Goal: Transaction & Acquisition: Purchase product/service

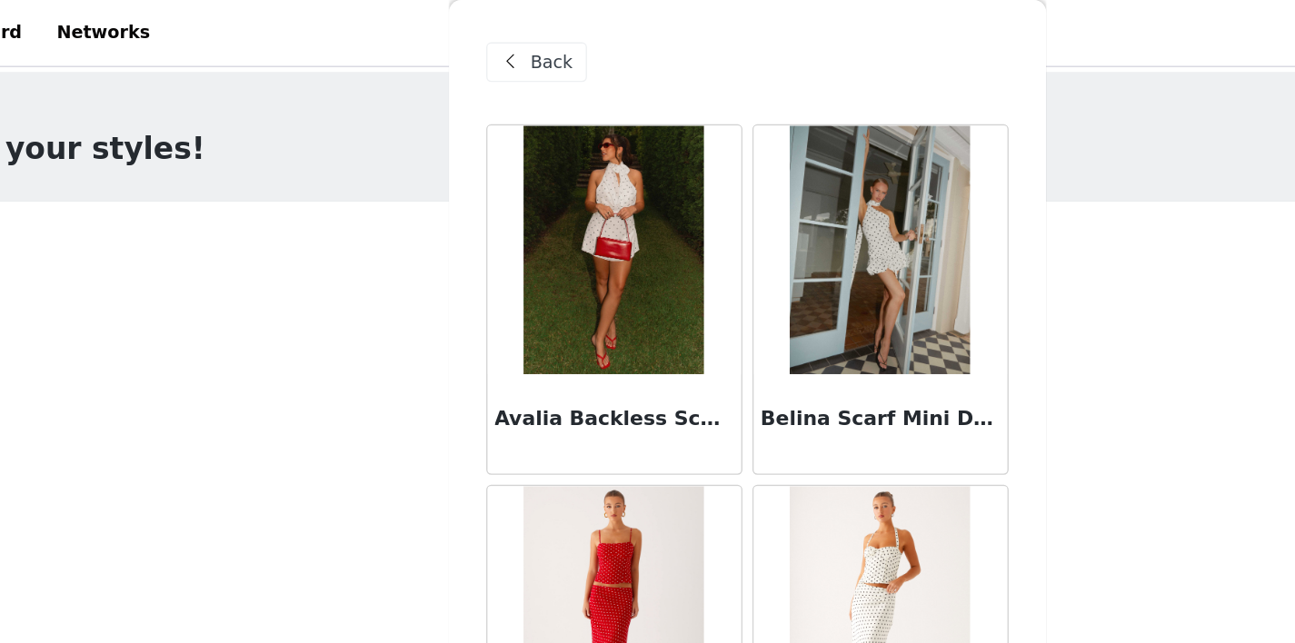
click at [496, 56] on div "Back" at bounding box center [494, 45] width 74 height 29
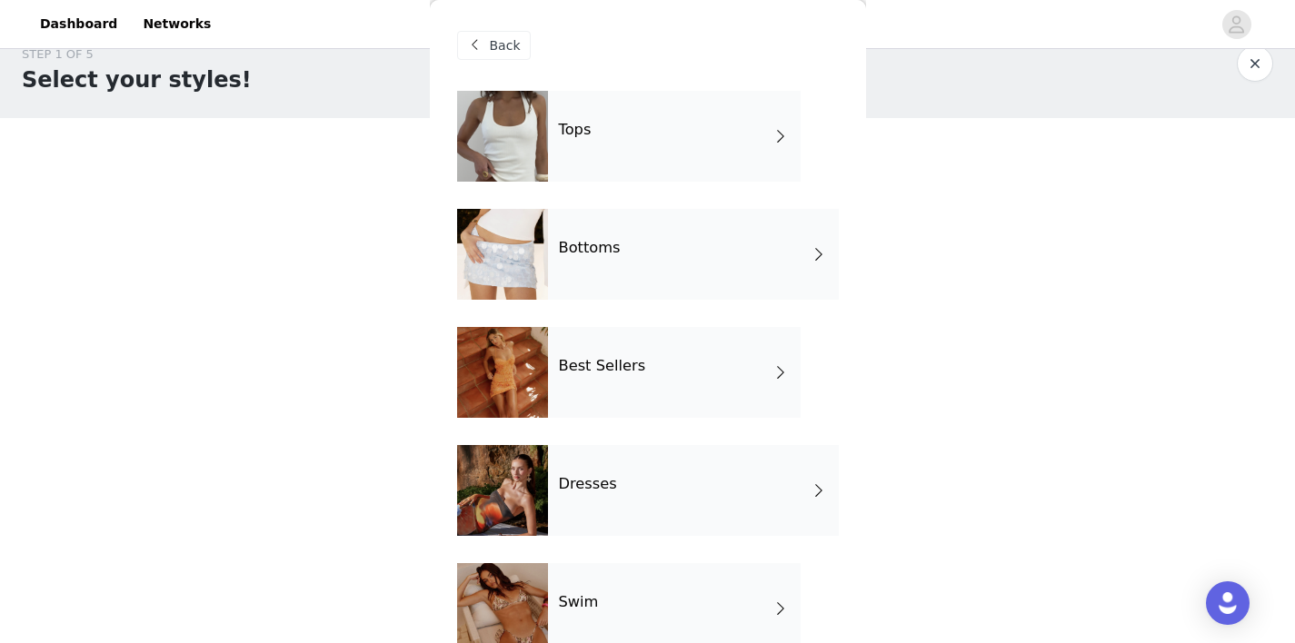
click at [496, 45] on span "Back" at bounding box center [505, 45] width 31 height 19
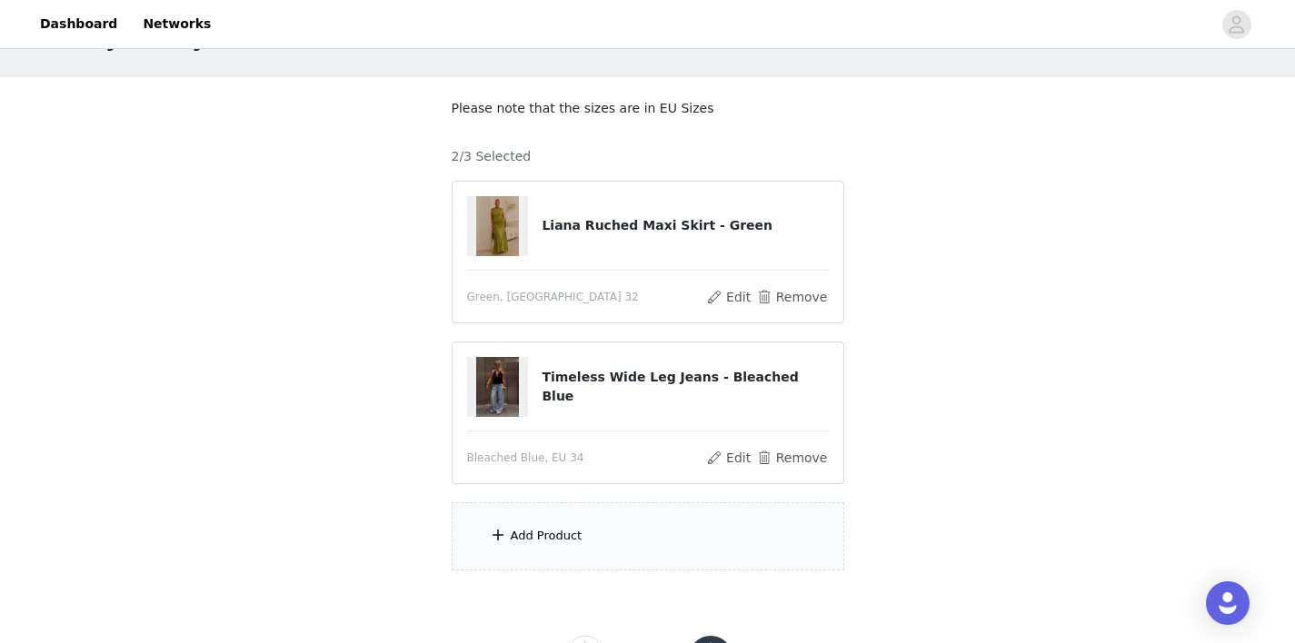
scroll to position [78, 0]
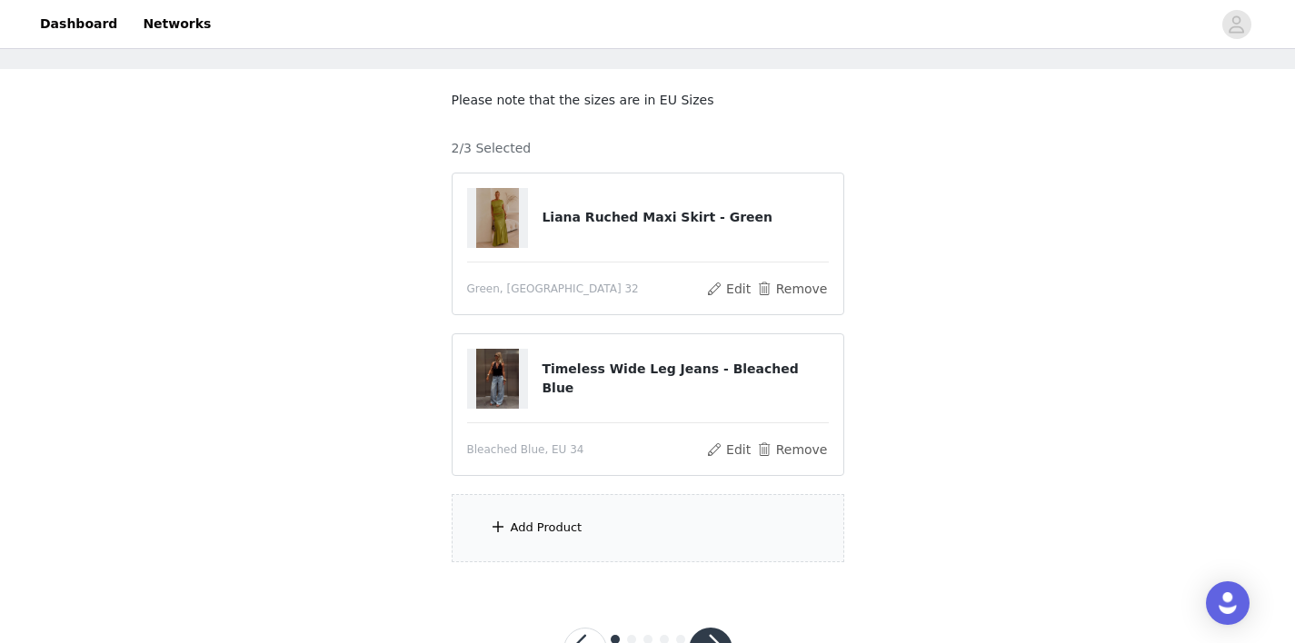
click at [553, 528] on div "Add Product" at bounding box center [547, 528] width 72 height 18
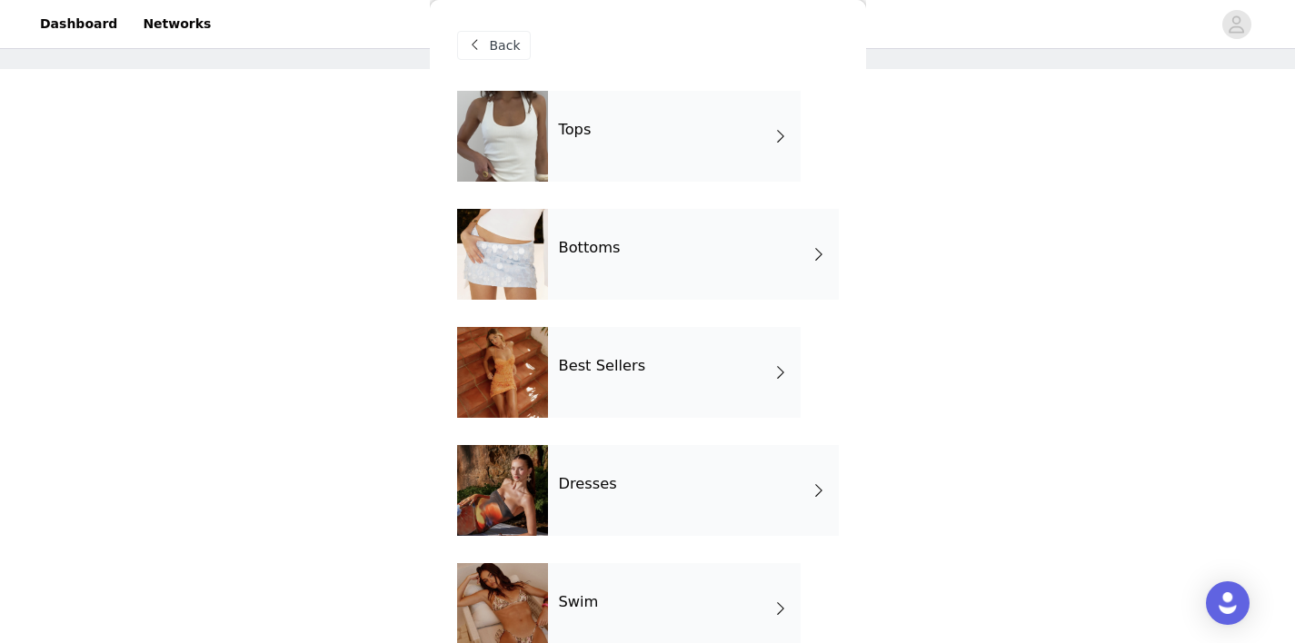
click at [610, 132] on div "Tops" at bounding box center [674, 136] width 253 height 91
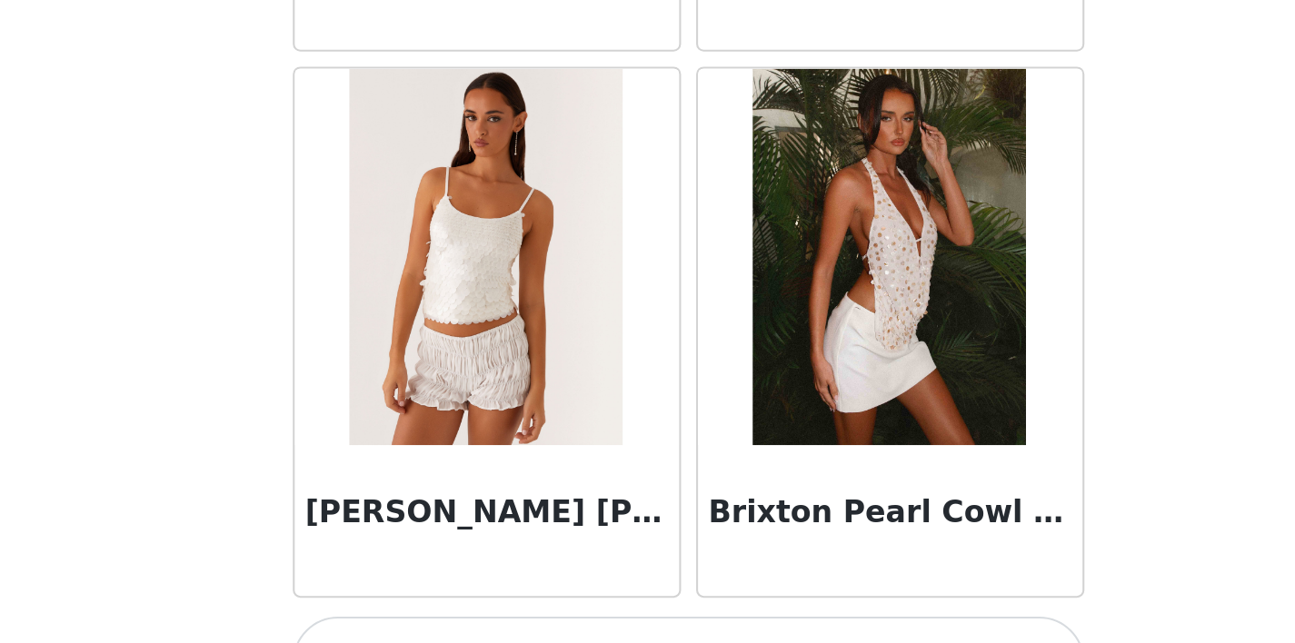
scroll to position [2138, 0]
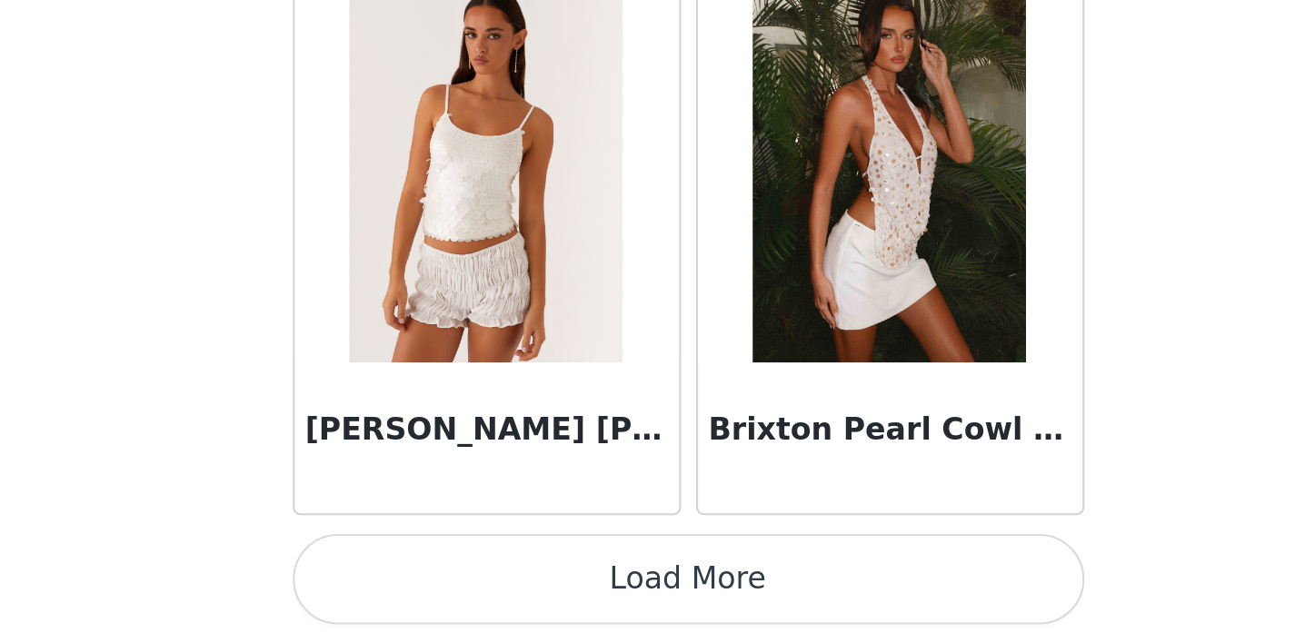
click at [785, 627] on button "Load More" at bounding box center [648, 613] width 382 height 44
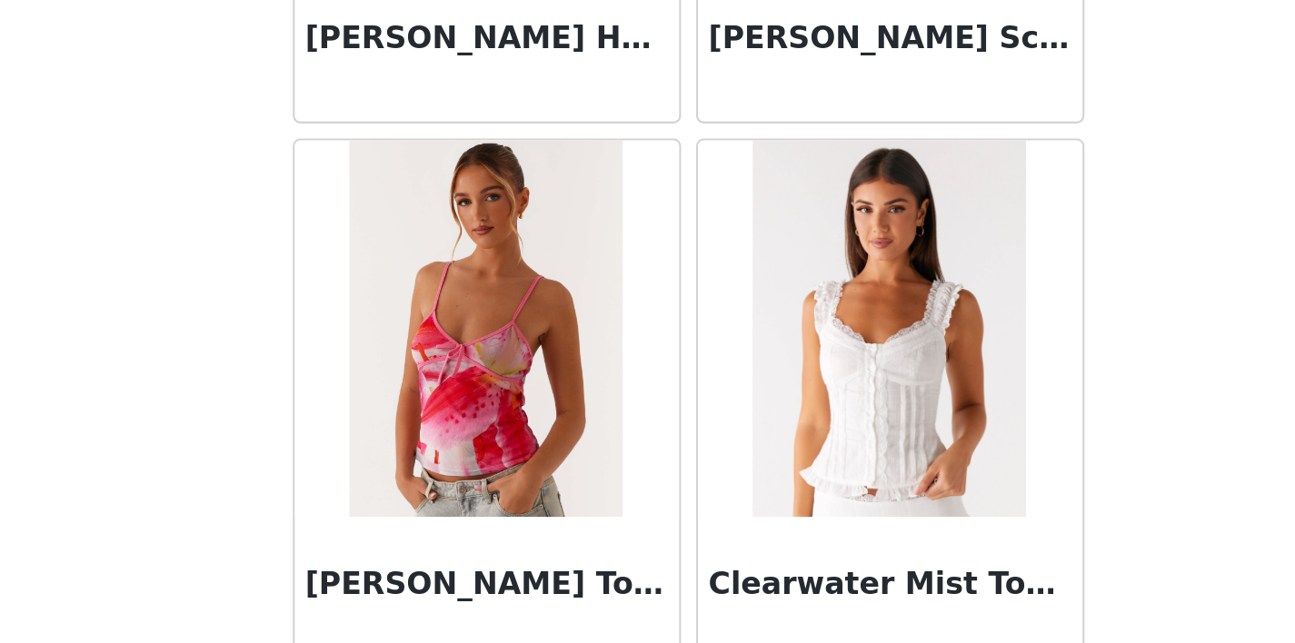
scroll to position [3939, 0]
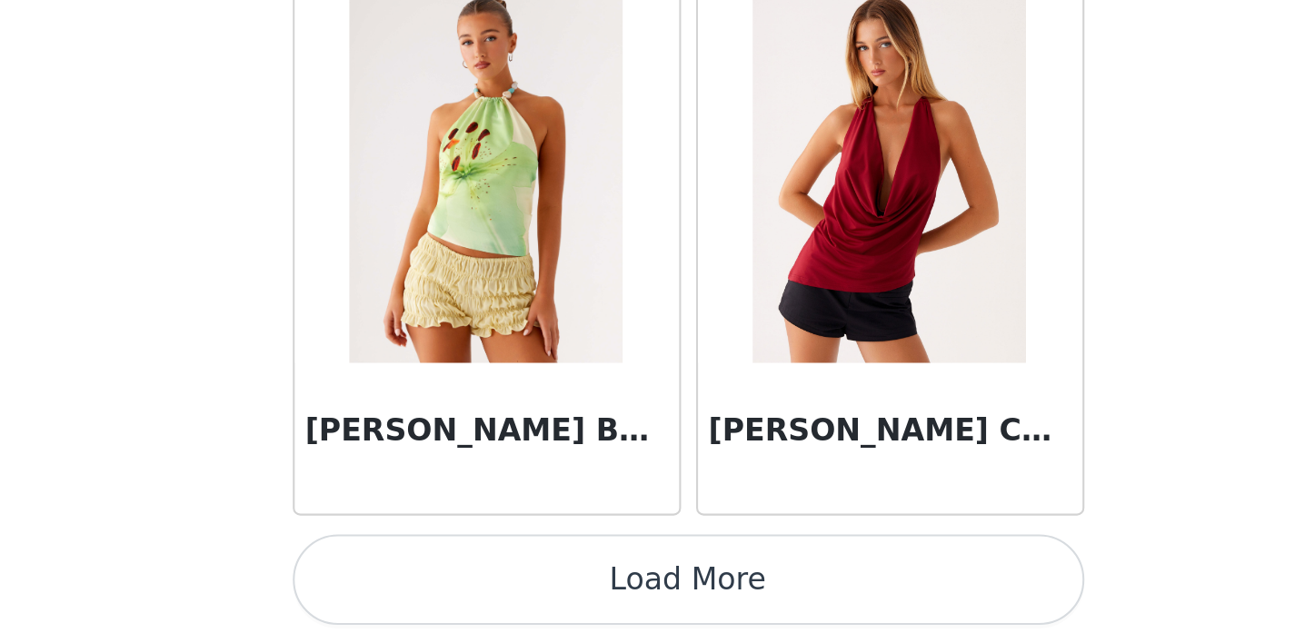
click at [776, 620] on button "Load More" at bounding box center [648, 613] width 382 height 44
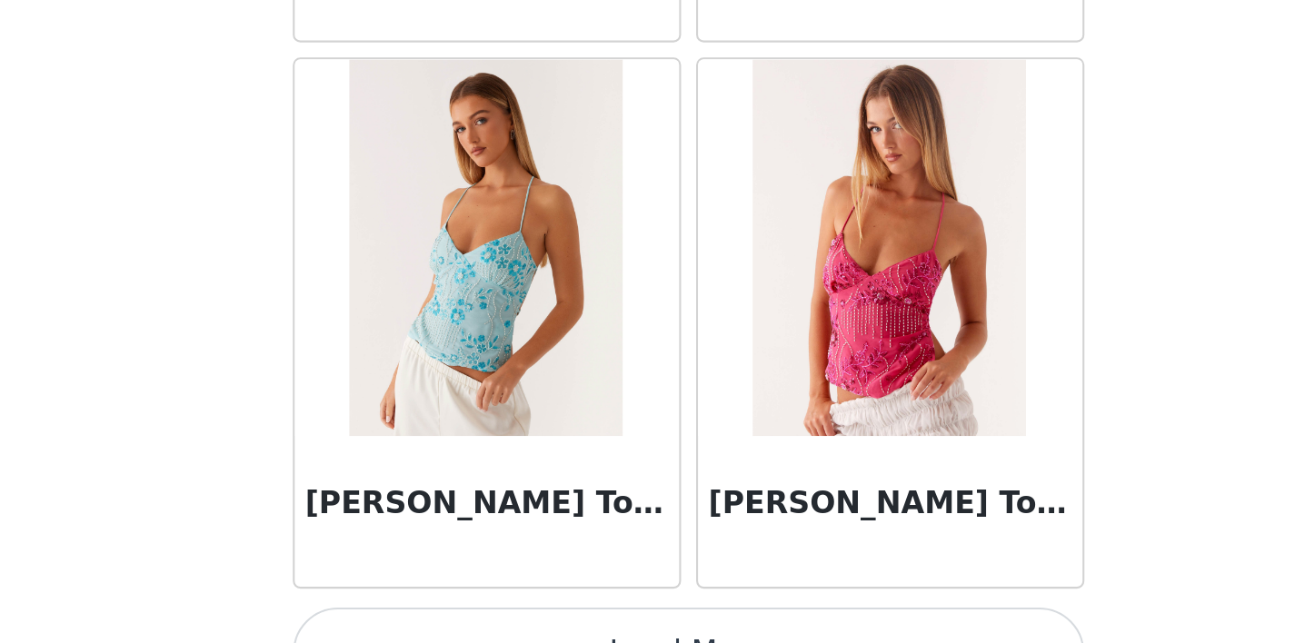
scroll to position [7409, 0]
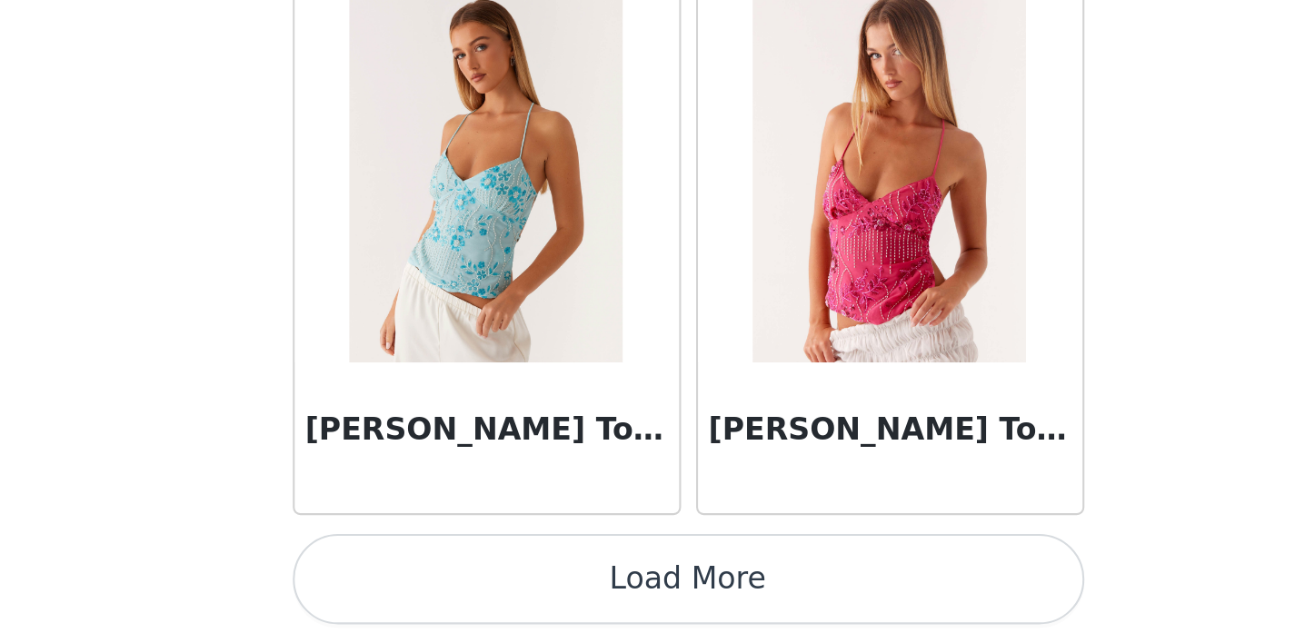
click at [794, 614] on button "Load More" at bounding box center [648, 613] width 382 height 44
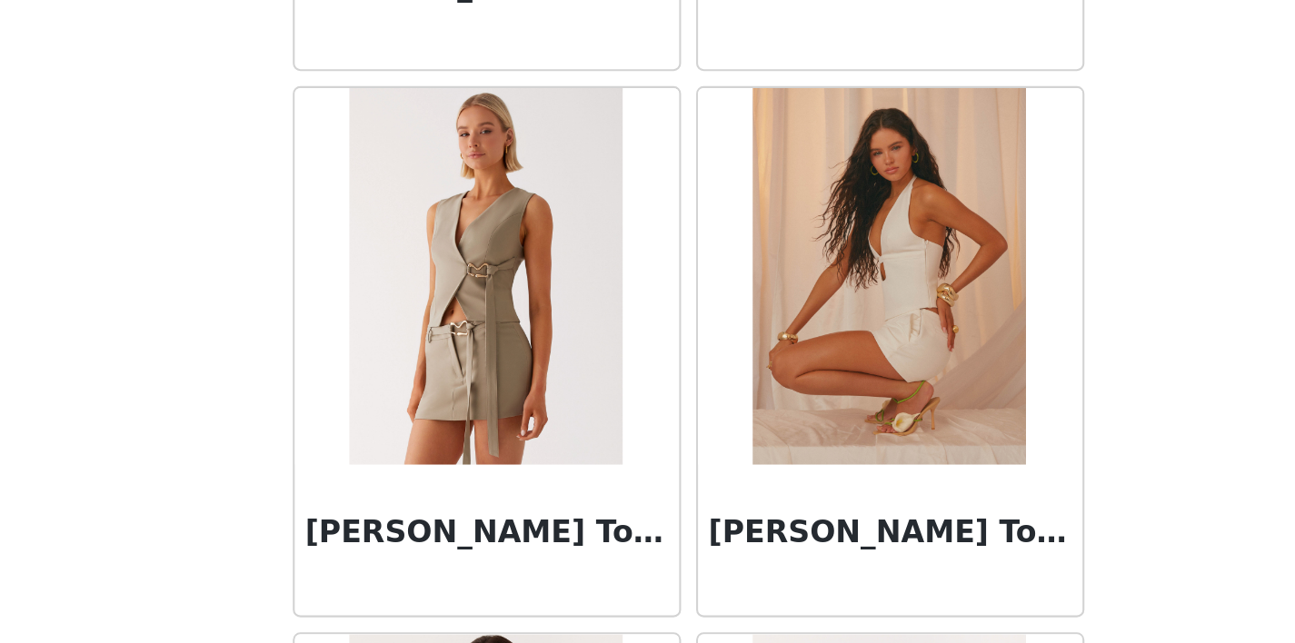
scroll to position [9469, 0]
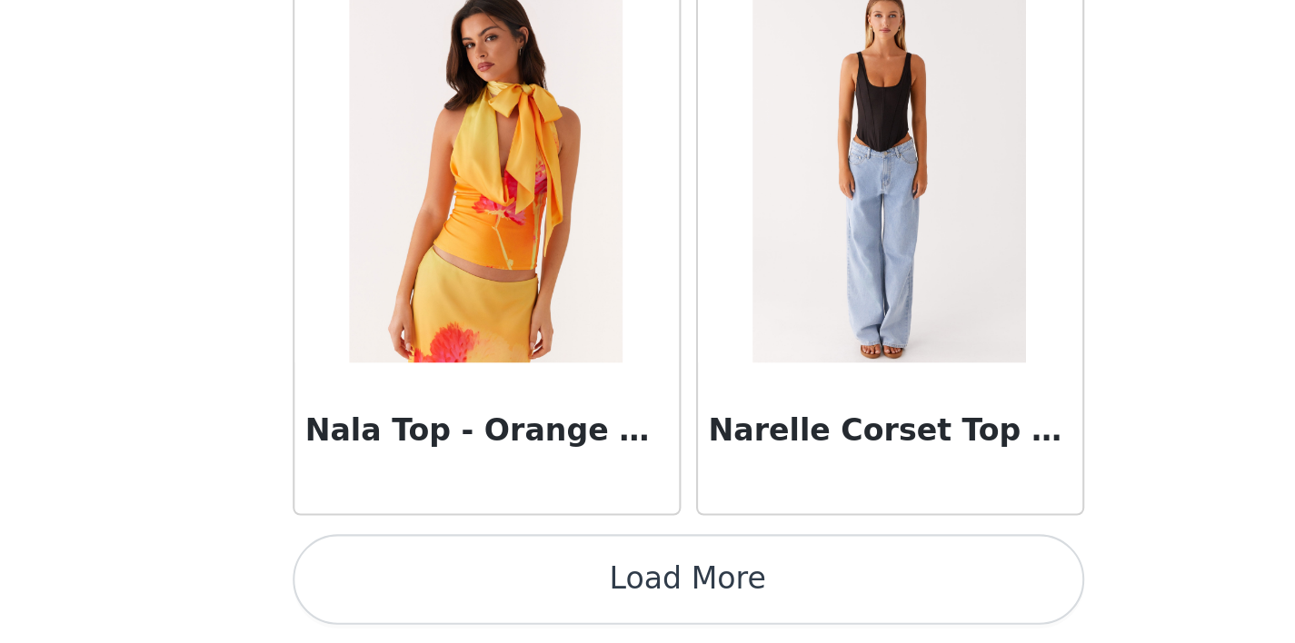
click at [794, 614] on button "Load More" at bounding box center [648, 613] width 382 height 44
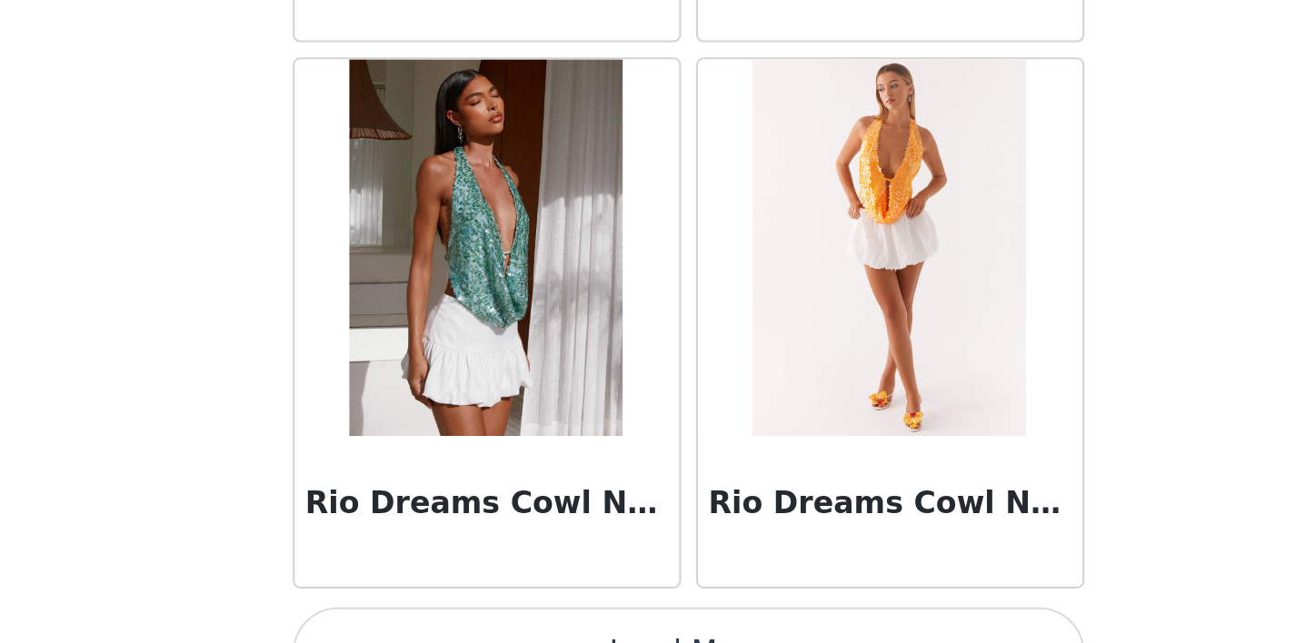
scroll to position [12680, 0]
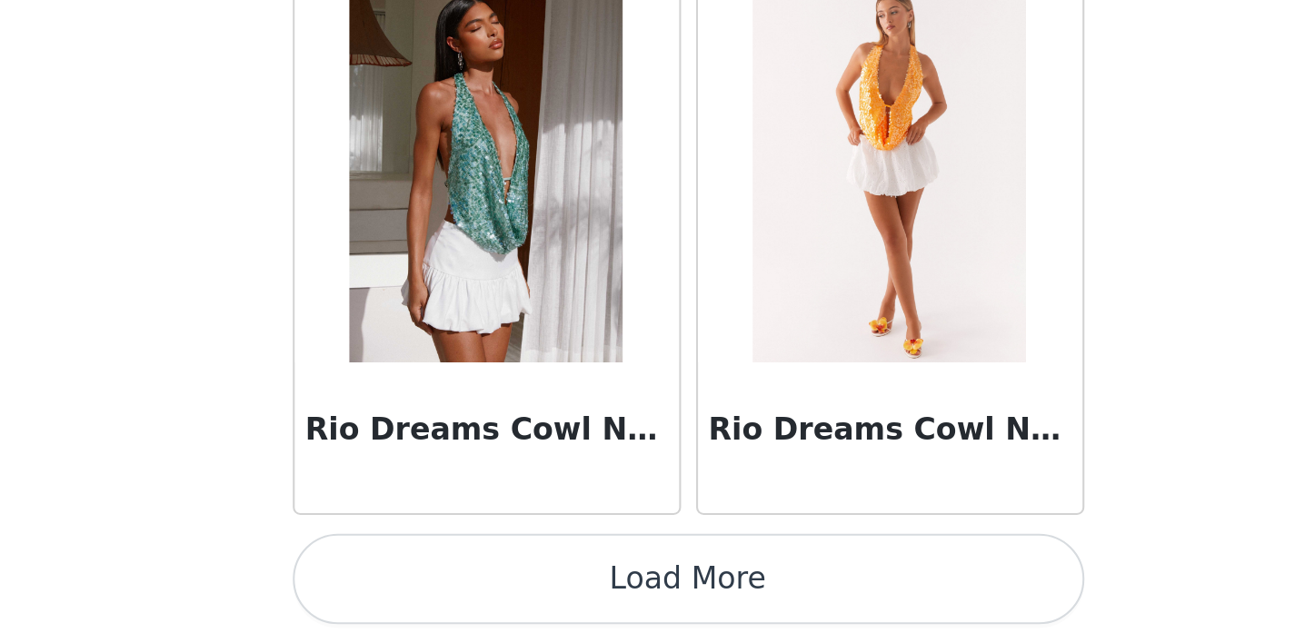
click at [786, 603] on button "Load More" at bounding box center [648, 613] width 382 height 44
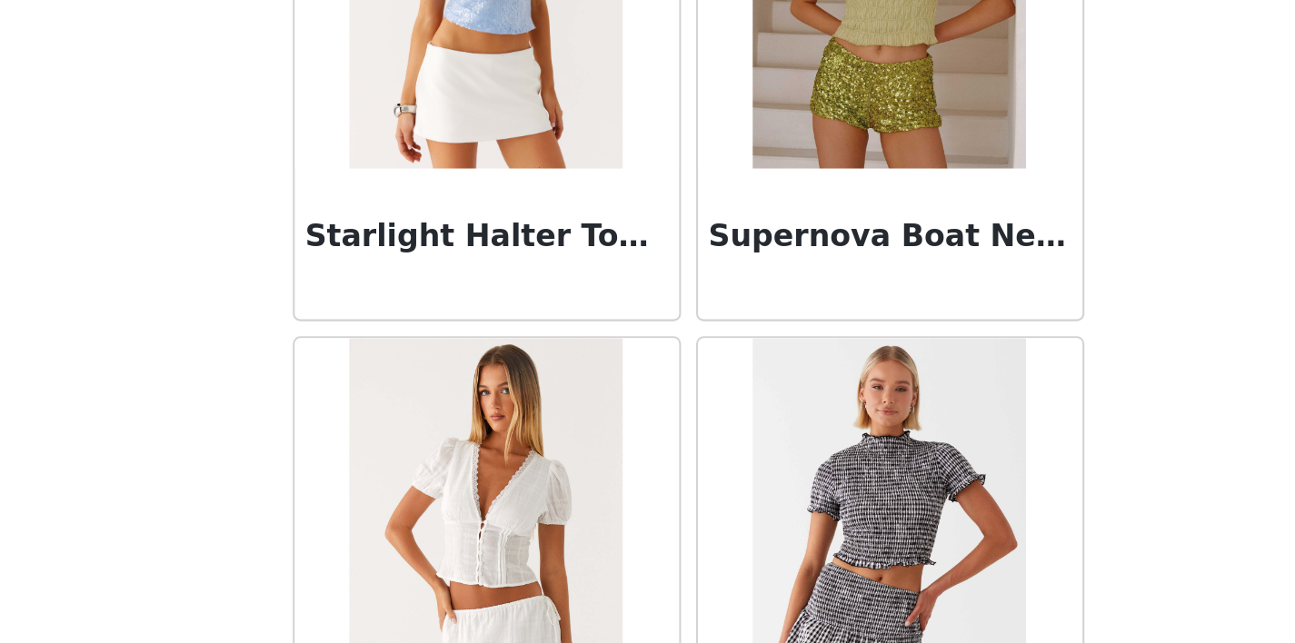
scroll to position [14446, 0]
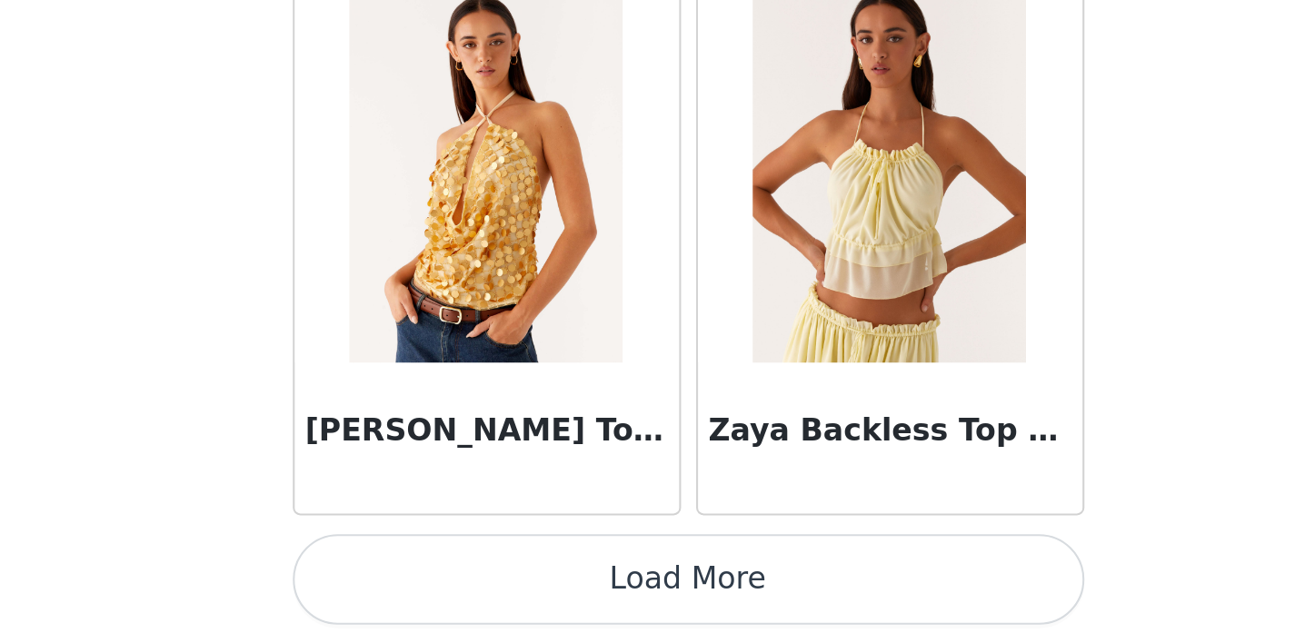
click at [804, 603] on button "Load More" at bounding box center [648, 613] width 382 height 44
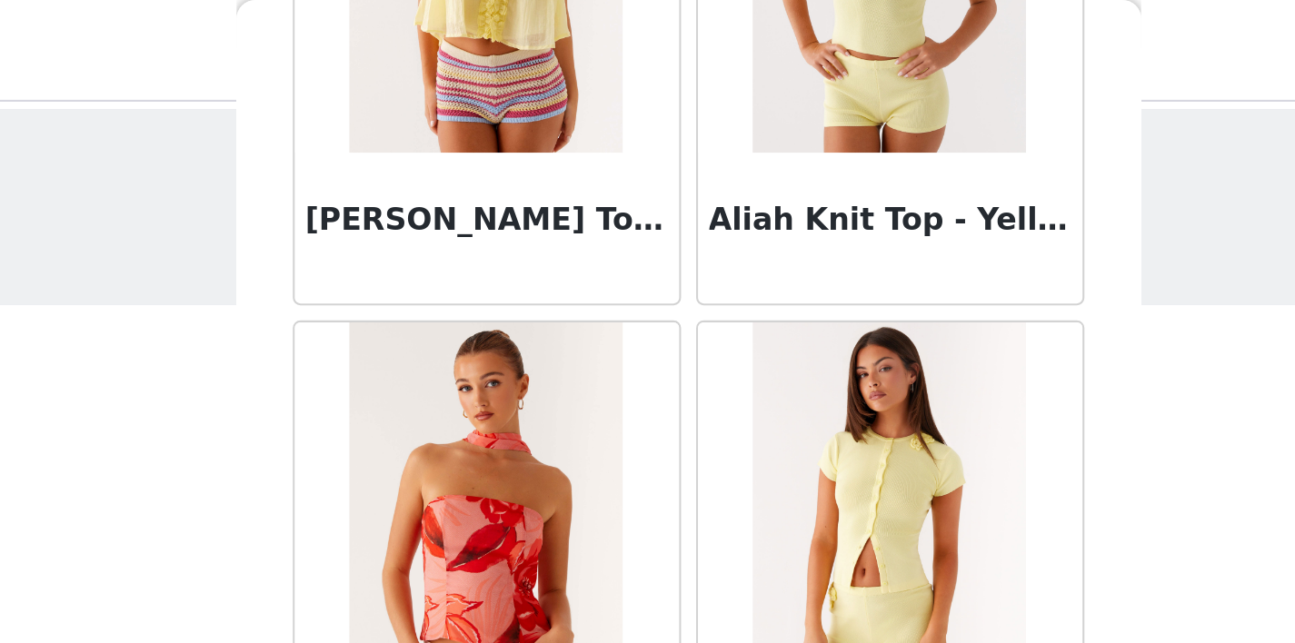
scroll to position [0, 0]
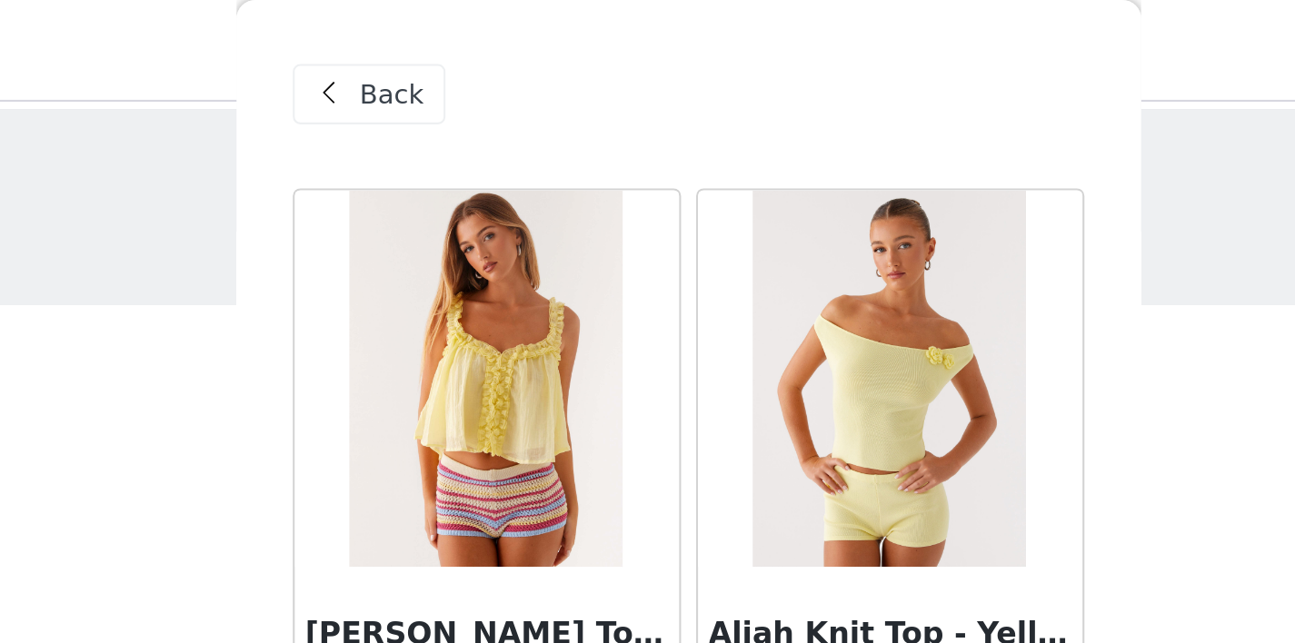
click at [516, 49] on span "Back" at bounding box center [505, 45] width 31 height 19
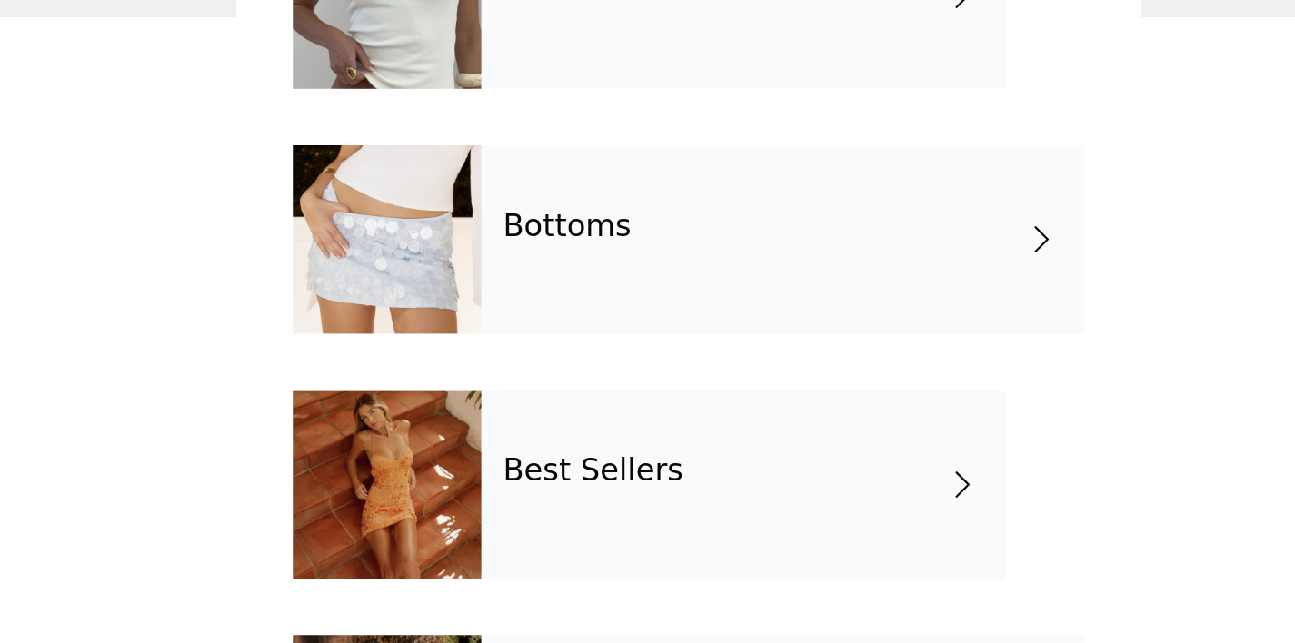
click at [643, 272] on div "Bottoms" at bounding box center [693, 254] width 291 height 91
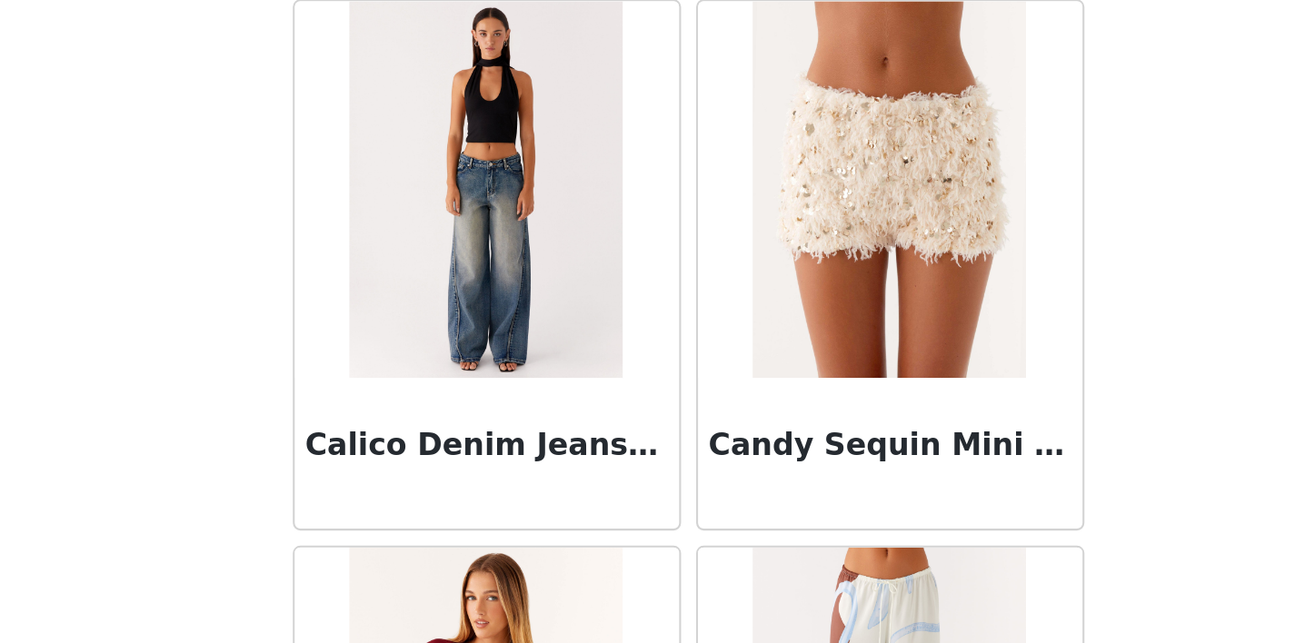
scroll to position [286, 0]
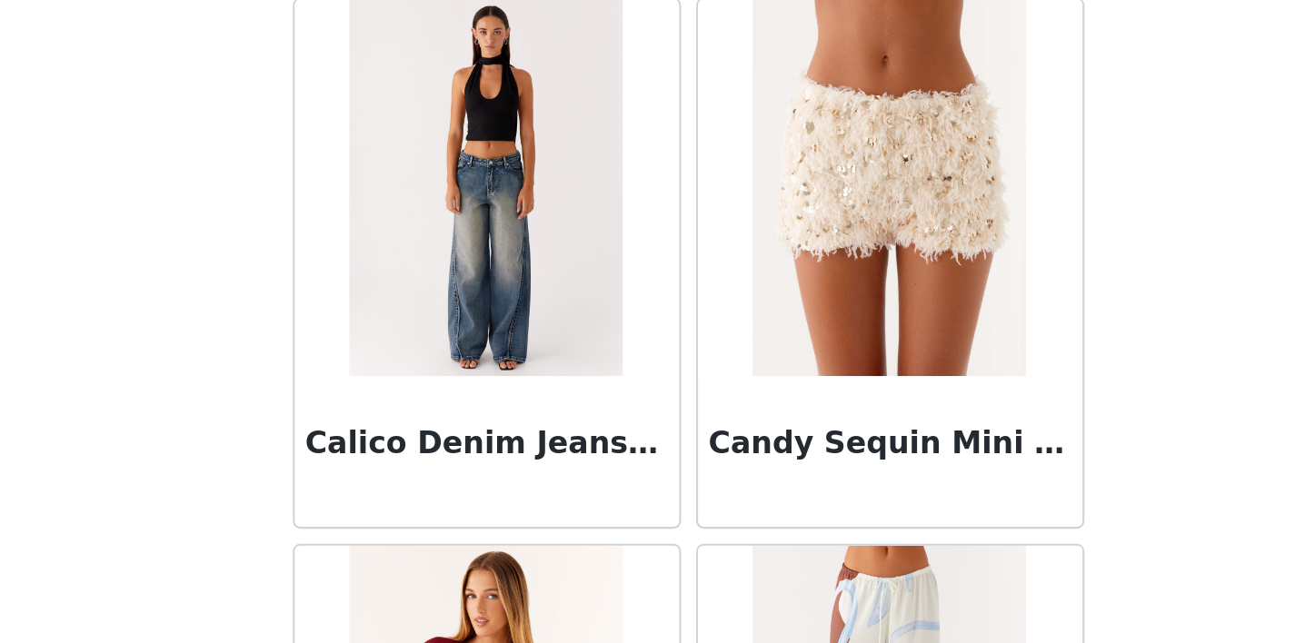
click at [554, 453] on img at bounding box center [550, 424] width 132 height 182
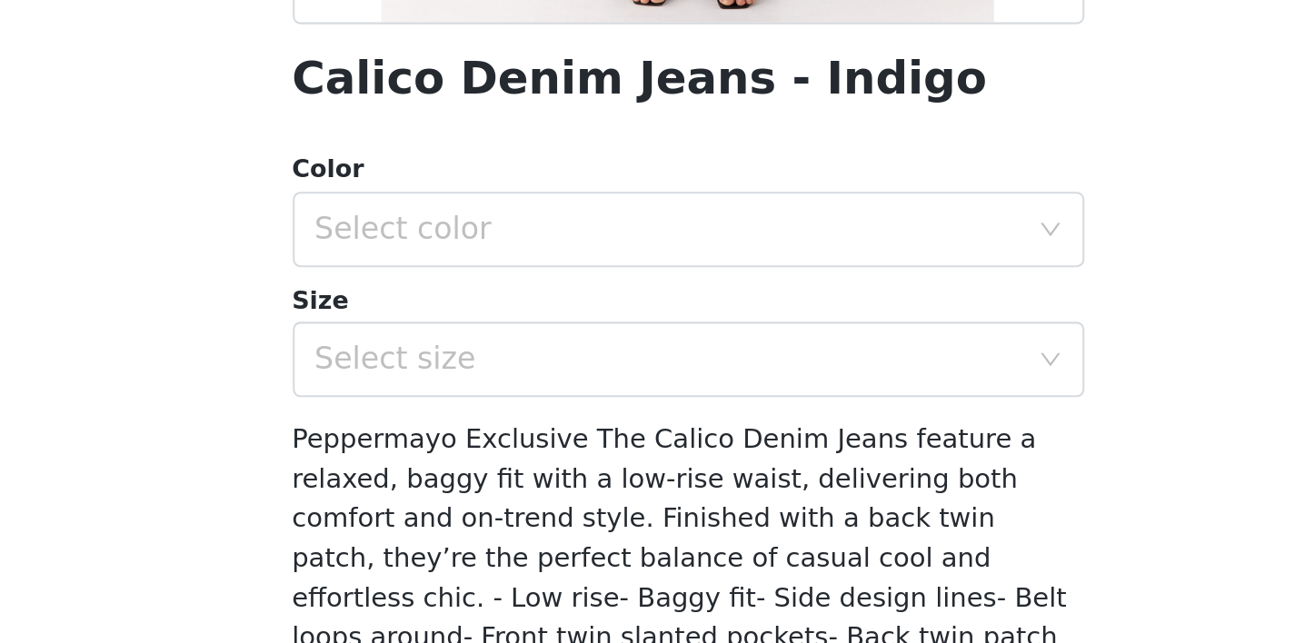
scroll to position [297, 0]
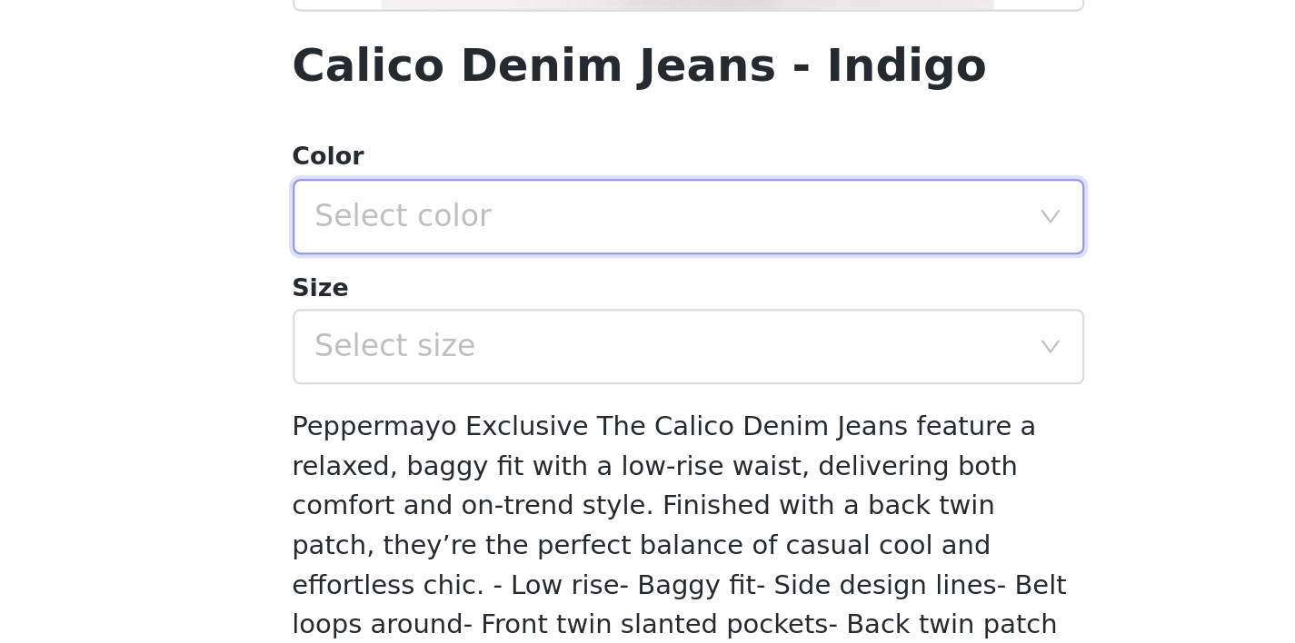
click at [653, 315] on div "Select color" at bounding box center [642, 301] width 348 height 35
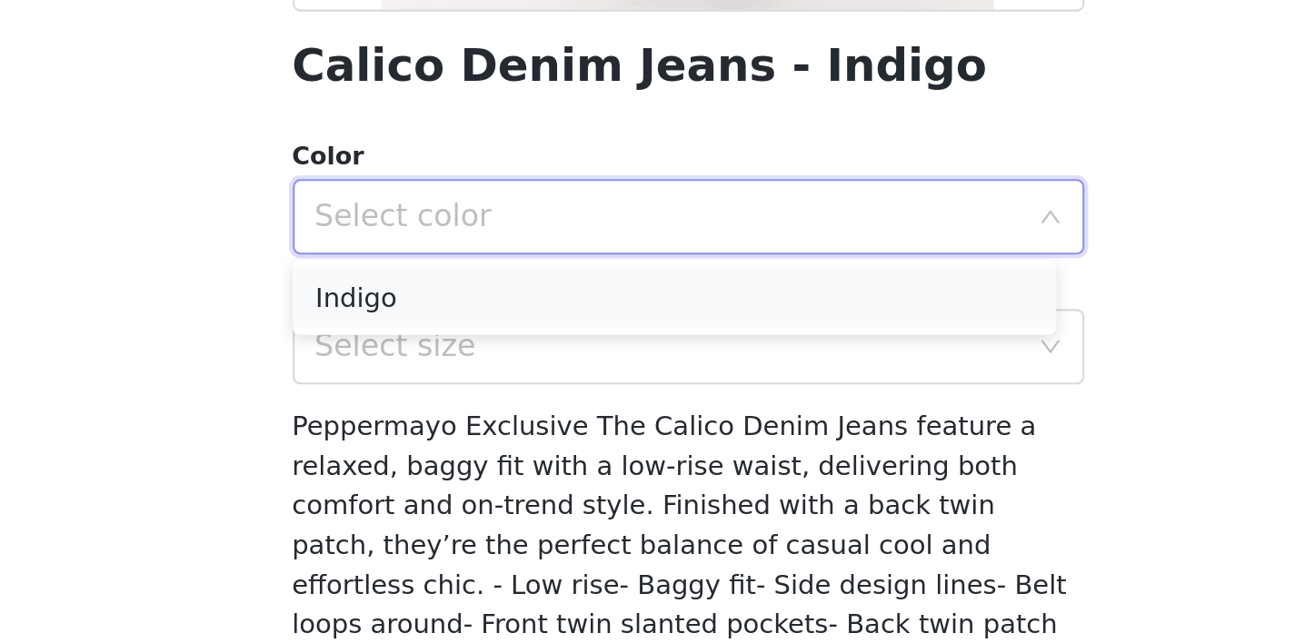
click at [625, 342] on li "Indigo" at bounding box center [641, 340] width 368 height 29
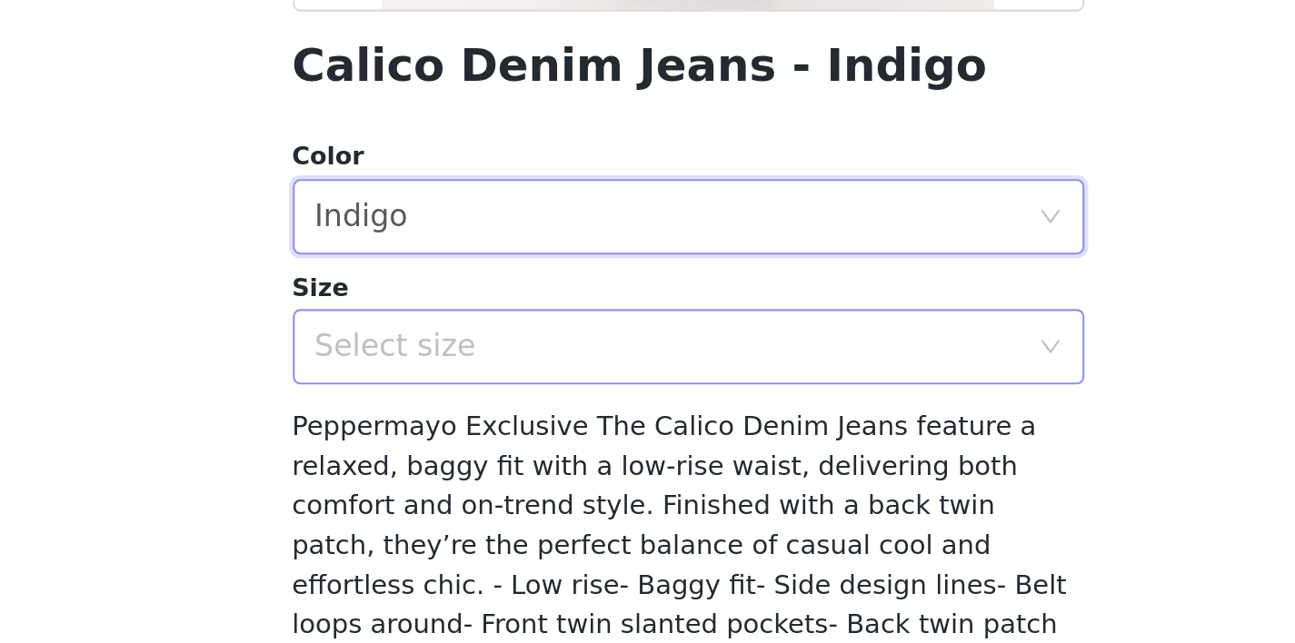
click at [613, 364] on div "Select size" at bounding box center [638, 364] width 340 height 18
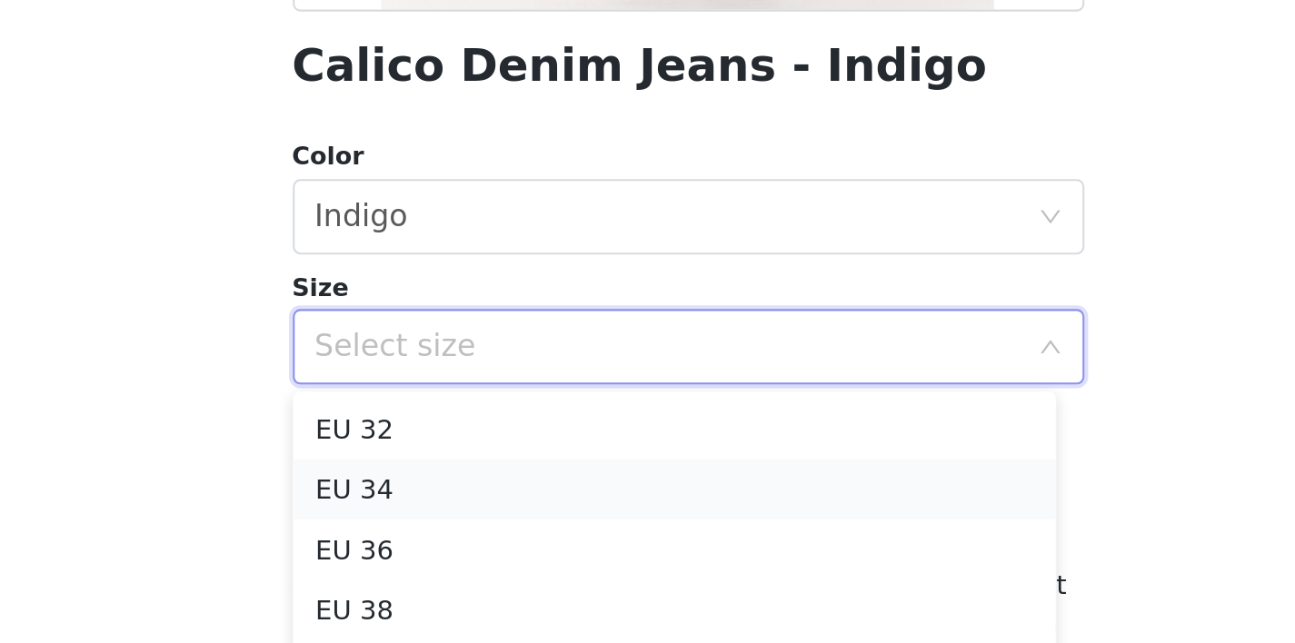
click at [575, 432] on li "EU 34" at bounding box center [641, 433] width 368 height 29
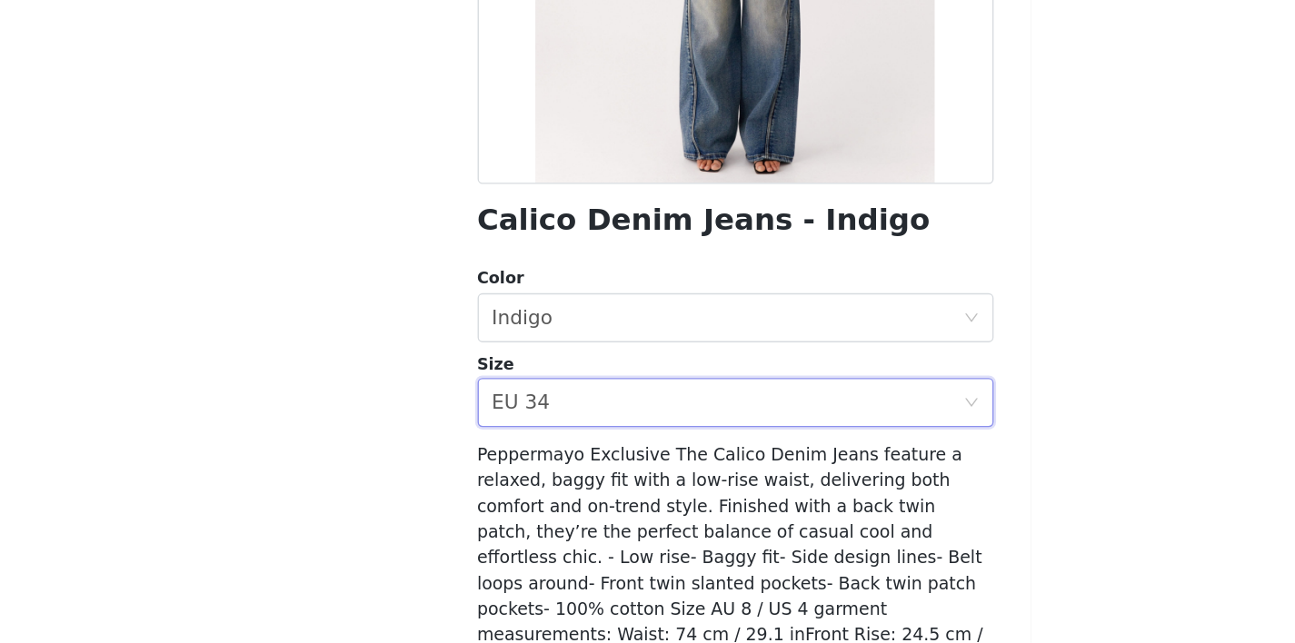
scroll to position [334, 0]
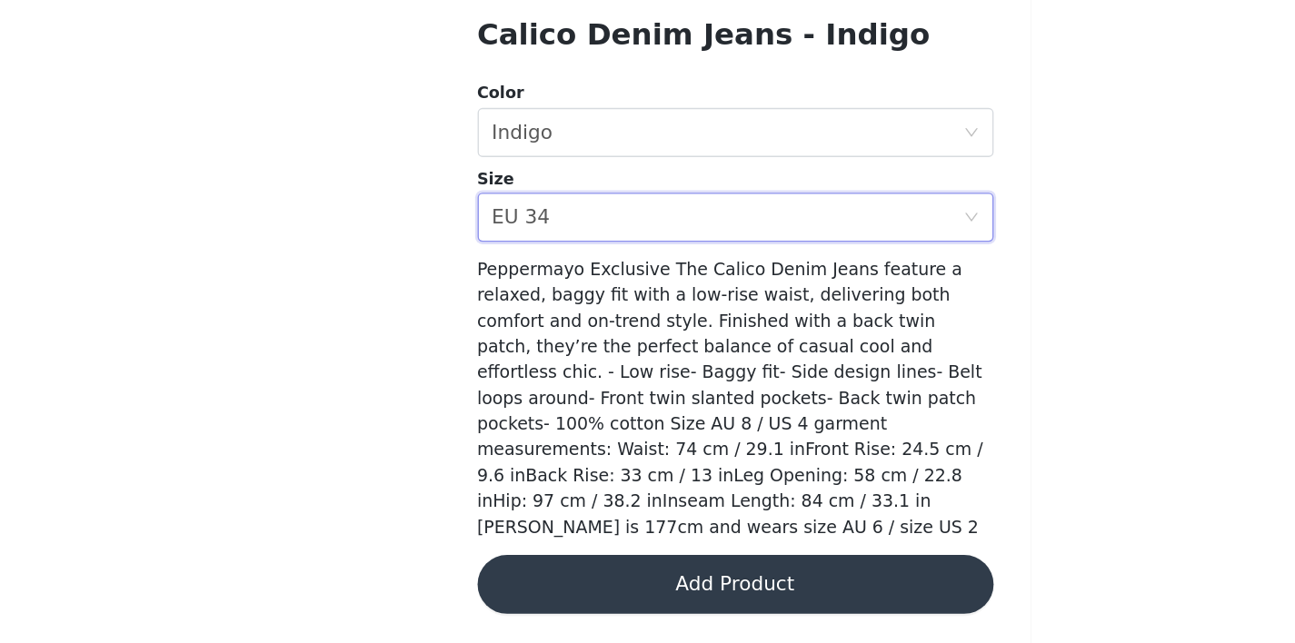
click at [664, 596] on button "Add Product" at bounding box center [648, 600] width 382 height 44
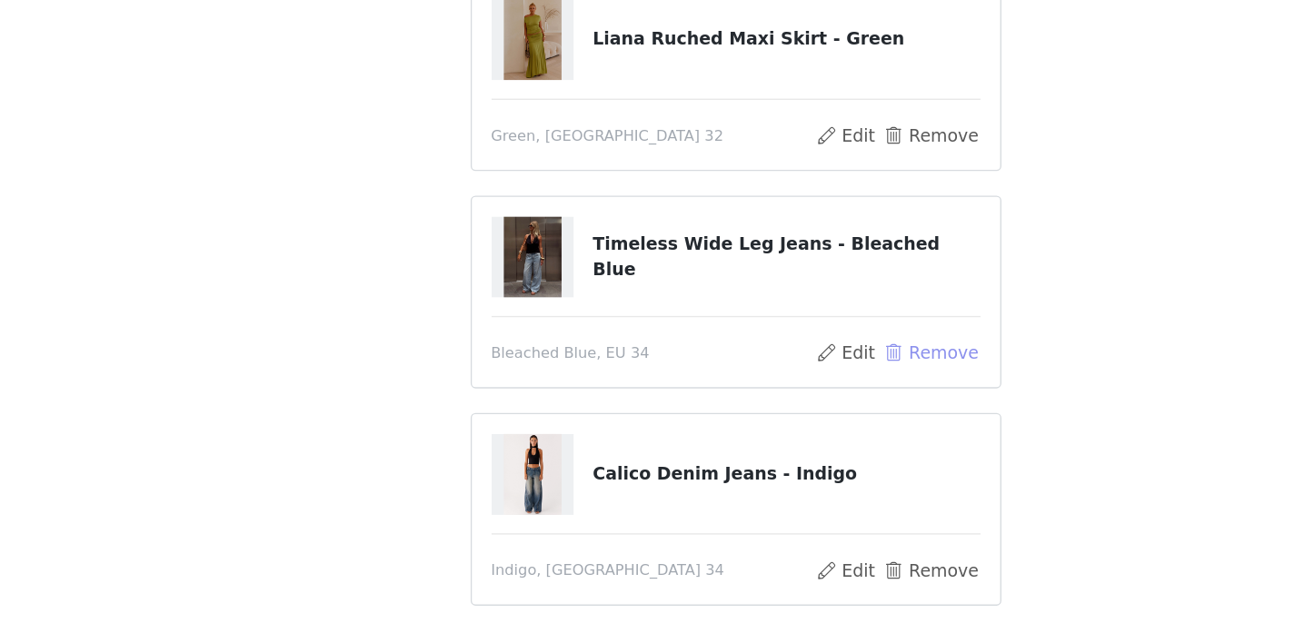
click at [789, 328] on button "Remove" at bounding box center [791, 330] width 73 height 22
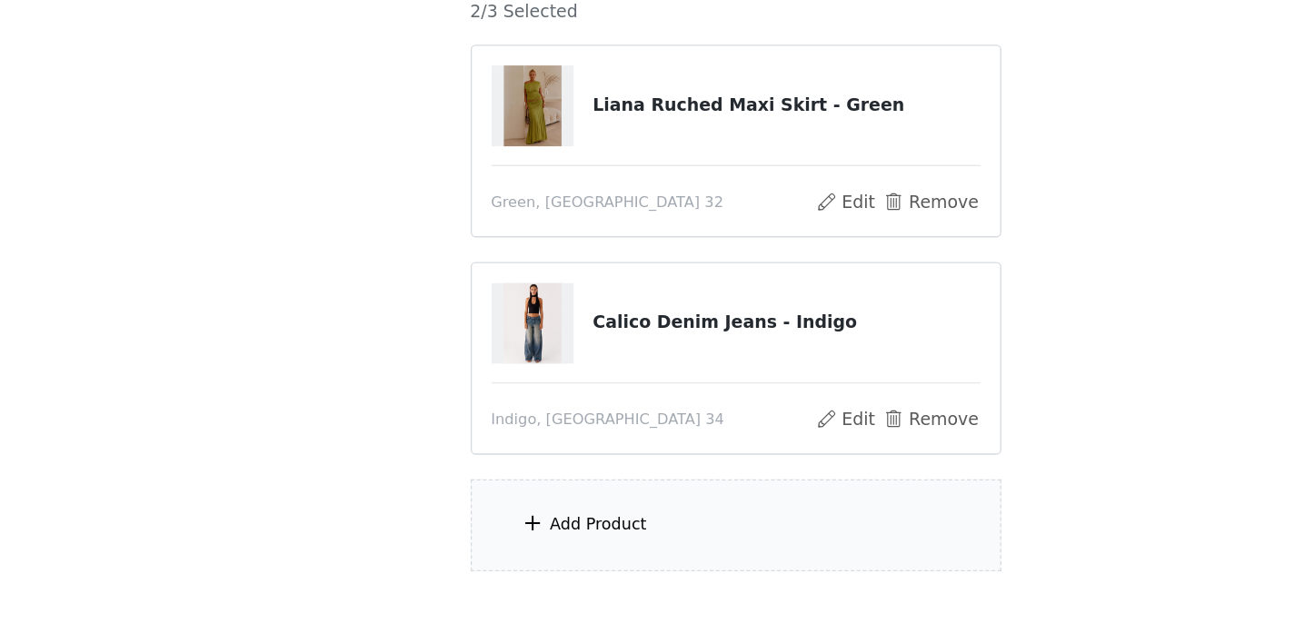
click at [562, 460] on div "Add Product" at bounding box center [547, 457] width 72 height 18
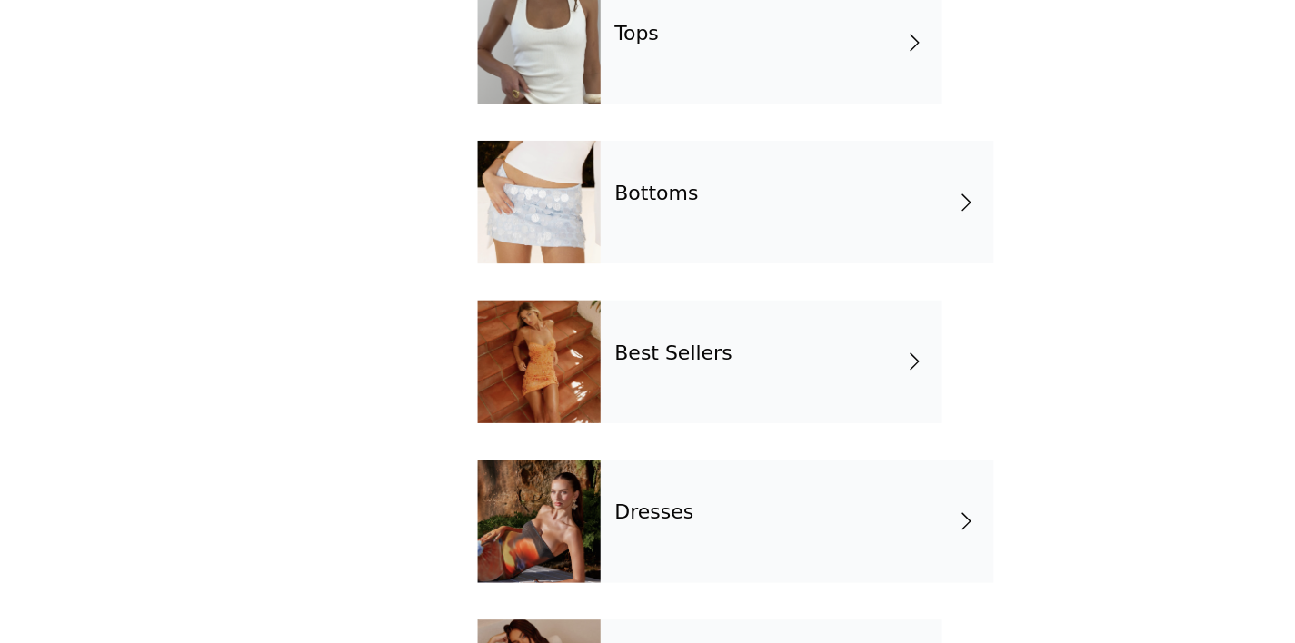
scroll to position [49, 0]
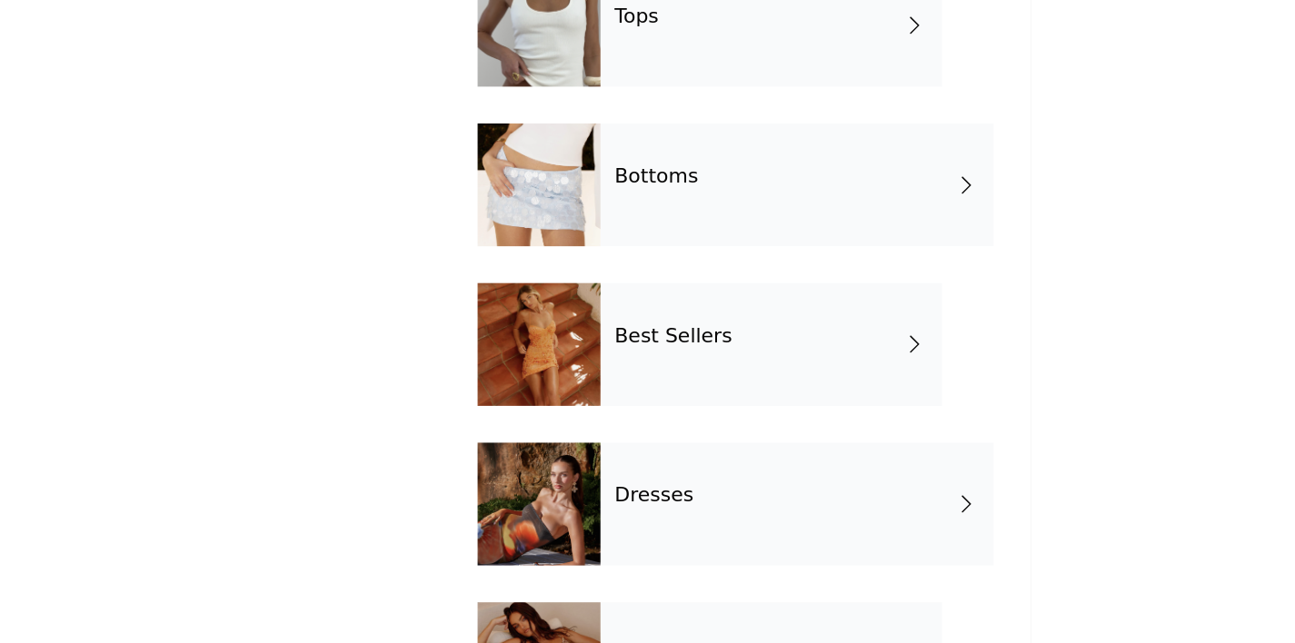
click at [672, 230] on div "Bottoms" at bounding box center [693, 205] width 291 height 91
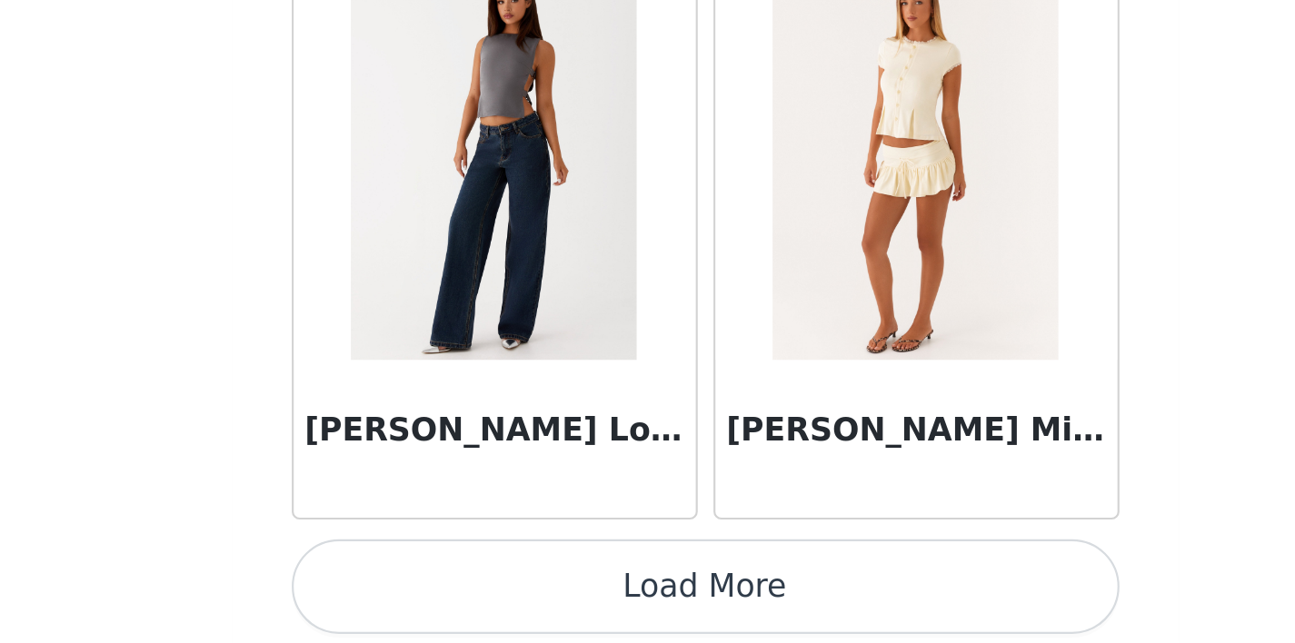
scroll to position [2138, 0]
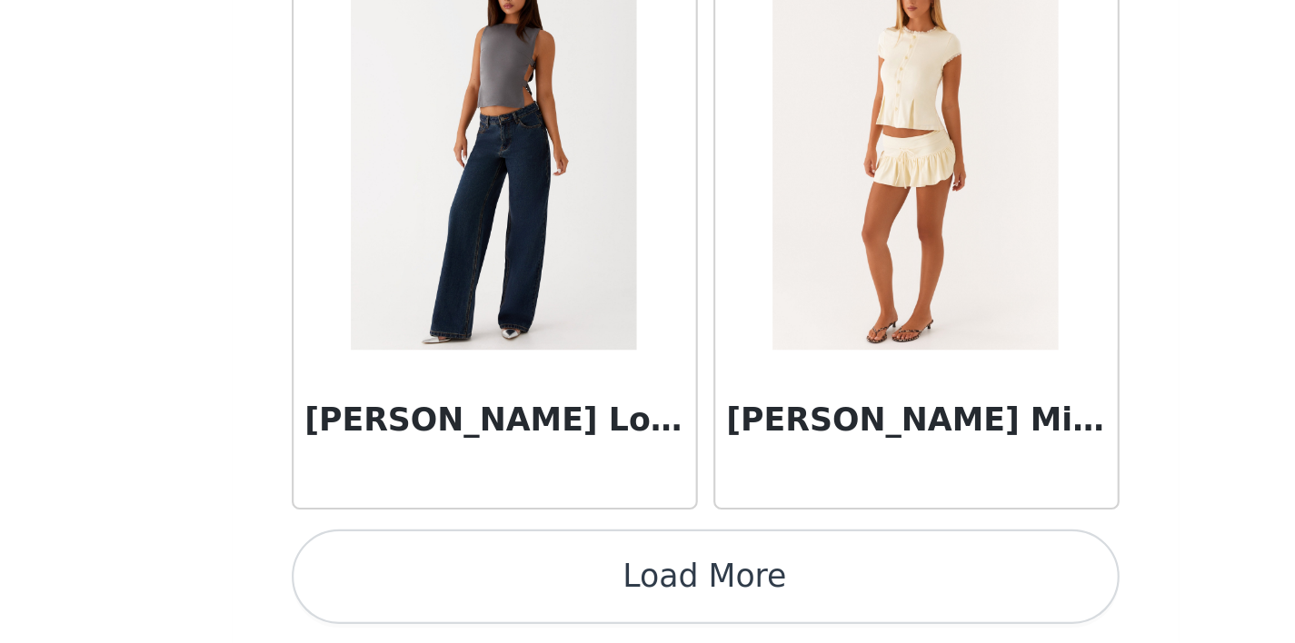
click at [750, 614] on button "Load More" at bounding box center [648, 613] width 382 height 44
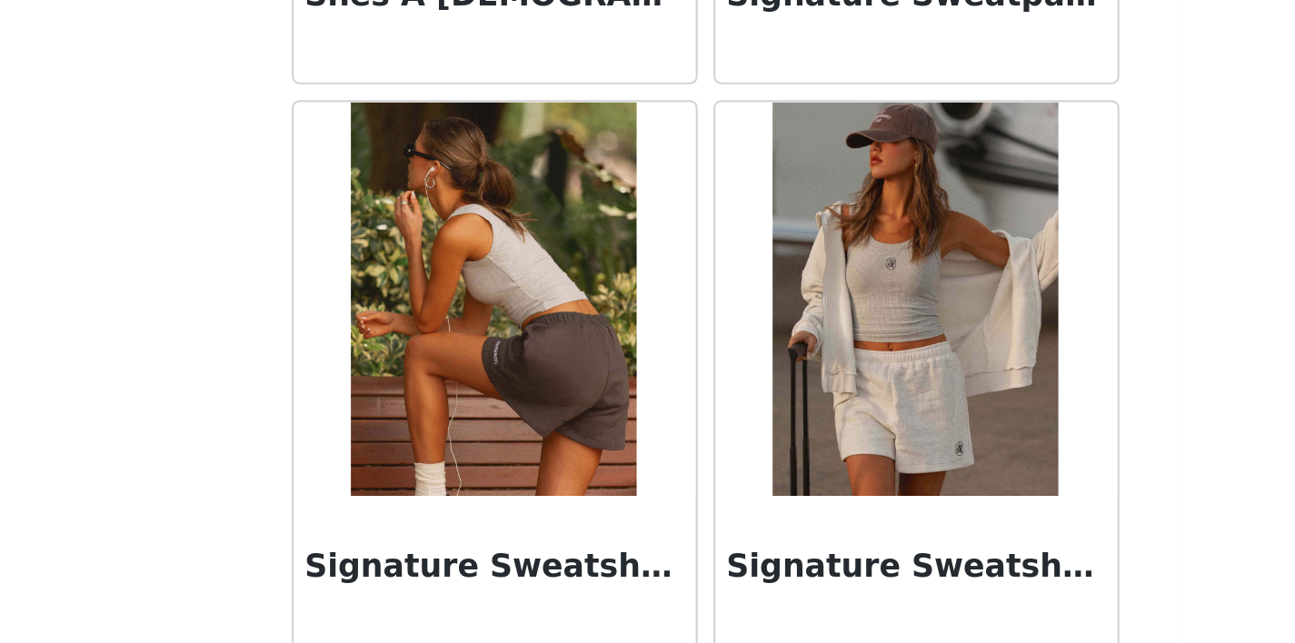
scroll to position [4773, 0]
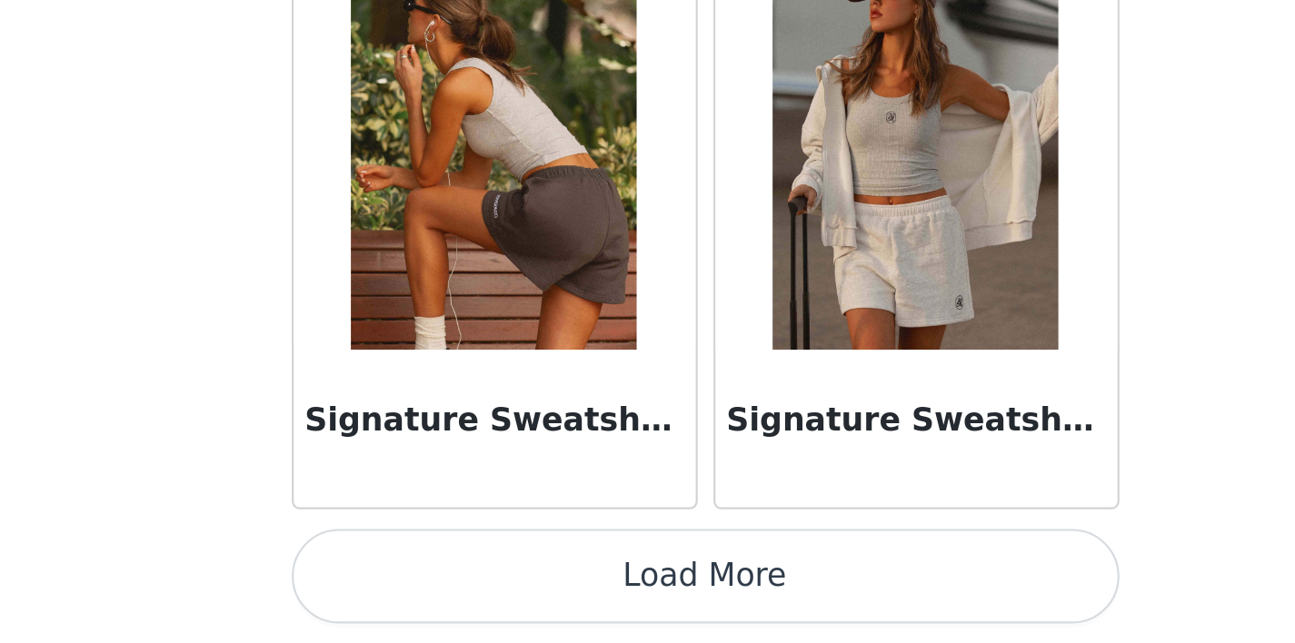
click at [643, 610] on button "Load More" at bounding box center [648, 613] width 382 height 44
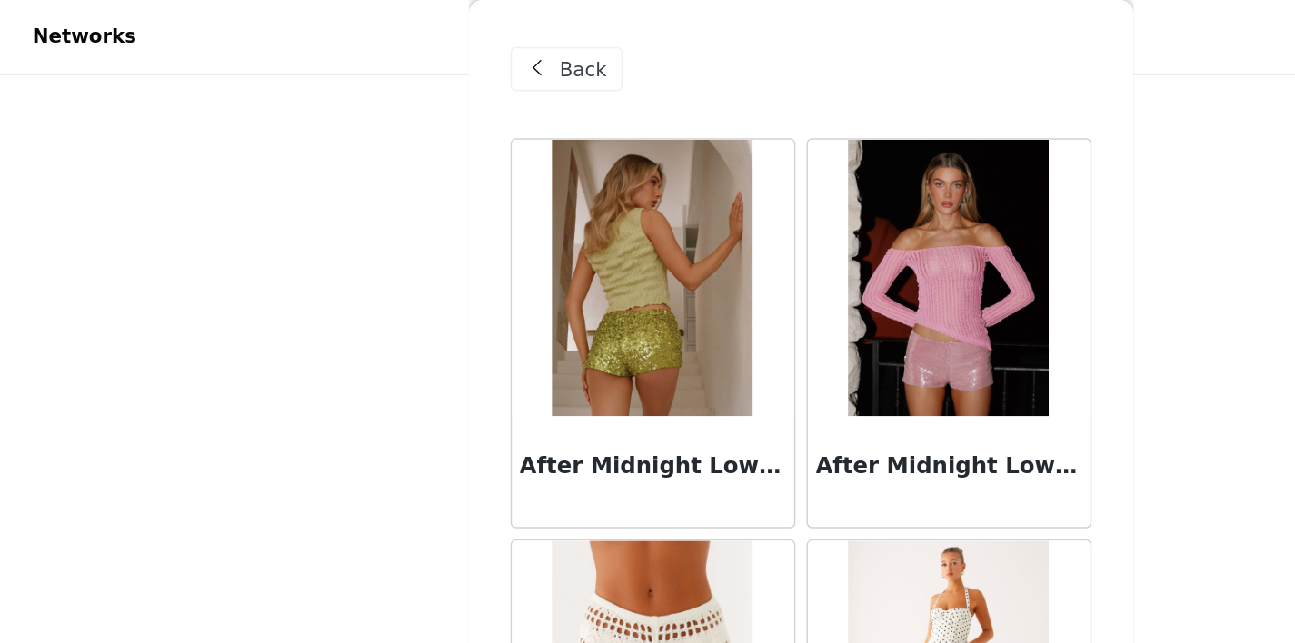
scroll to position [0, 0]
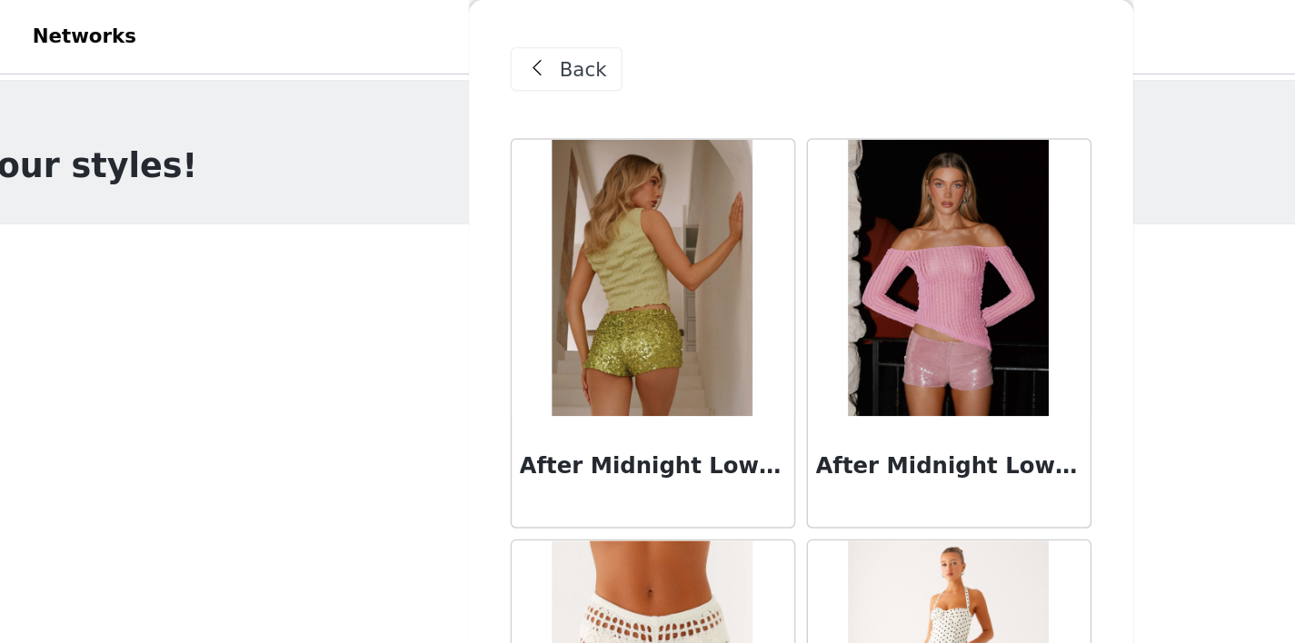
click at [516, 48] on span "Back" at bounding box center [505, 45] width 31 height 19
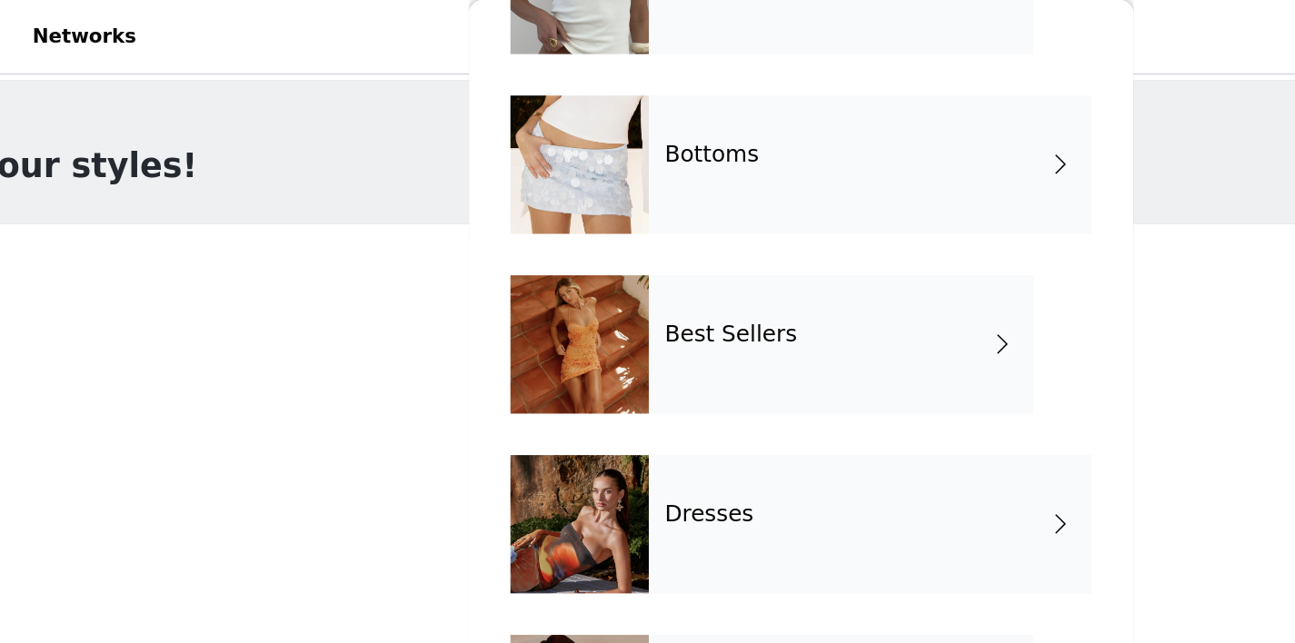
scroll to position [160, 0]
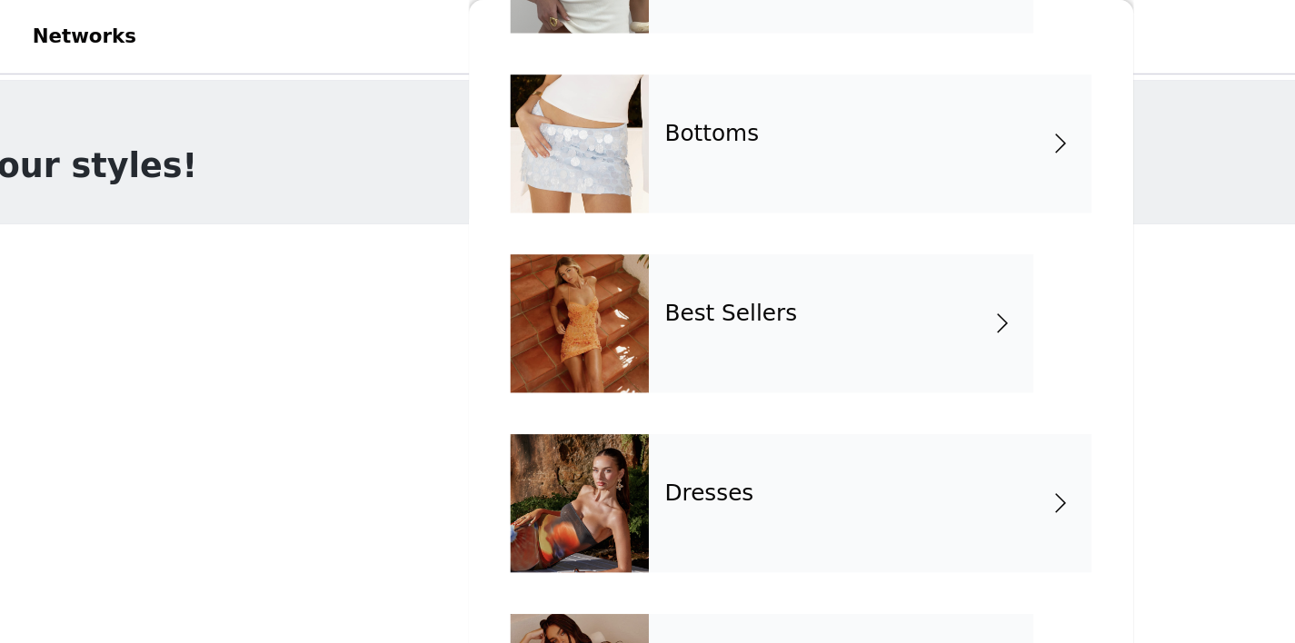
click at [644, 233] on div "Best Sellers" at bounding box center [674, 212] width 253 height 91
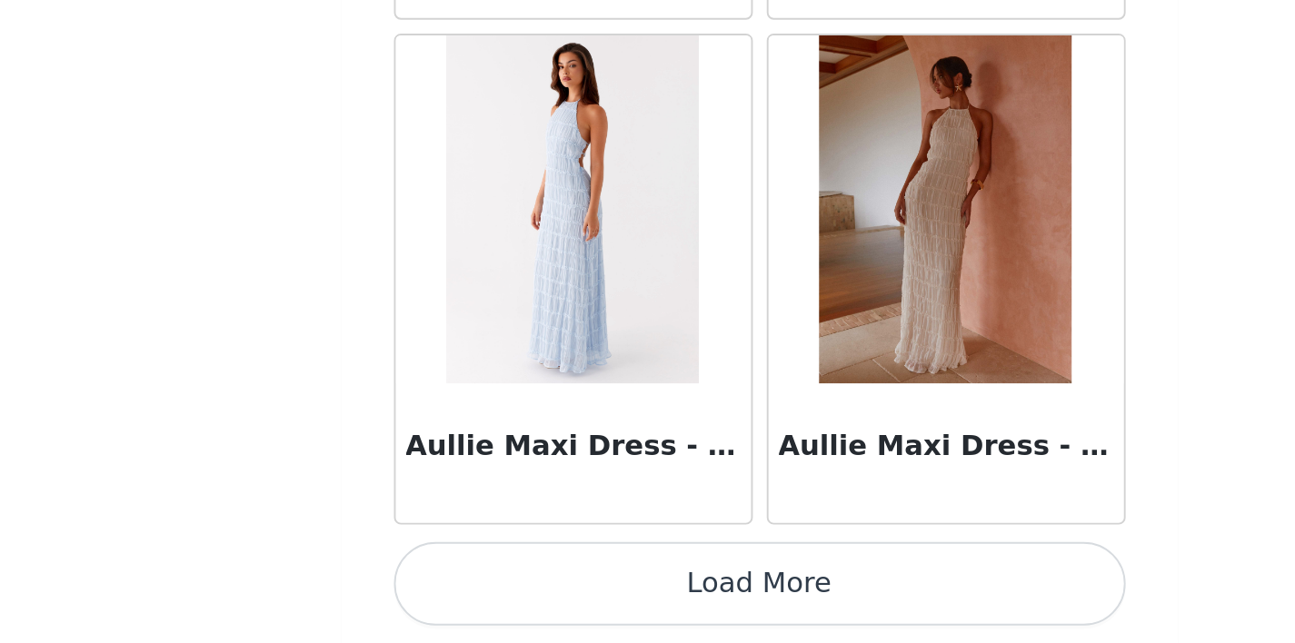
scroll to position [133, 0]
click at [762, 610] on button "Load More" at bounding box center [648, 613] width 382 height 44
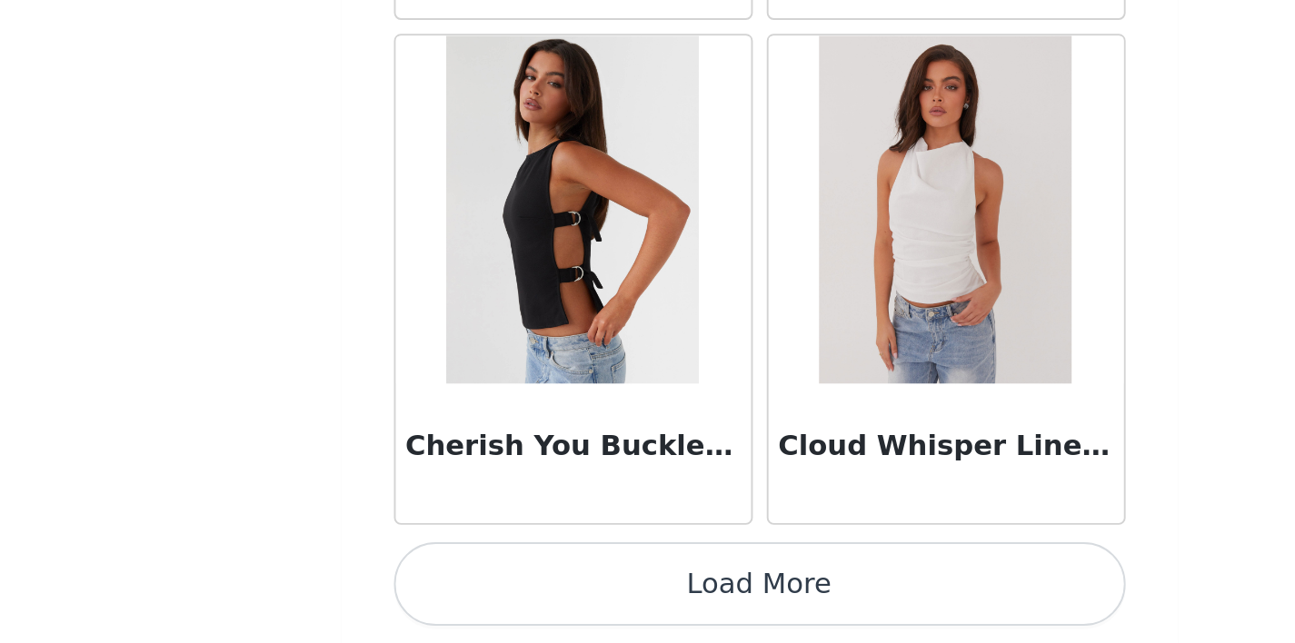
scroll to position [149, 0]
click at [762, 611] on button "Load More" at bounding box center [648, 613] width 382 height 44
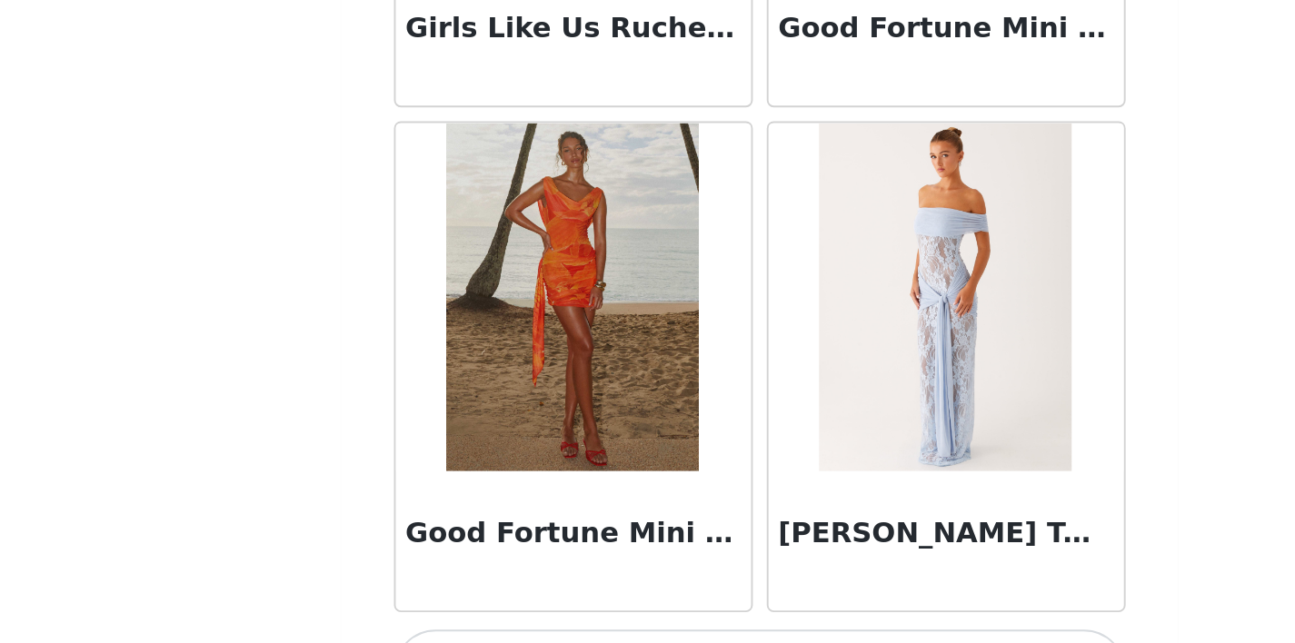
scroll to position [7409, 0]
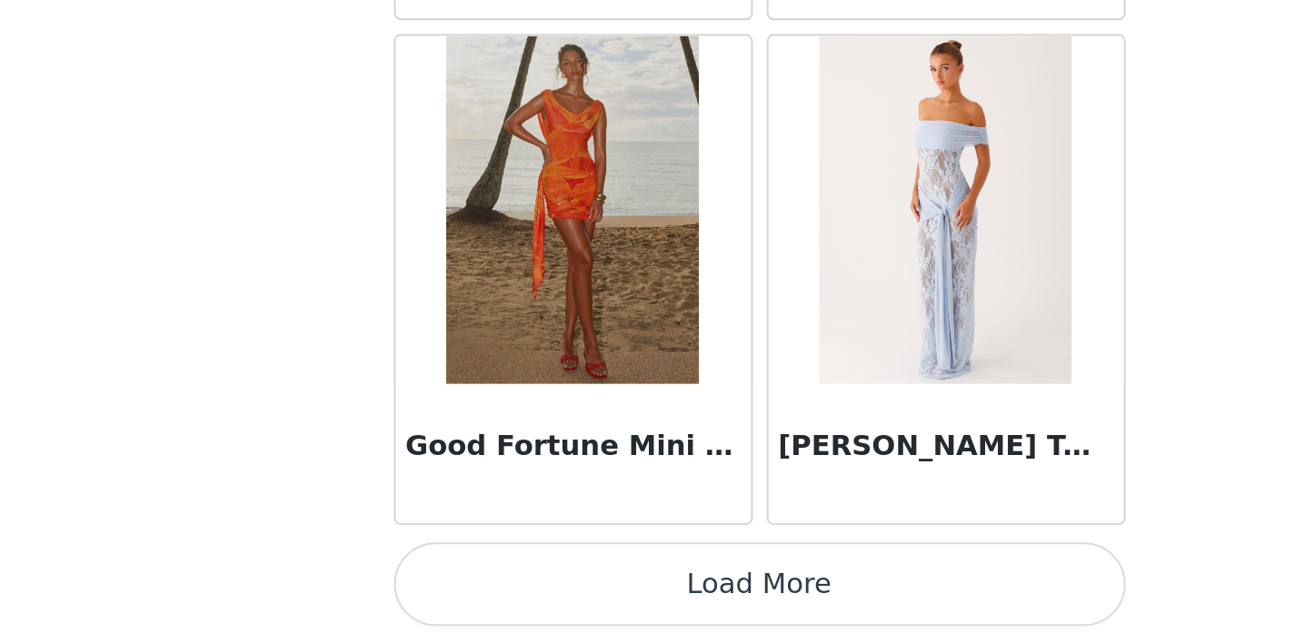
click at [738, 610] on button "Load More" at bounding box center [648, 613] width 382 height 44
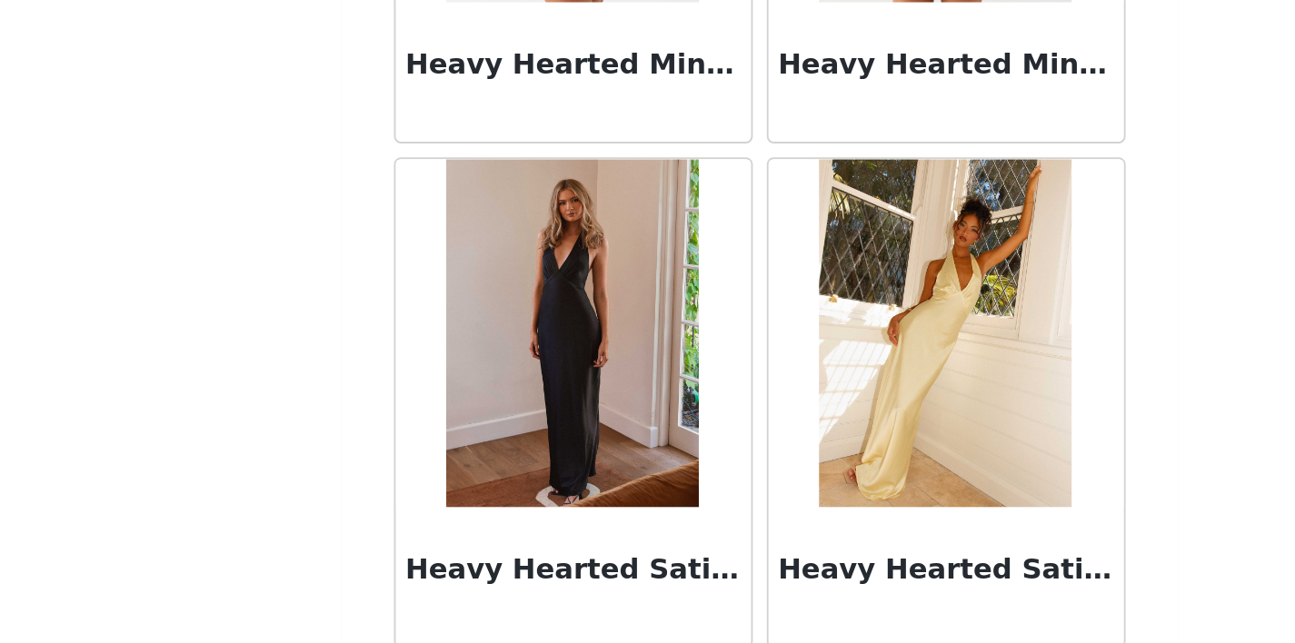
scroll to position [8136, 0]
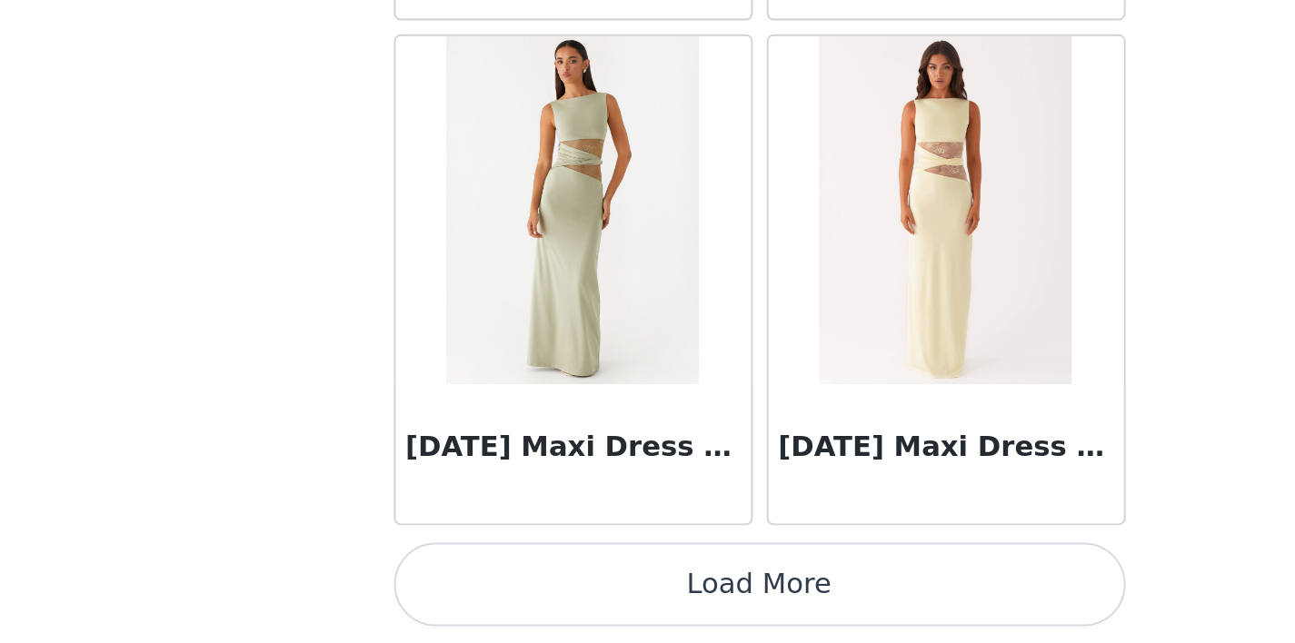
click at [738, 612] on button "Load More" at bounding box center [648, 613] width 382 height 44
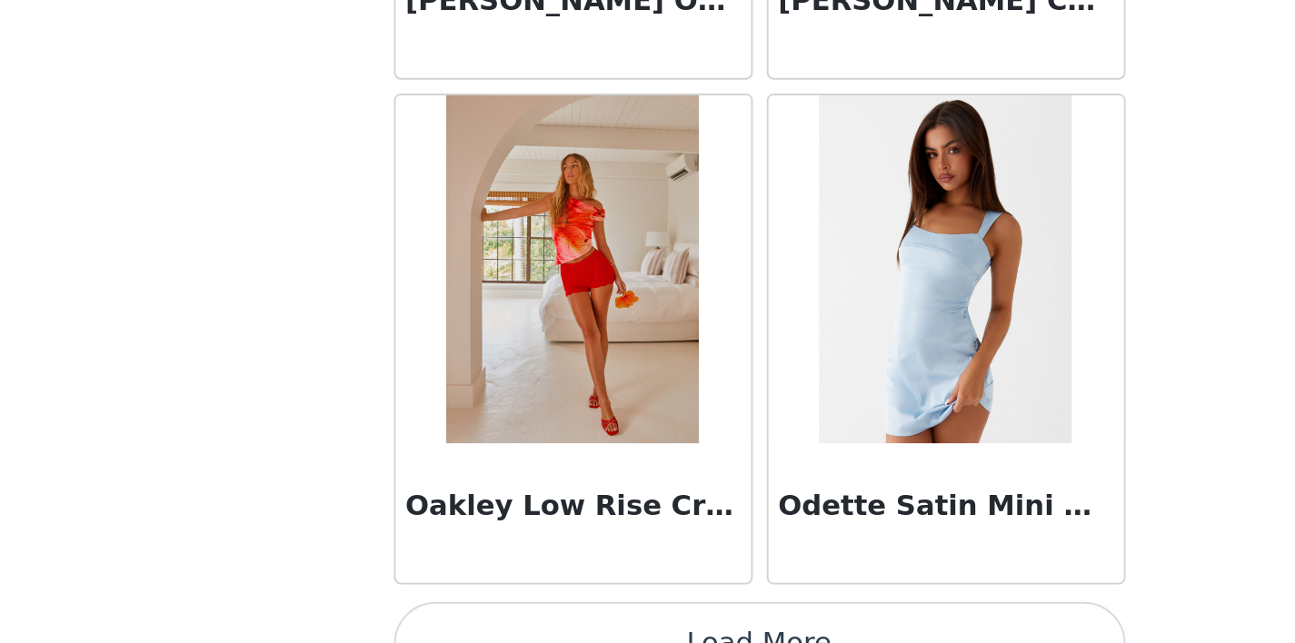
scroll to position [12680, 0]
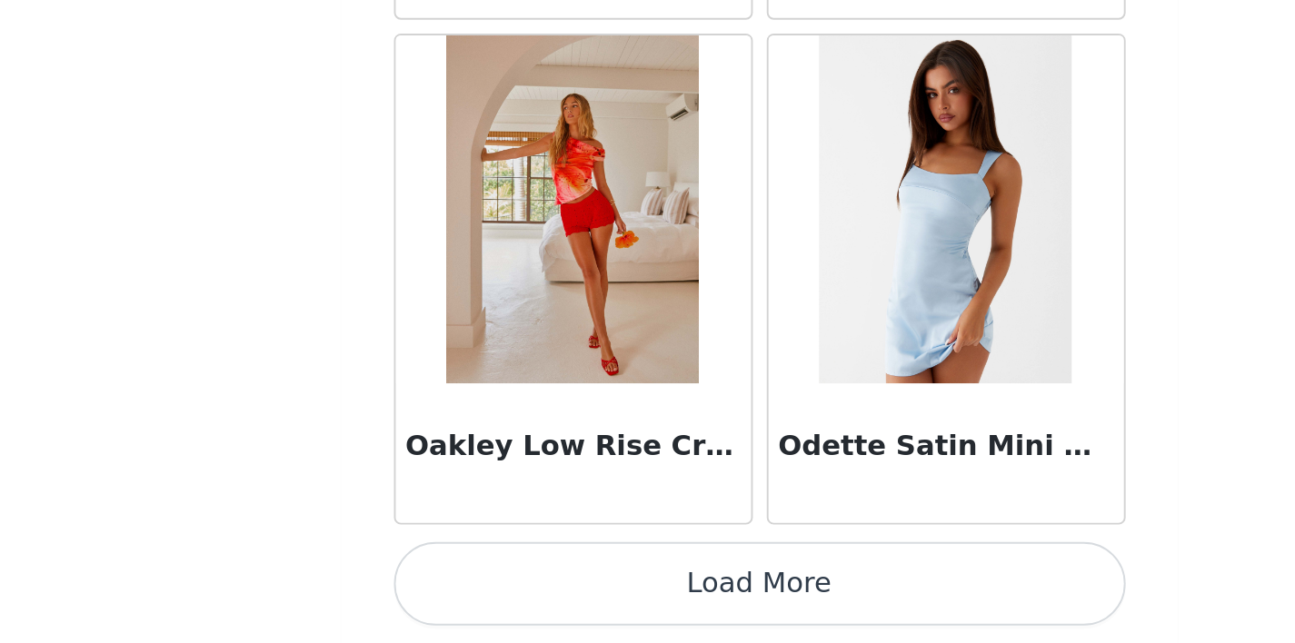
click at [707, 607] on button "Load More" at bounding box center [648, 613] width 382 height 44
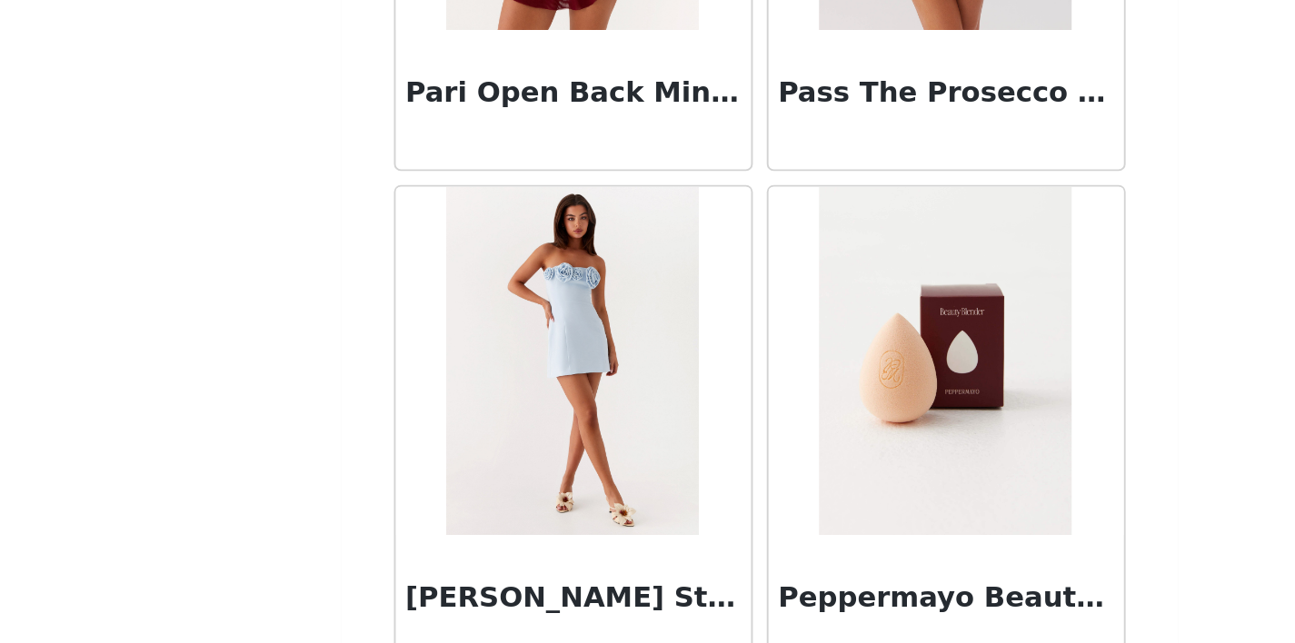
scroll to position [13722, 0]
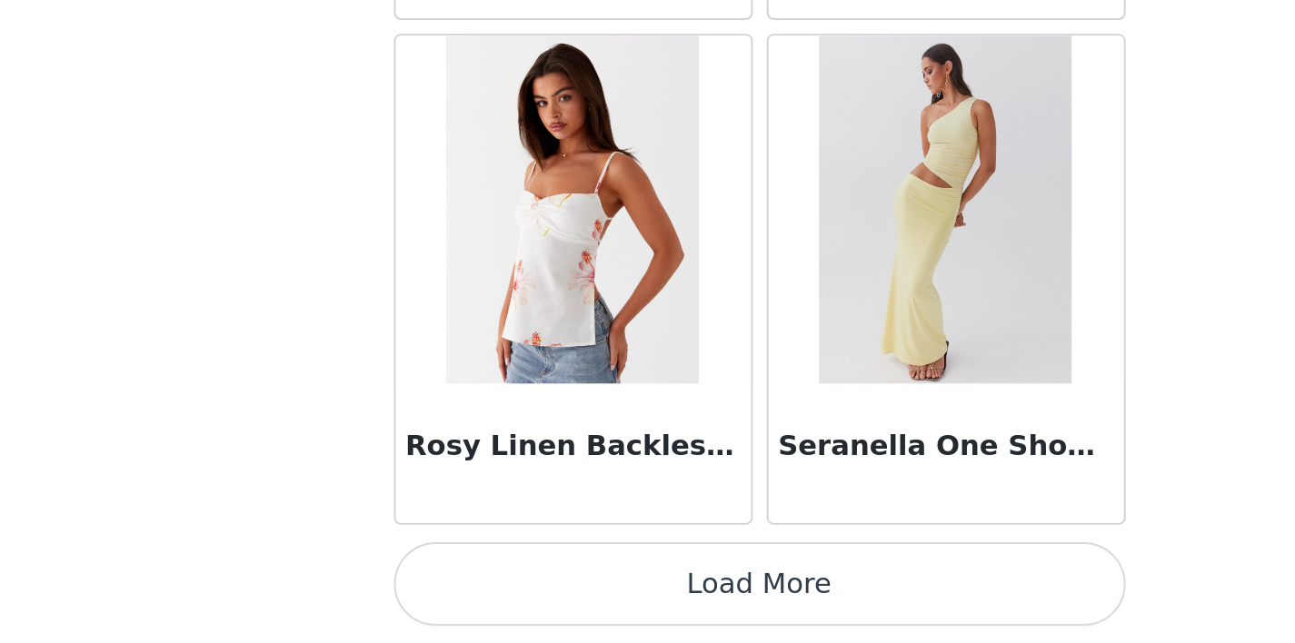
click at [698, 614] on button "Load More" at bounding box center [648, 613] width 382 height 44
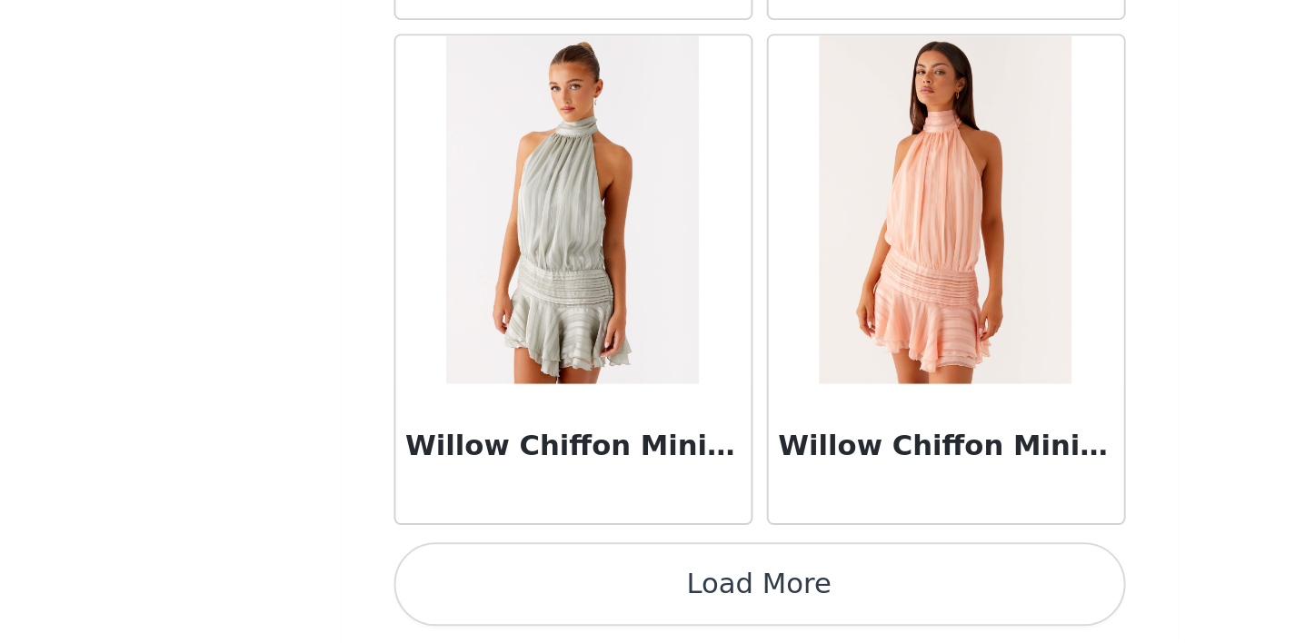
click at [698, 614] on button "Load More" at bounding box center [648, 613] width 382 height 44
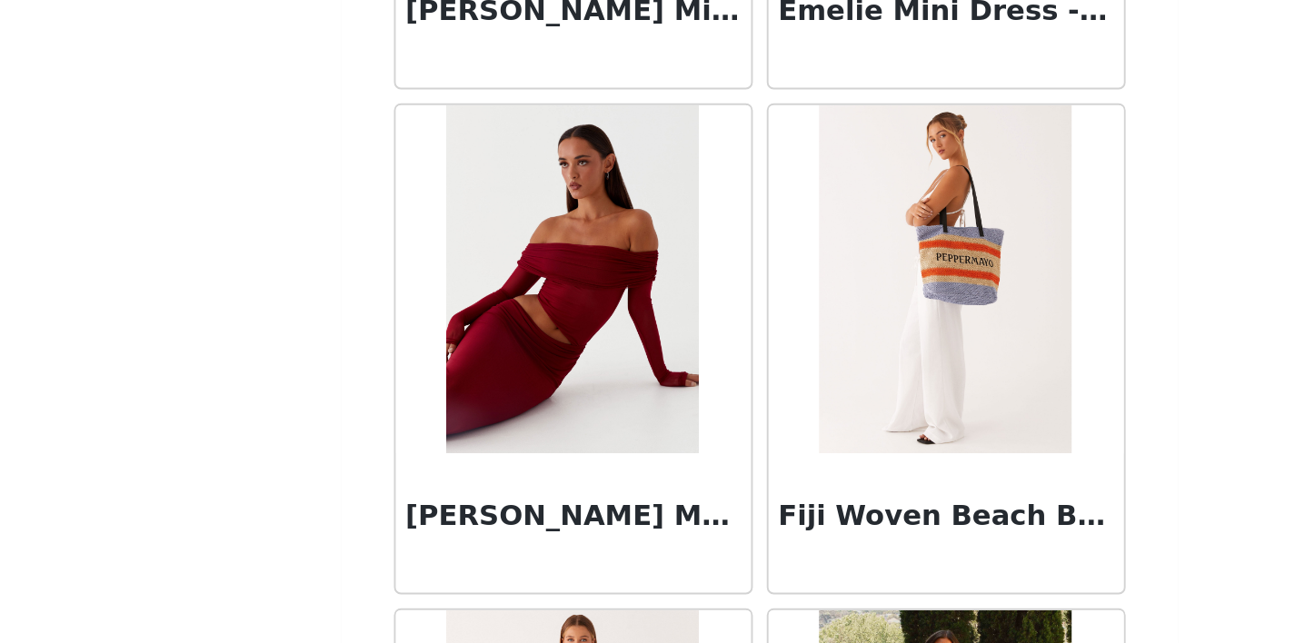
scroll to position [6318, 0]
click at [572, 456] on img at bounding box center [550, 454] width 132 height 182
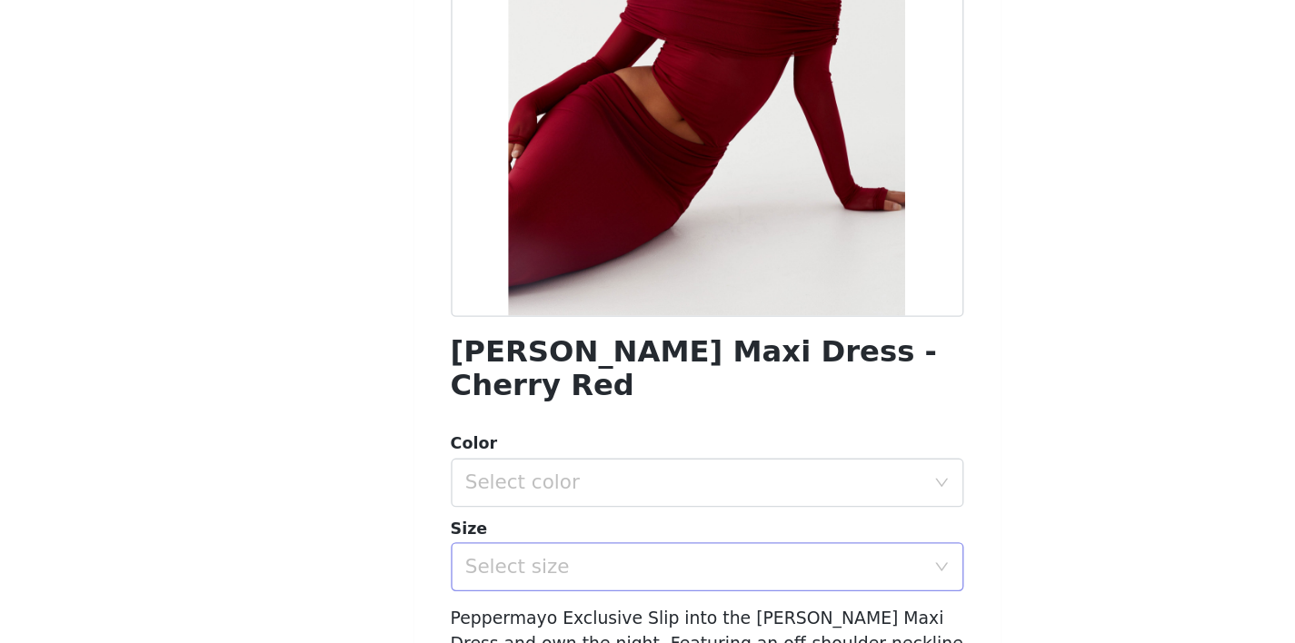
scroll to position [125, 0]
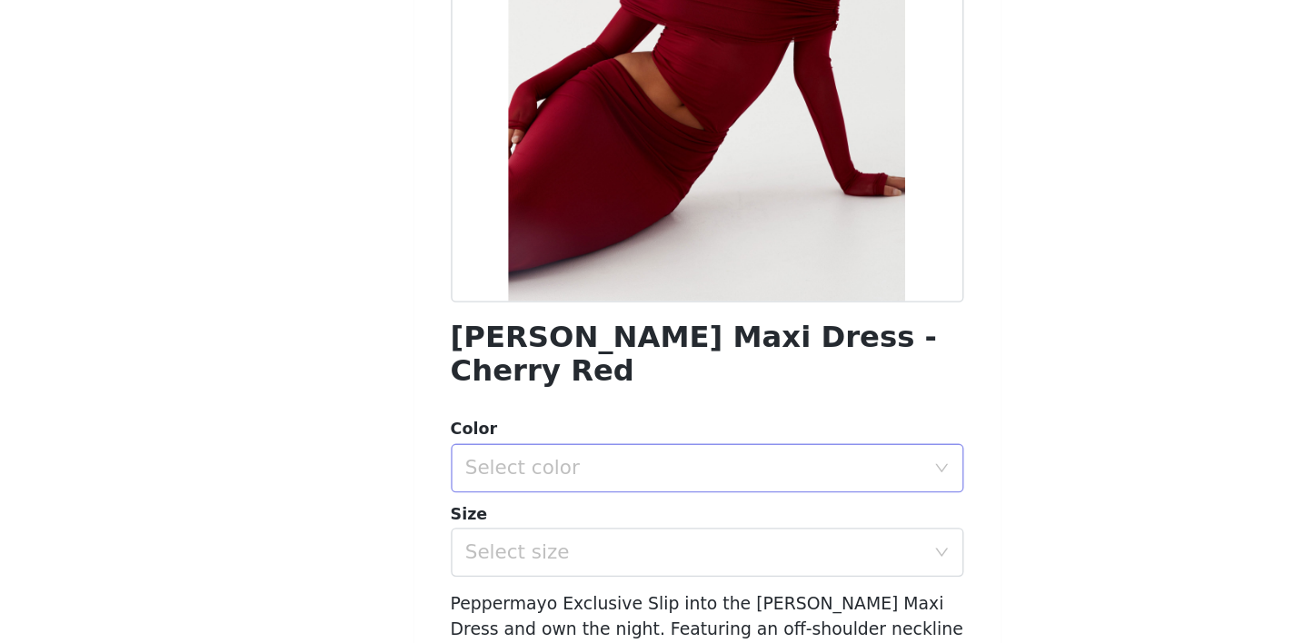
click at [545, 490] on div "Select color" at bounding box center [638, 499] width 340 height 18
click at [547, 512] on li "Cherry Red" at bounding box center [641, 514] width 368 height 29
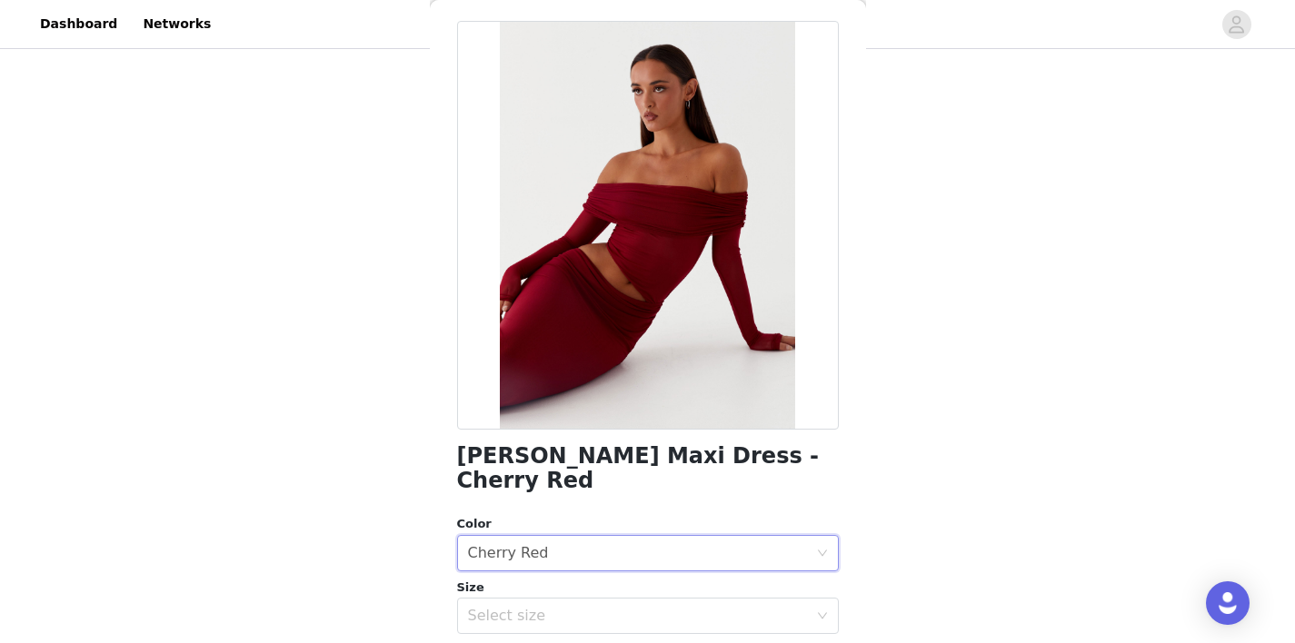
scroll to position [69, 0]
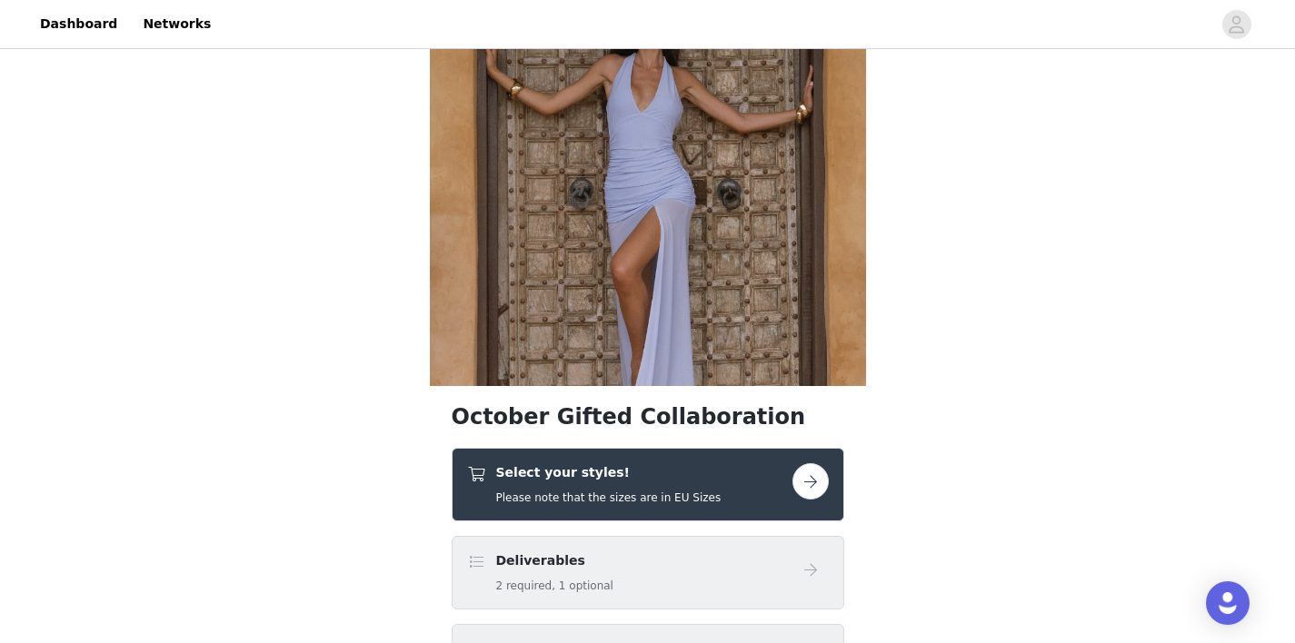
scroll to position [189, 0]
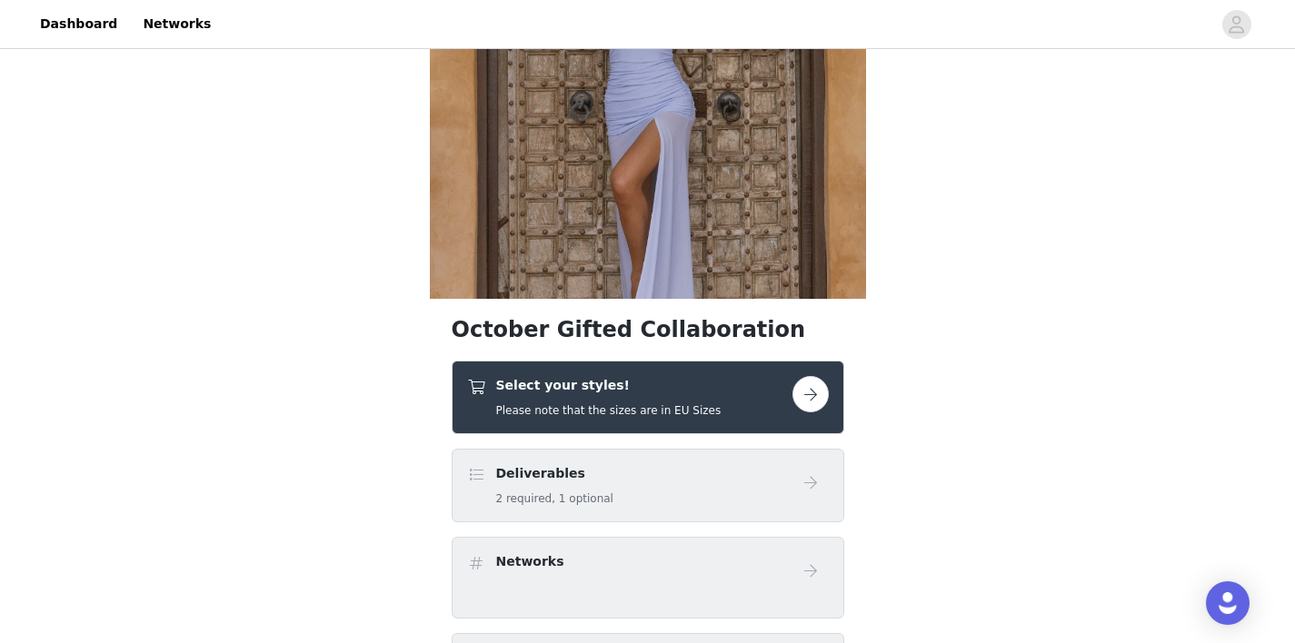
click at [800, 395] on button "button" at bounding box center [811, 394] width 36 height 36
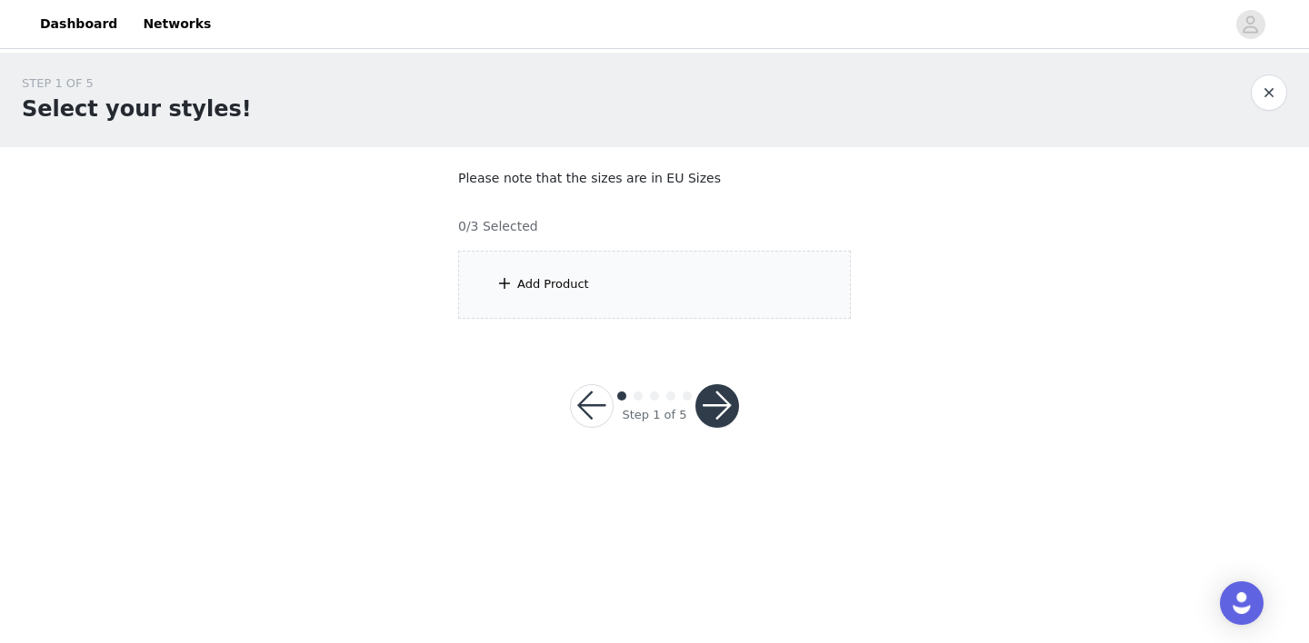
click at [657, 294] on div "Add Product" at bounding box center [654, 285] width 393 height 68
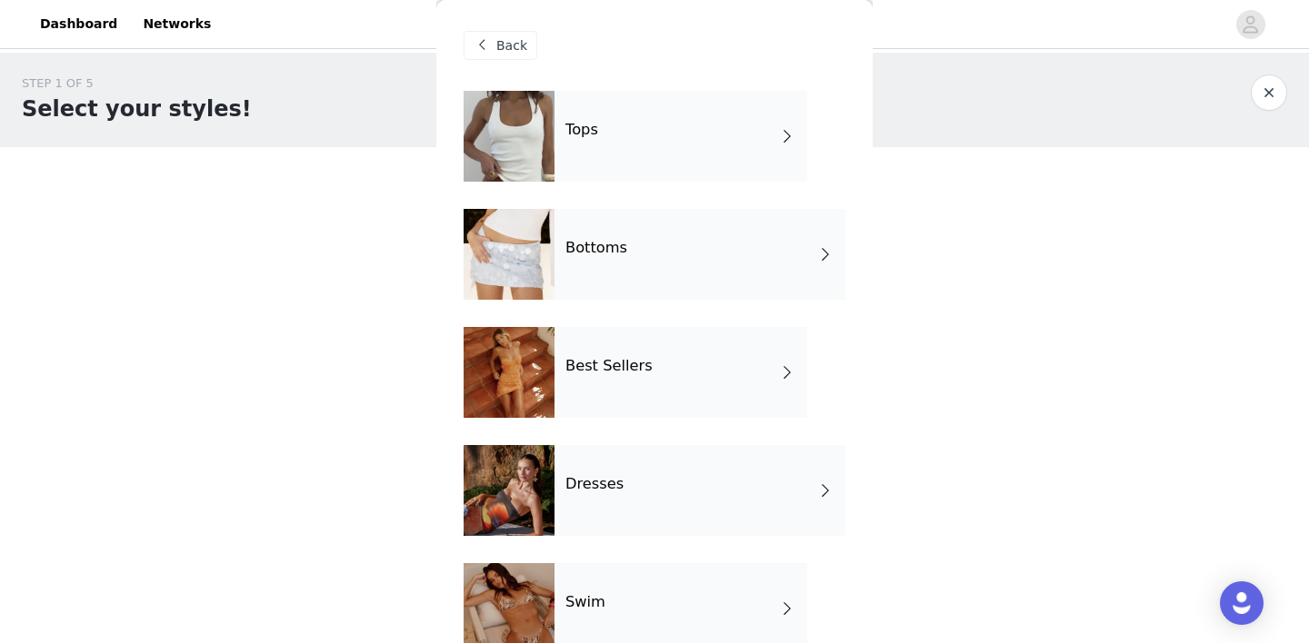
click at [671, 243] on div "Bottoms" at bounding box center [699, 254] width 291 height 91
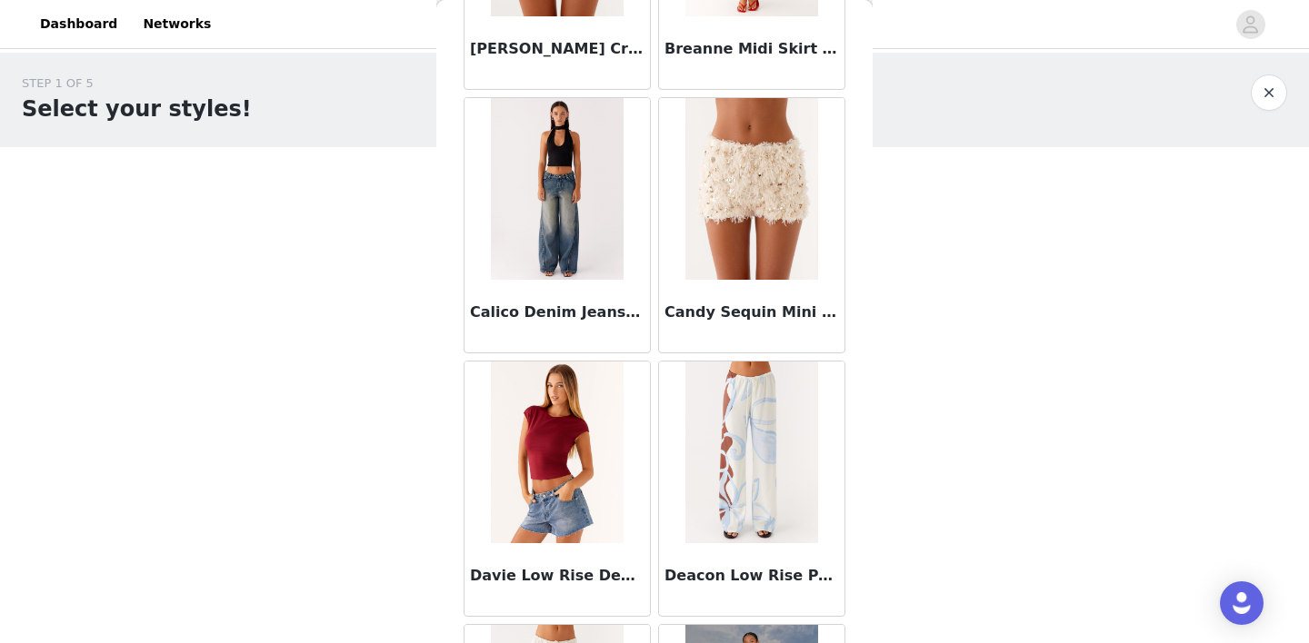
click at [563, 234] on img at bounding box center [557, 189] width 132 height 182
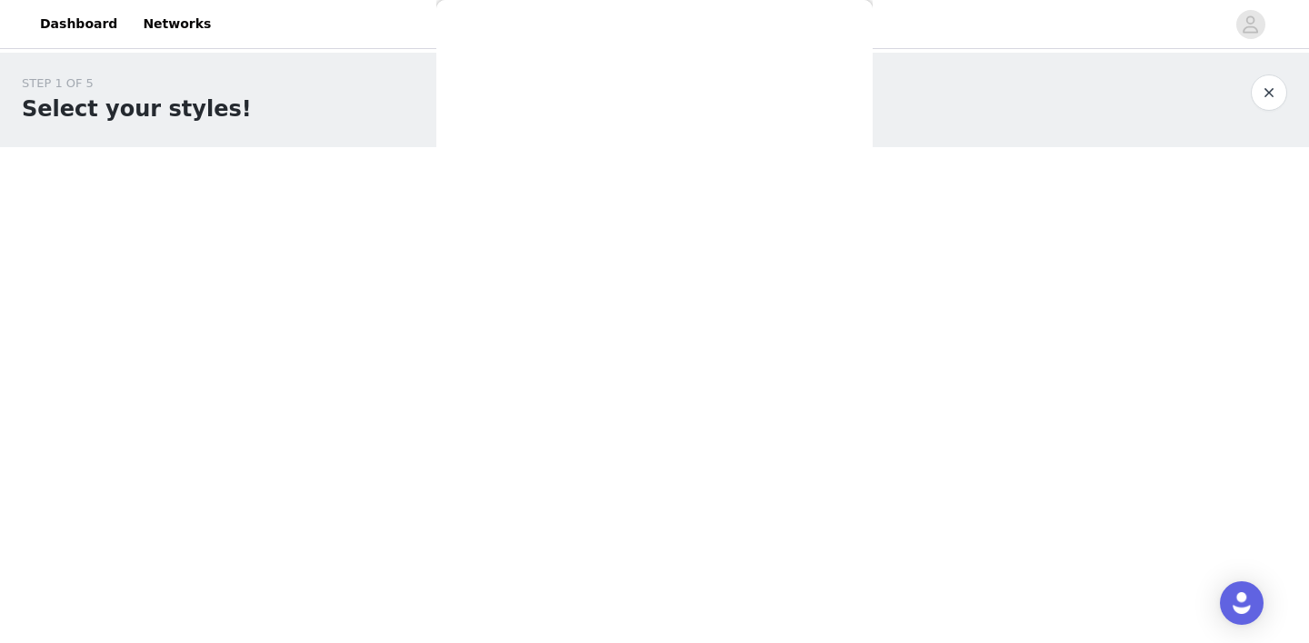
scroll to position [334, 0]
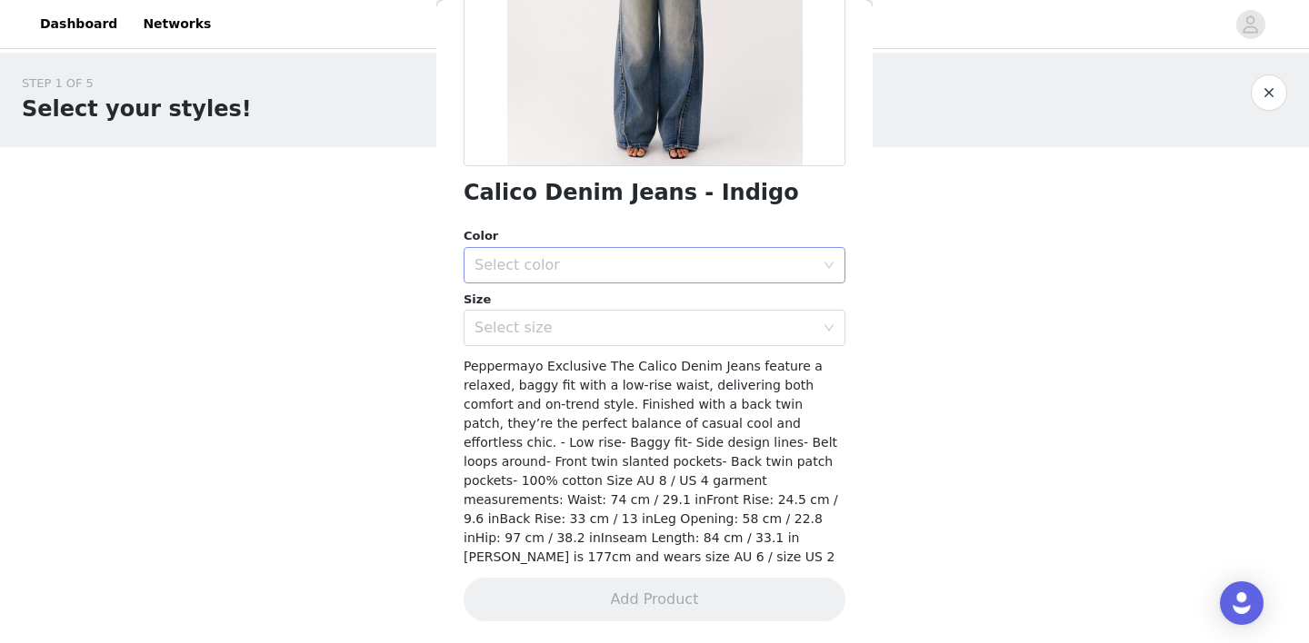
click at [565, 256] on div "Select color" at bounding box center [644, 265] width 340 height 18
click at [558, 297] on li "Indigo" at bounding box center [648, 305] width 368 height 29
click at [581, 341] on div "Select size" at bounding box center [648, 328] width 348 height 35
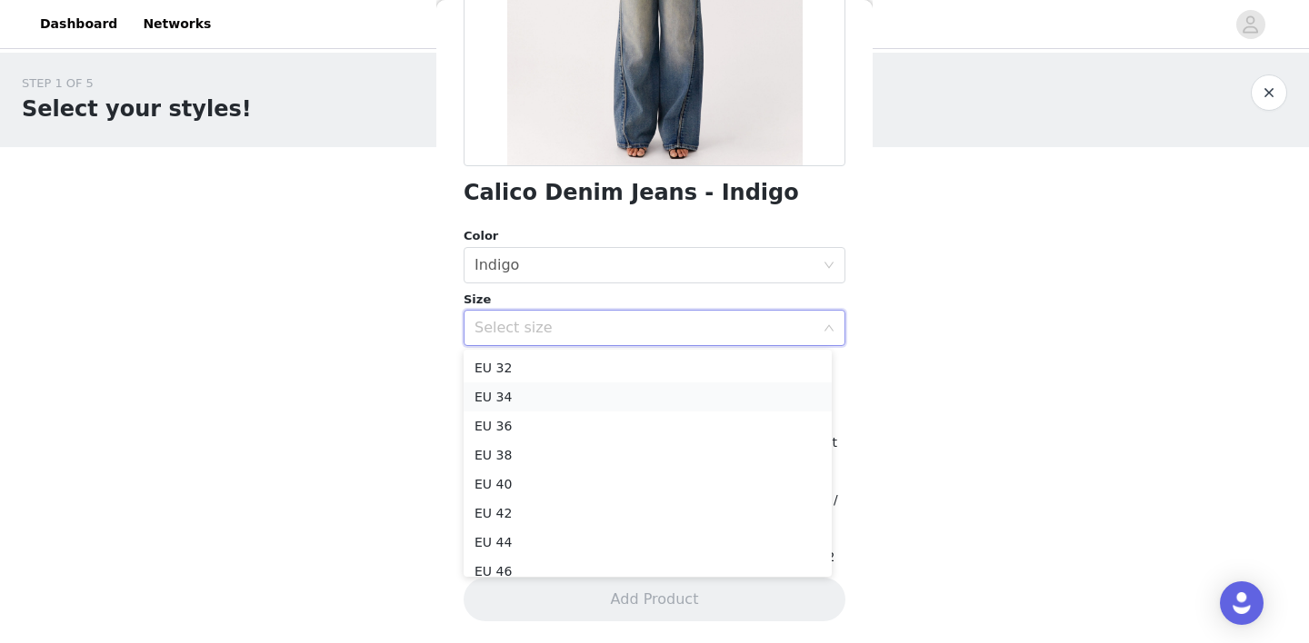
click at [524, 394] on li "EU 34" at bounding box center [648, 397] width 368 height 29
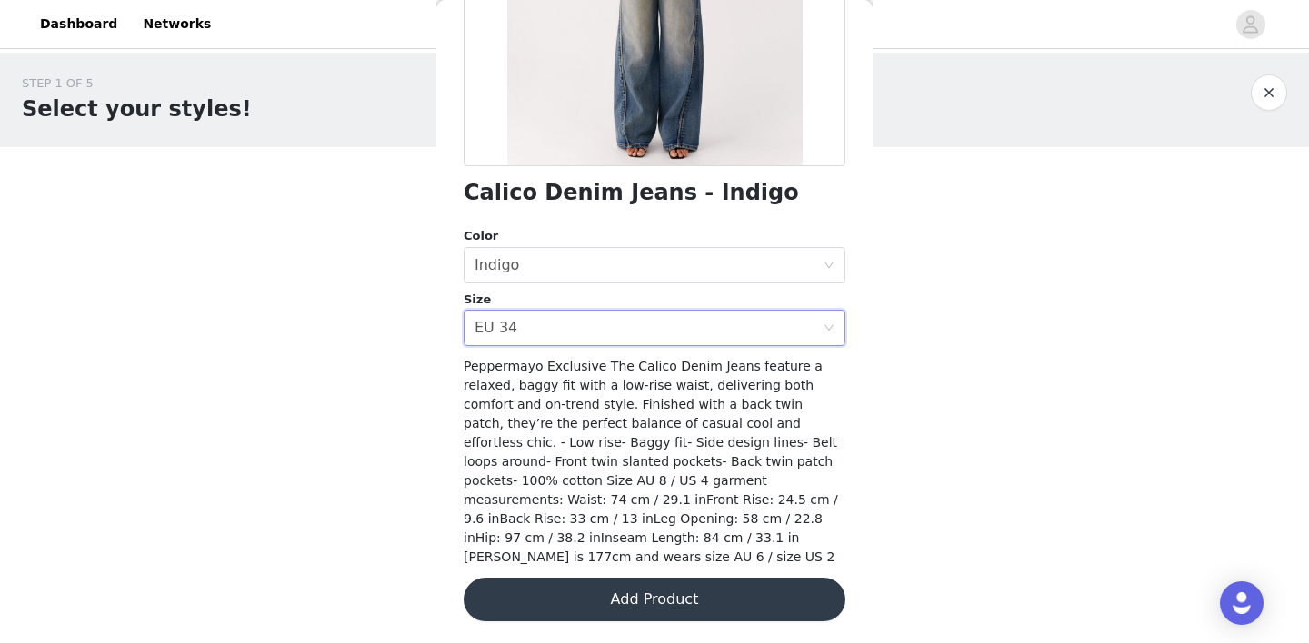
click at [626, 603] on button "Add Product" at bounding box center [655, 600] width 382 height 44
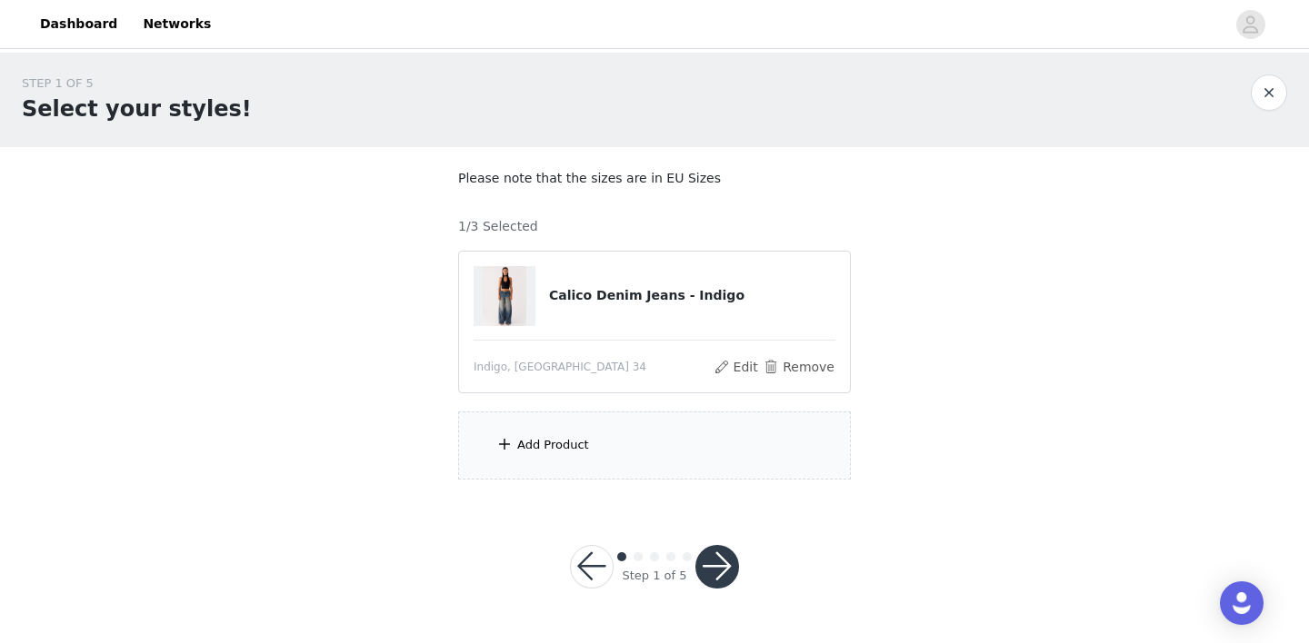
click at [592, 475] on div "Add Product" at bounding box center [654, 446] width 393 height 68
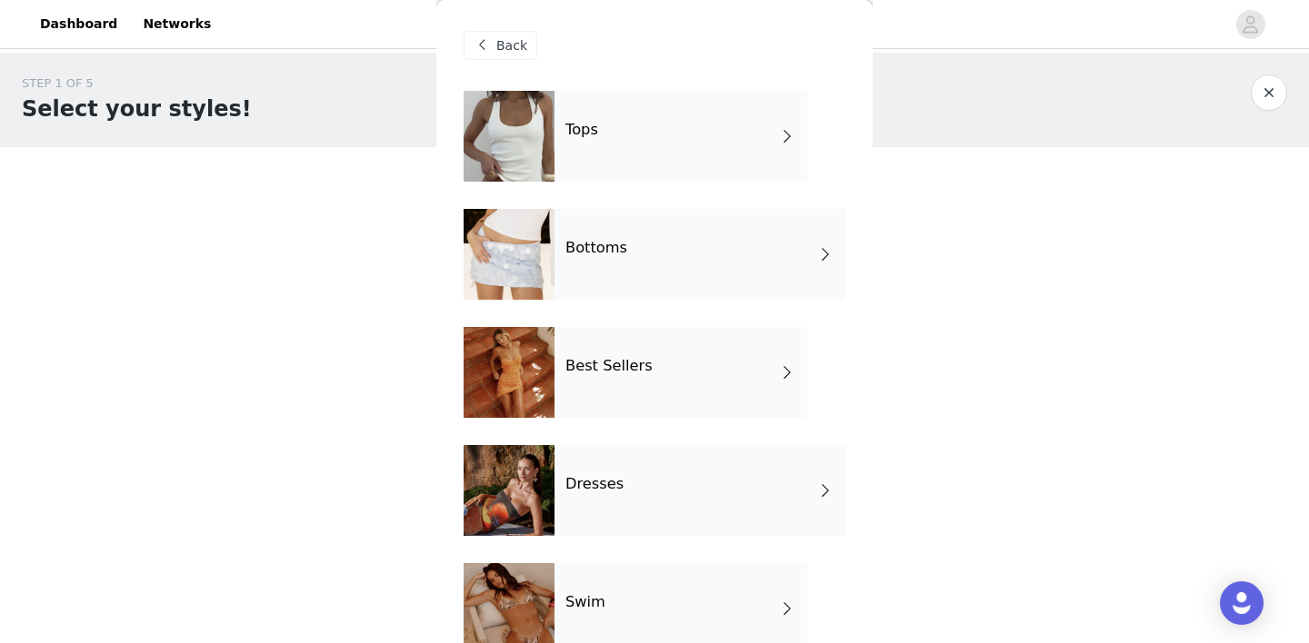
click at [644, 270] on div "Bottoms" at bounding box center [699, 254] width 291 height 91
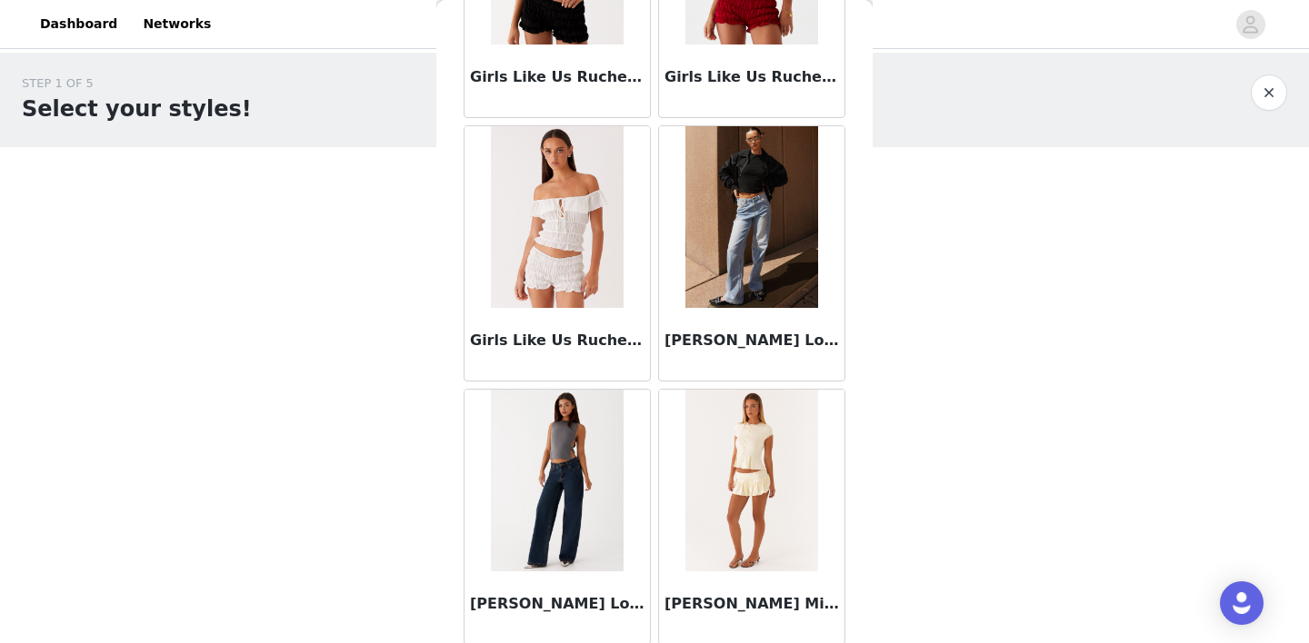
scroll to position [2138, 0]
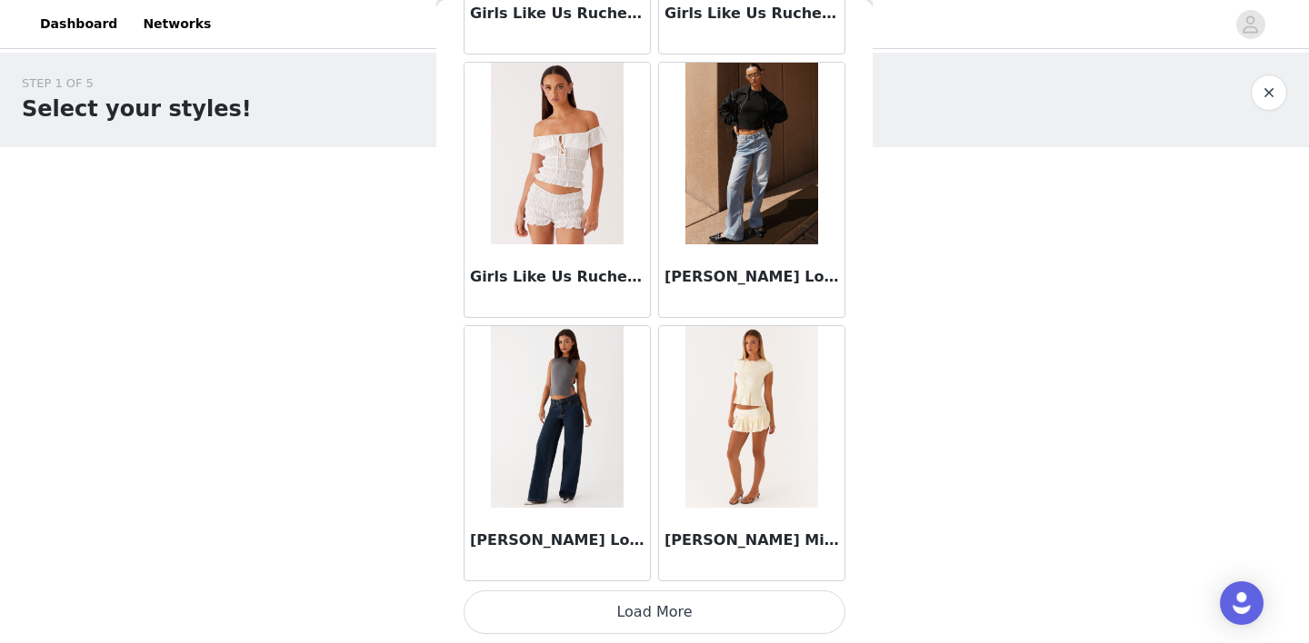
click at [643, 603] on button "Load More" at bounding box center [655, 613] width 382 height 44
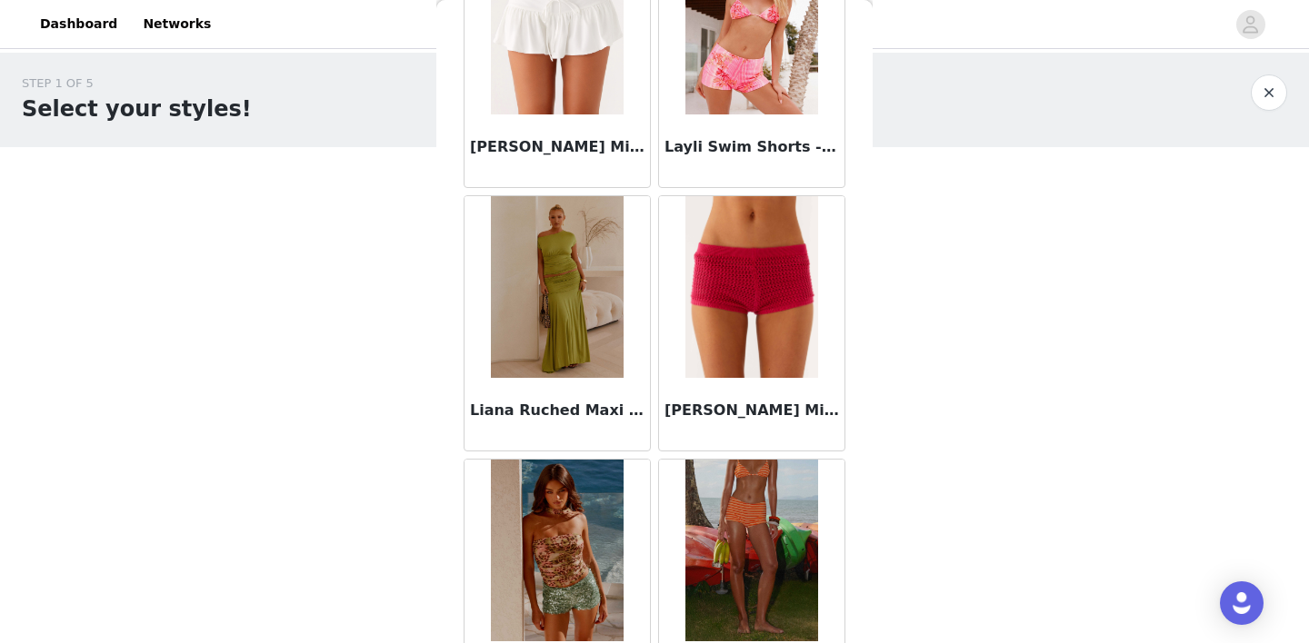
scroll to position [2796, 0]
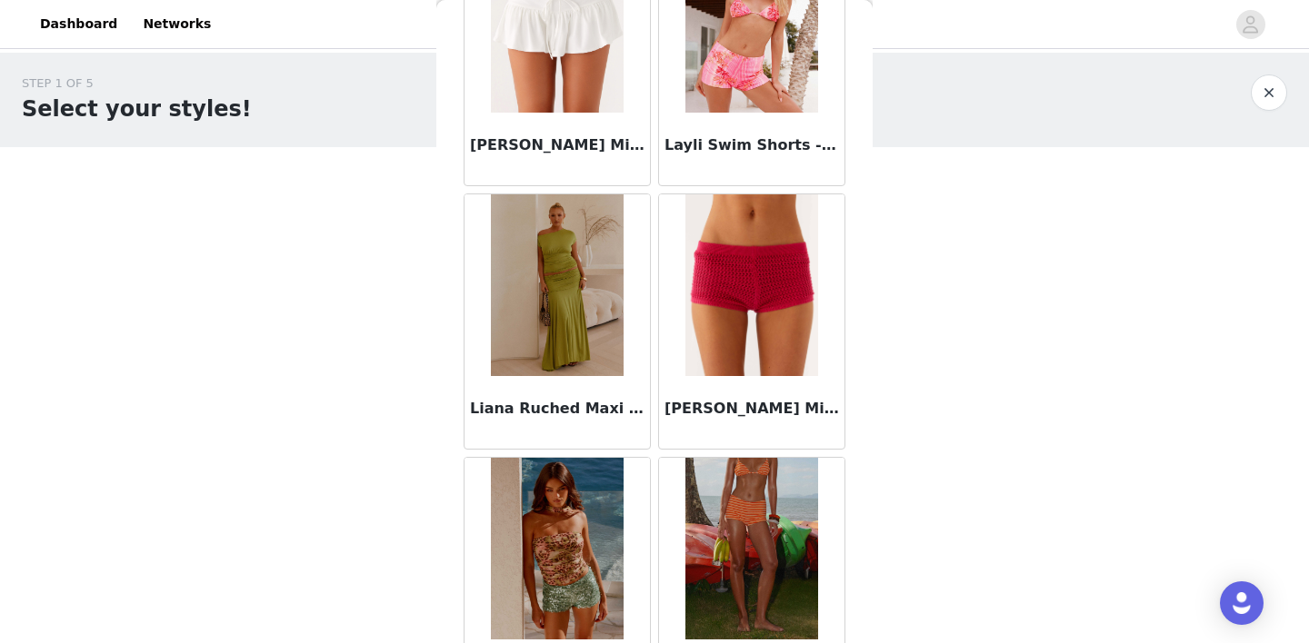
click at [537, 253] on img at bounding box center [557, 285] width 132 height 182
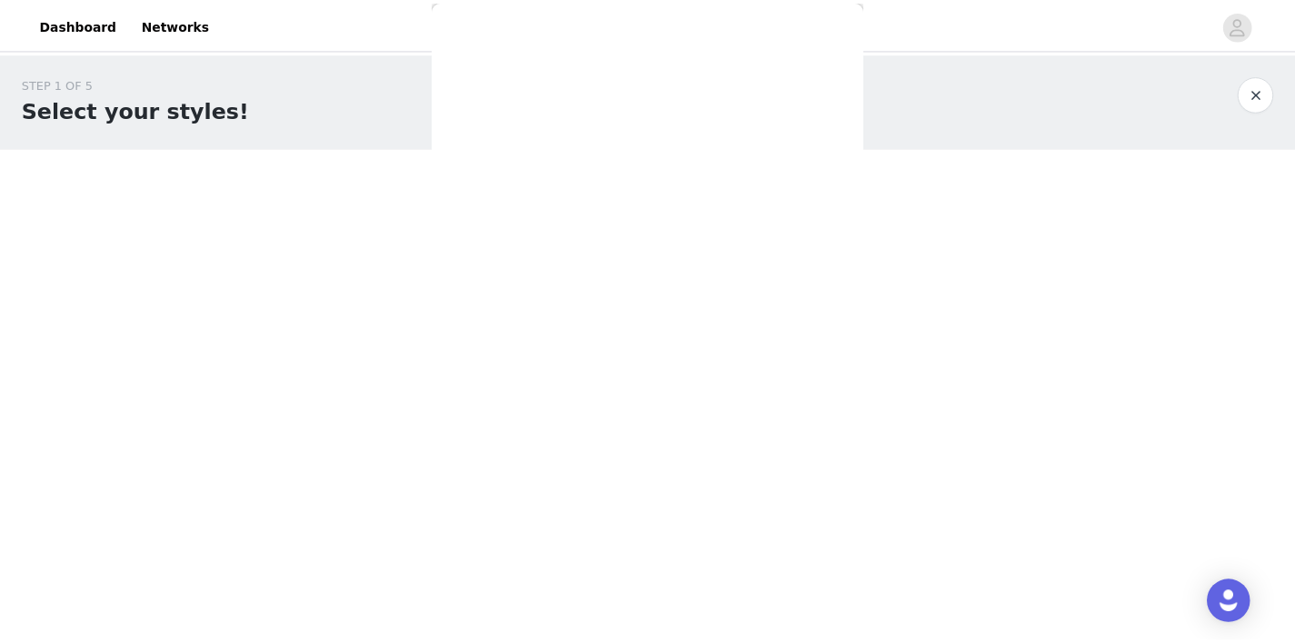
scroll to position [276, 0]
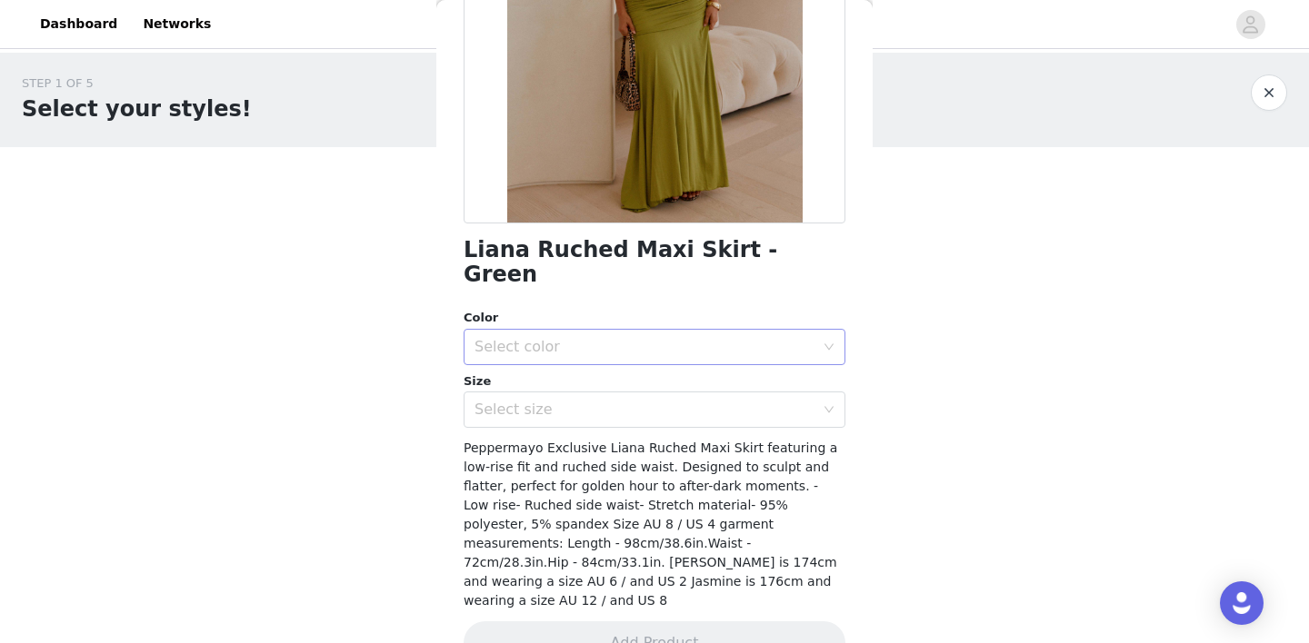
click at [527, 338] on div "Select color" at bounding box center [644, 347] width 340 height 18
click at [513, 362] on li "Green" at bounding box center [648, 362] width 368 height 29
click at [513, 401] on div "Select size" at bounding box center [644, 410] width 340 height 18
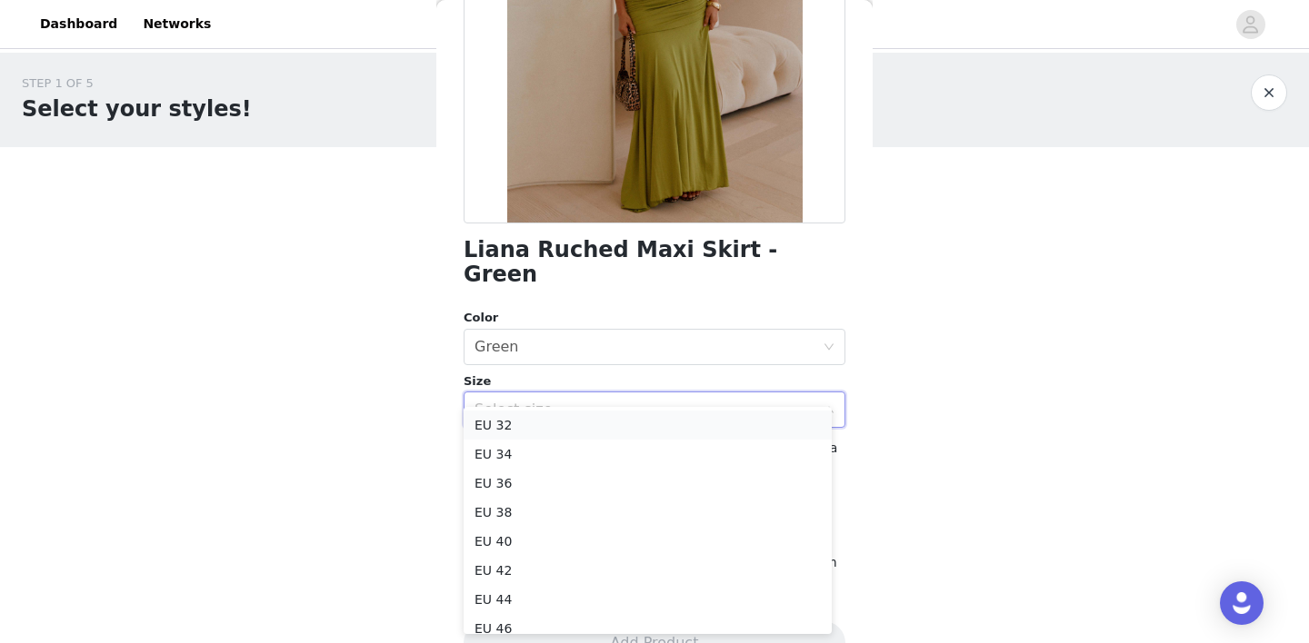
click at [519, 434] on li "EU 32" at bounding box center [648, 425] width 368 height 29
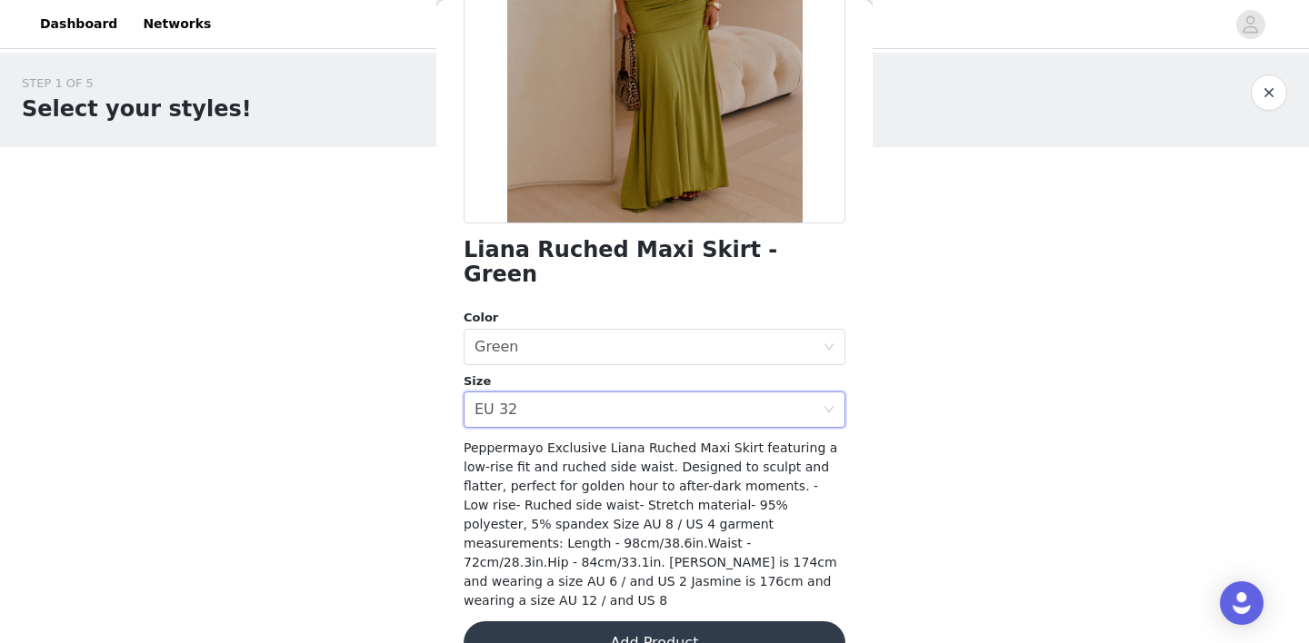
click at [596, 622] on button "Add Product" at bounding box center [655, 644] width 382 height 44
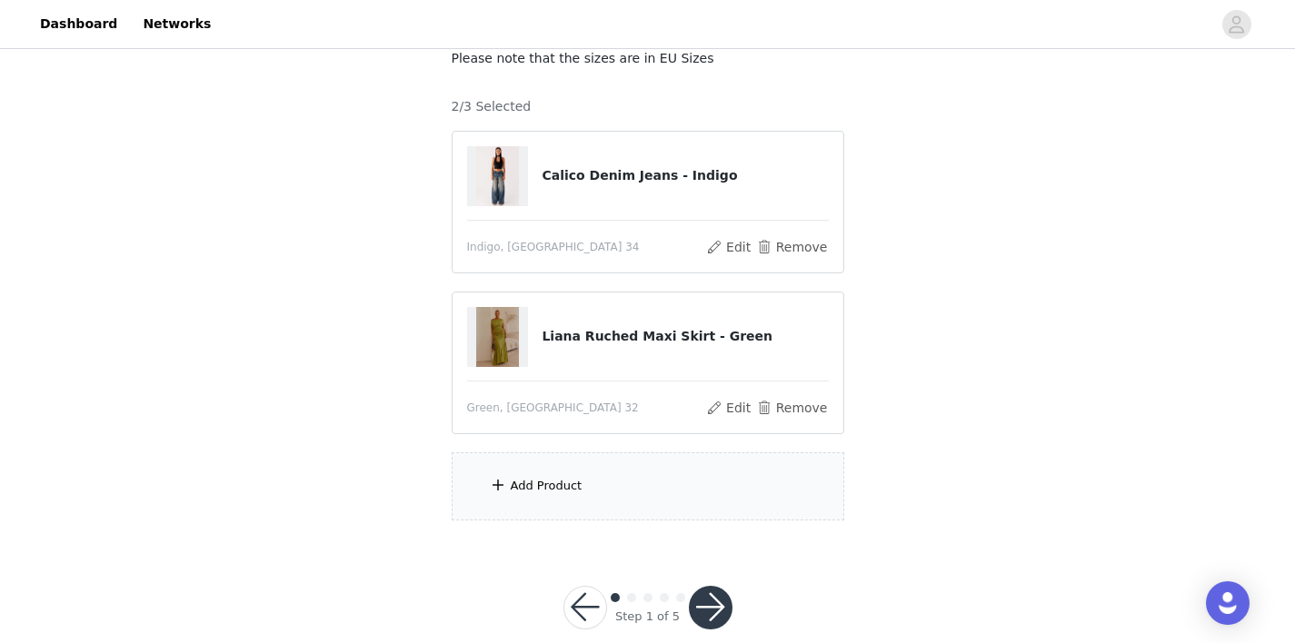
scroll to position [149, 0]
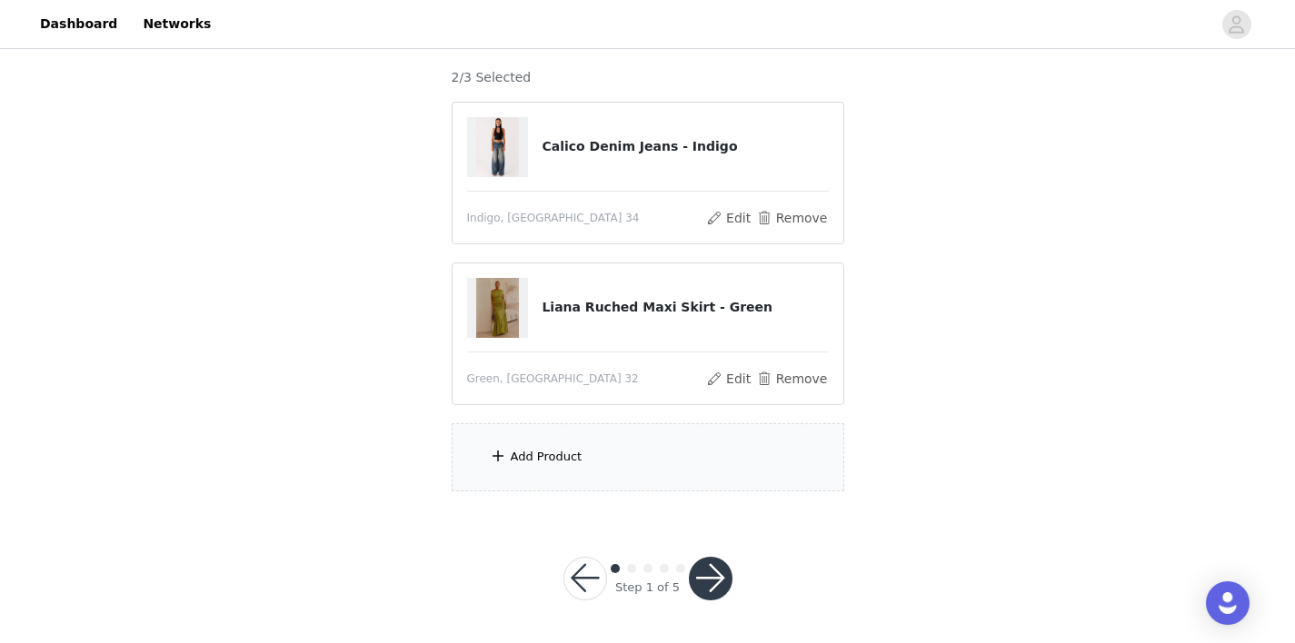
click at [546, 441] on div "Add Product" at bounding box center [648, 458] width 393 height 68
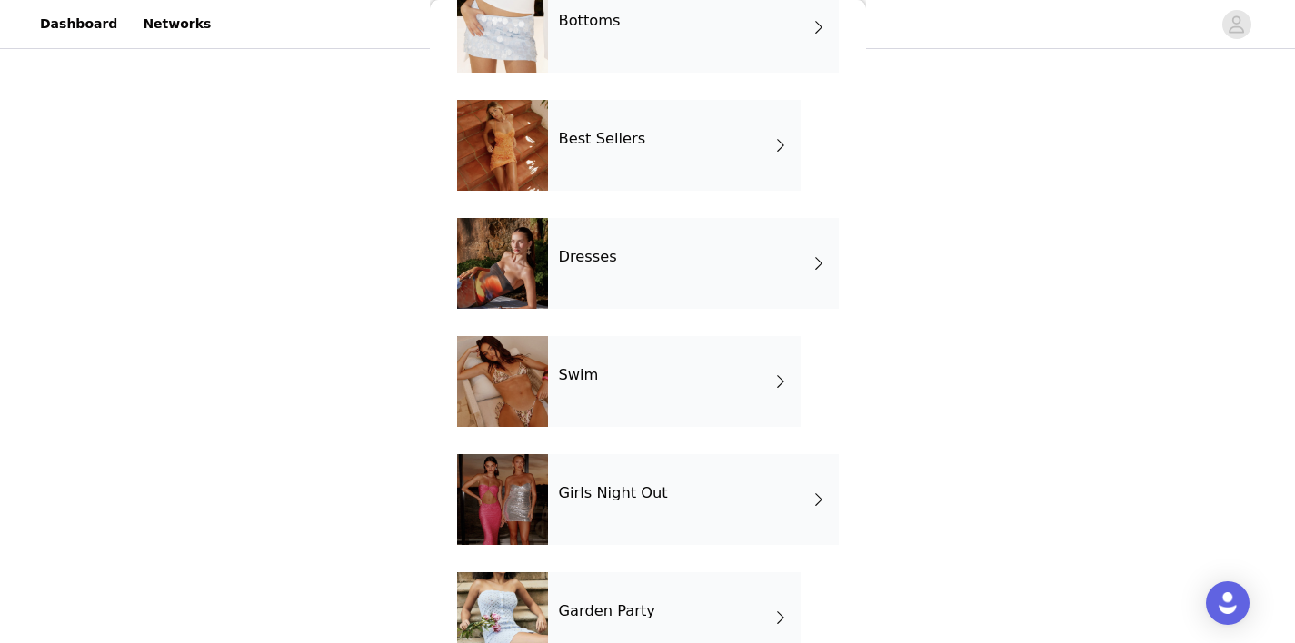
scroll to position [224, 0]
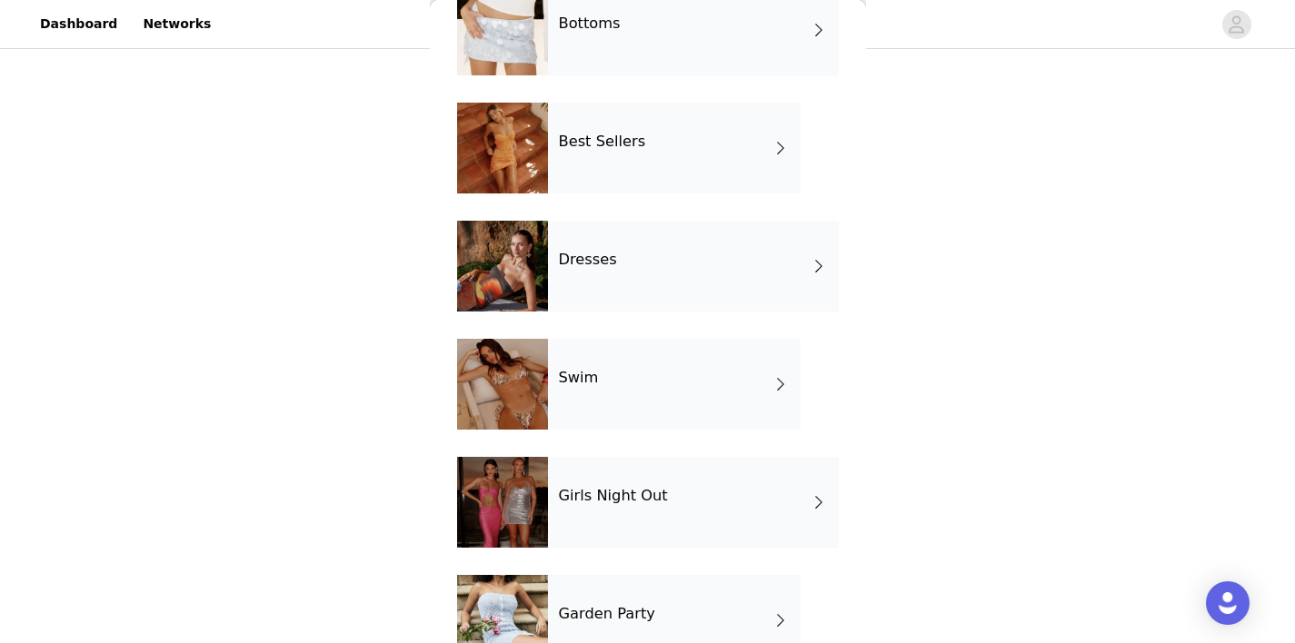
click at [609, 146] on h4 "Best Sellers" at bounding box center [602, 142] width 87 height 16
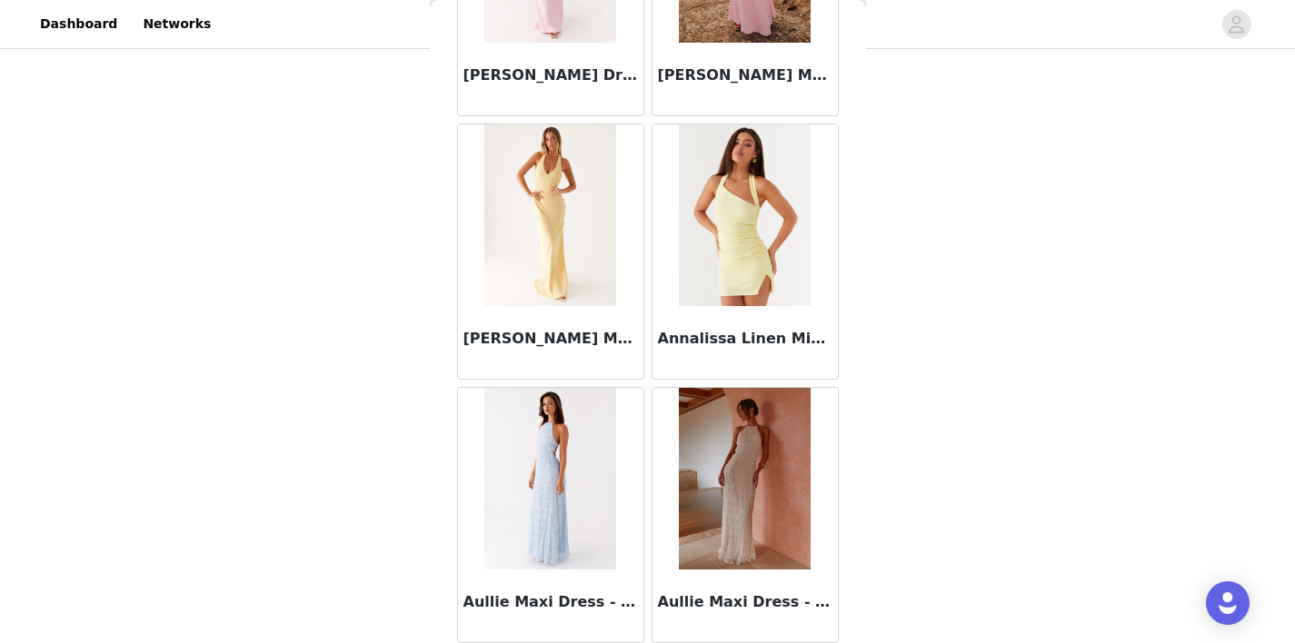
scroll to position [2138, 0]
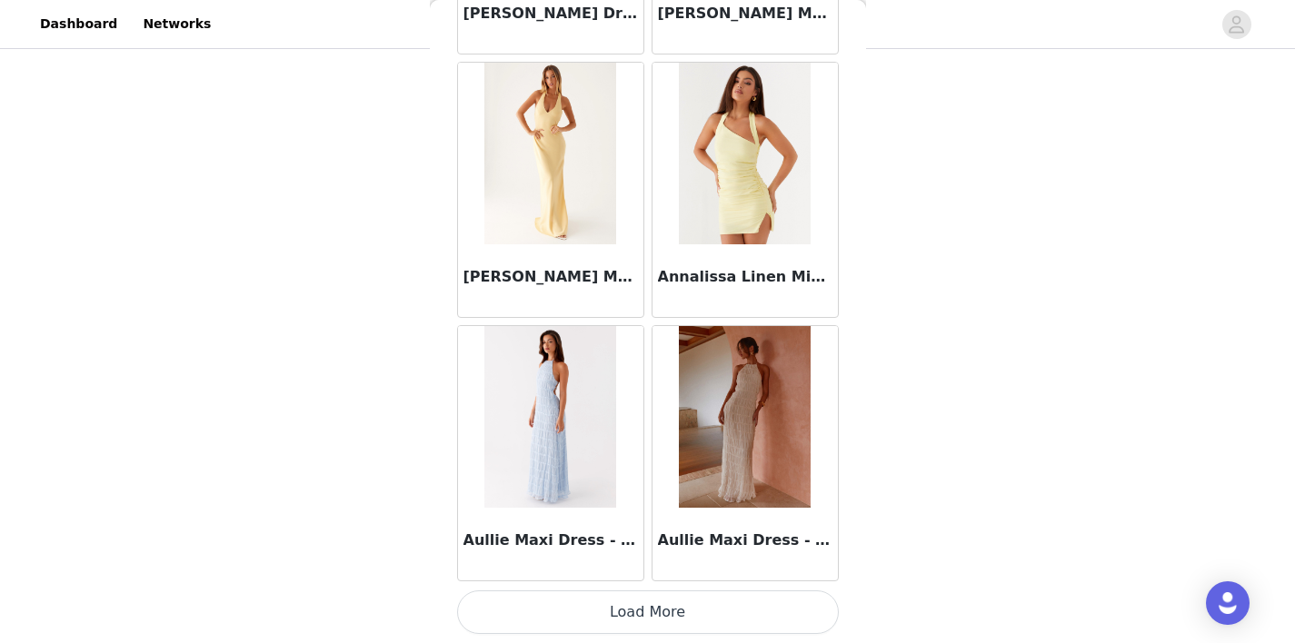
click at [674, 607] on button "Load More" at bounding box center [648, 613] width 382 height 44
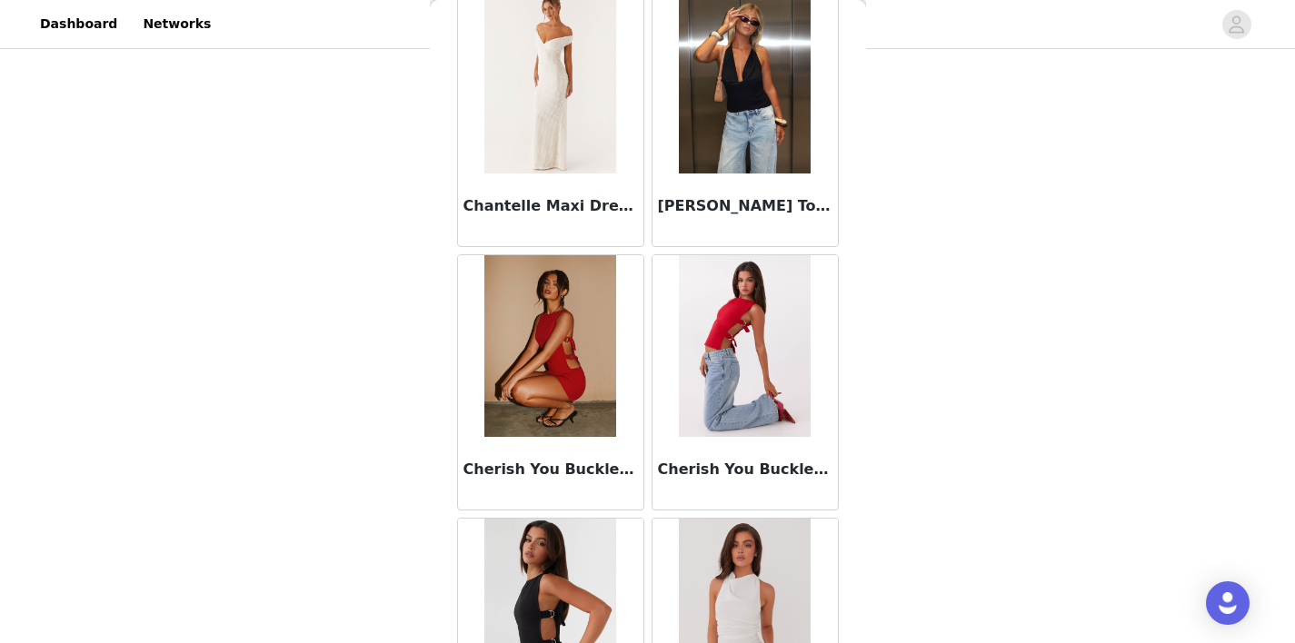
scroll to position [4773, 0]
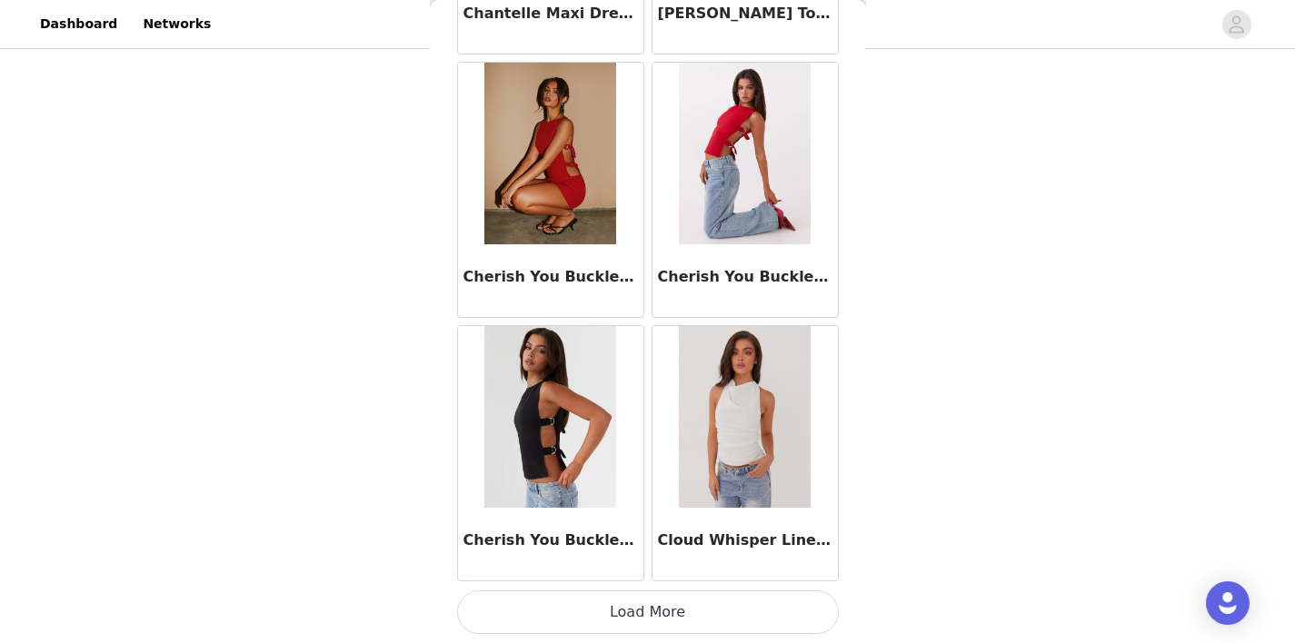
click at [661, 612] on button "Load More" at bounding box center [648, 613] width 382 height 44
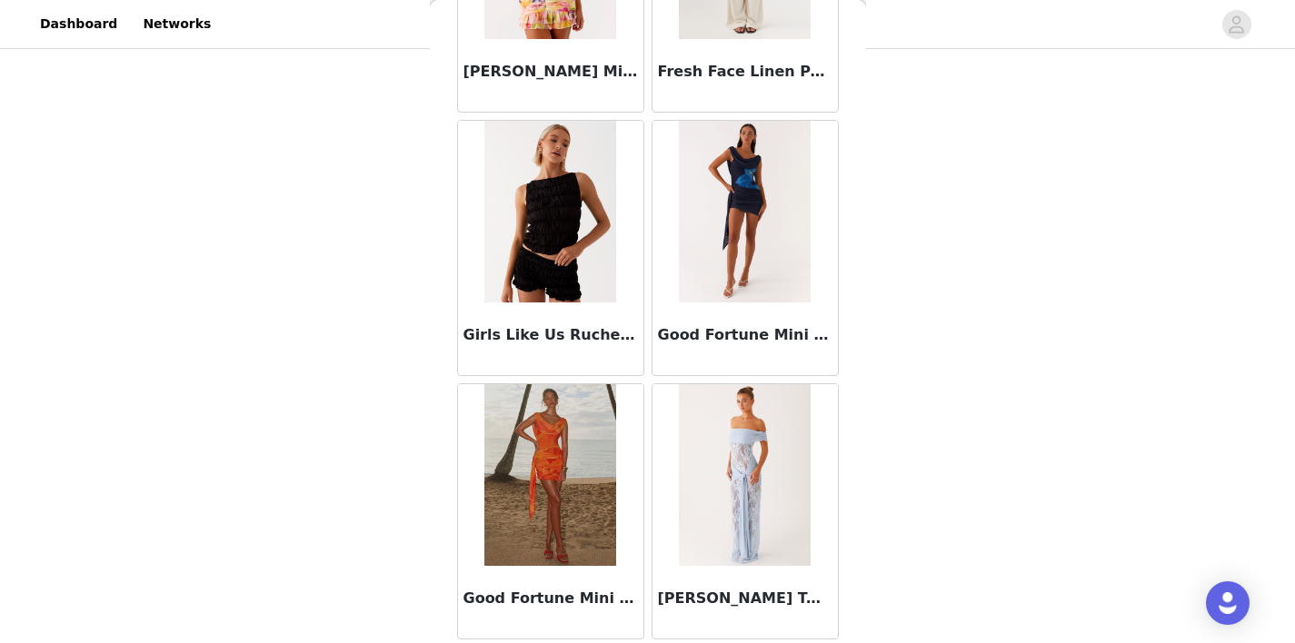
scroll to position [7409, 0]
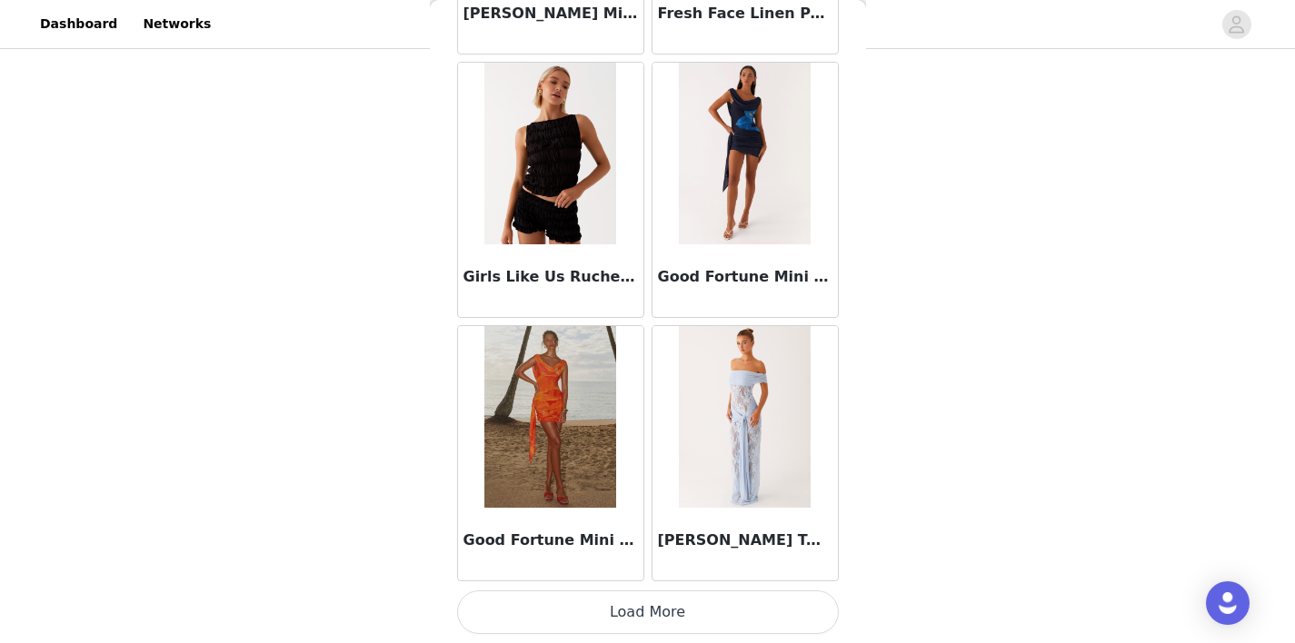
click at [650, 628] on button "Load More" at bounding box center [648, 613] width 382 height 44
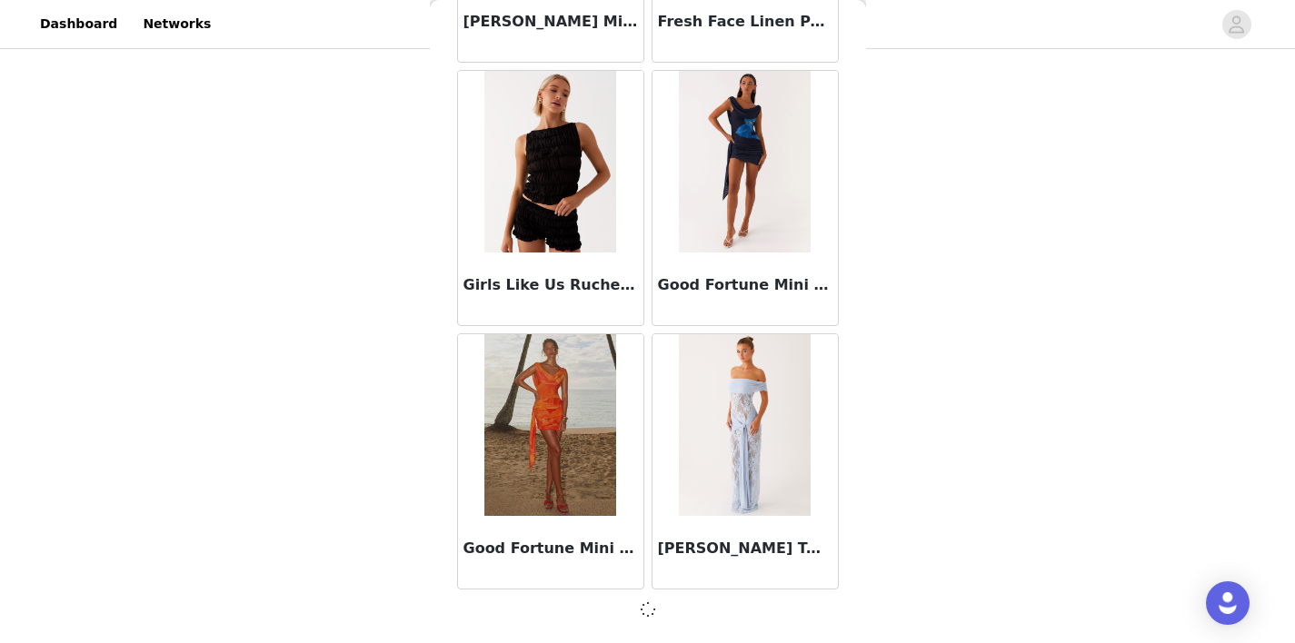
scroll to position [7401, 0]
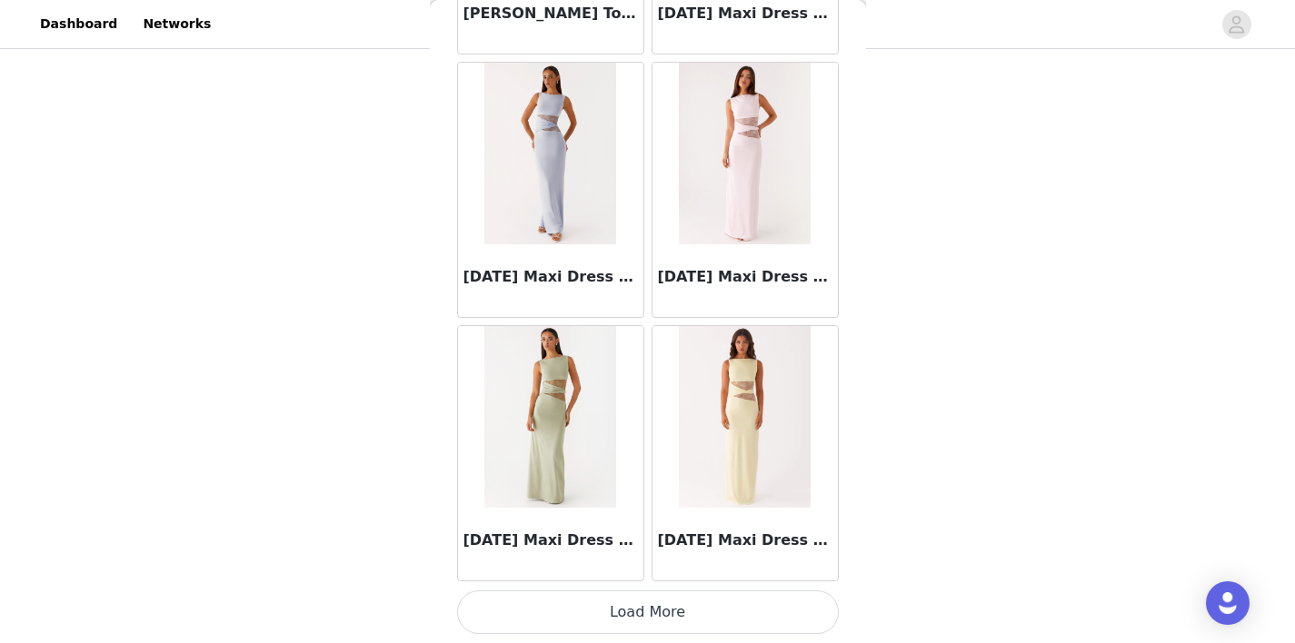
click at [650, 628] on button "Load More" at bounding box center [648, 613] width 382 height 44
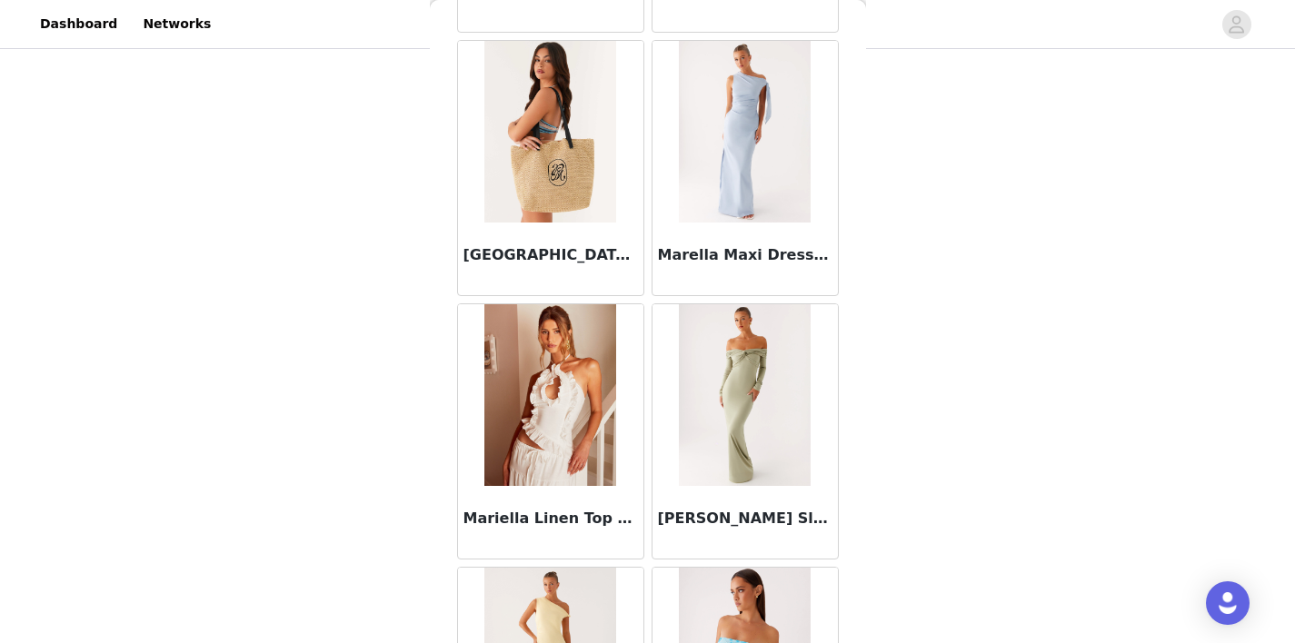
scroll to position [12680, 0]
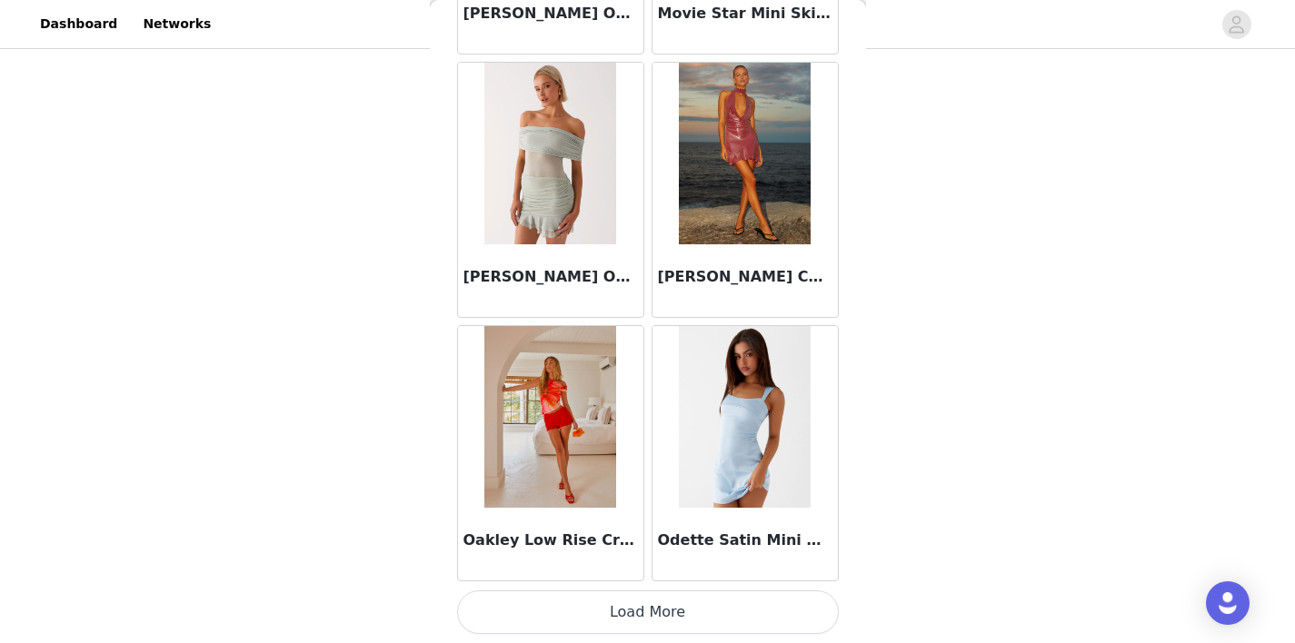
click at [645, 606] on button "Load More" at bounding box center [648, 613] width 382 height 44
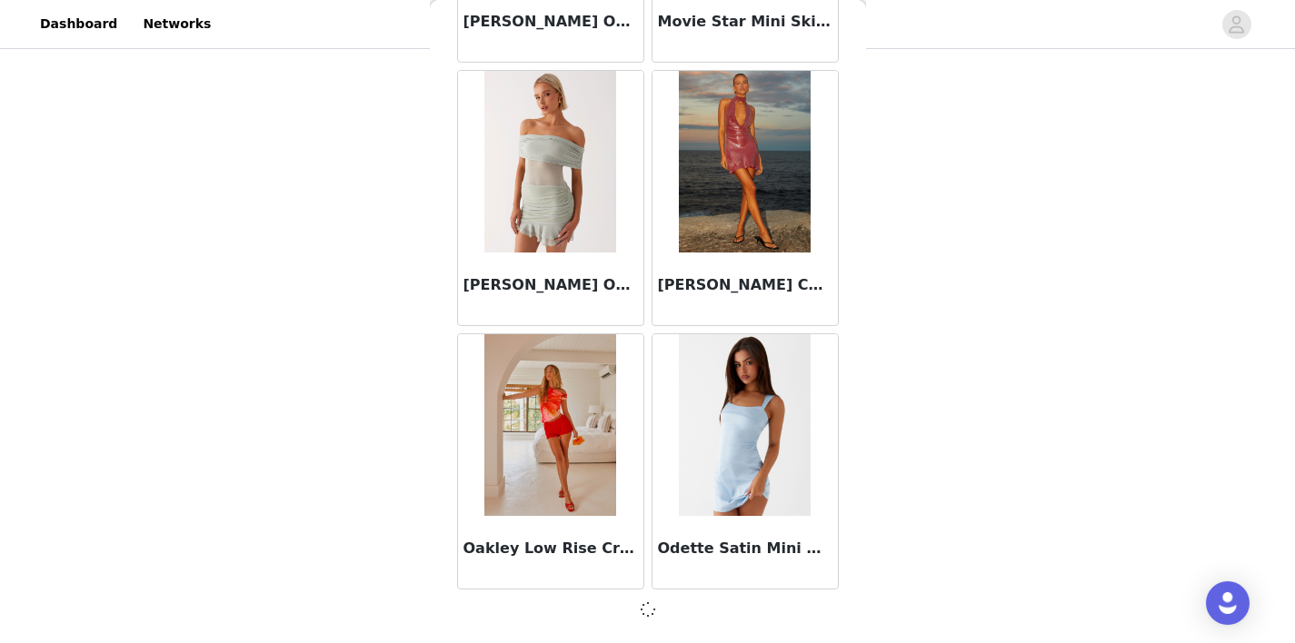
scroll to position [12672, 0]
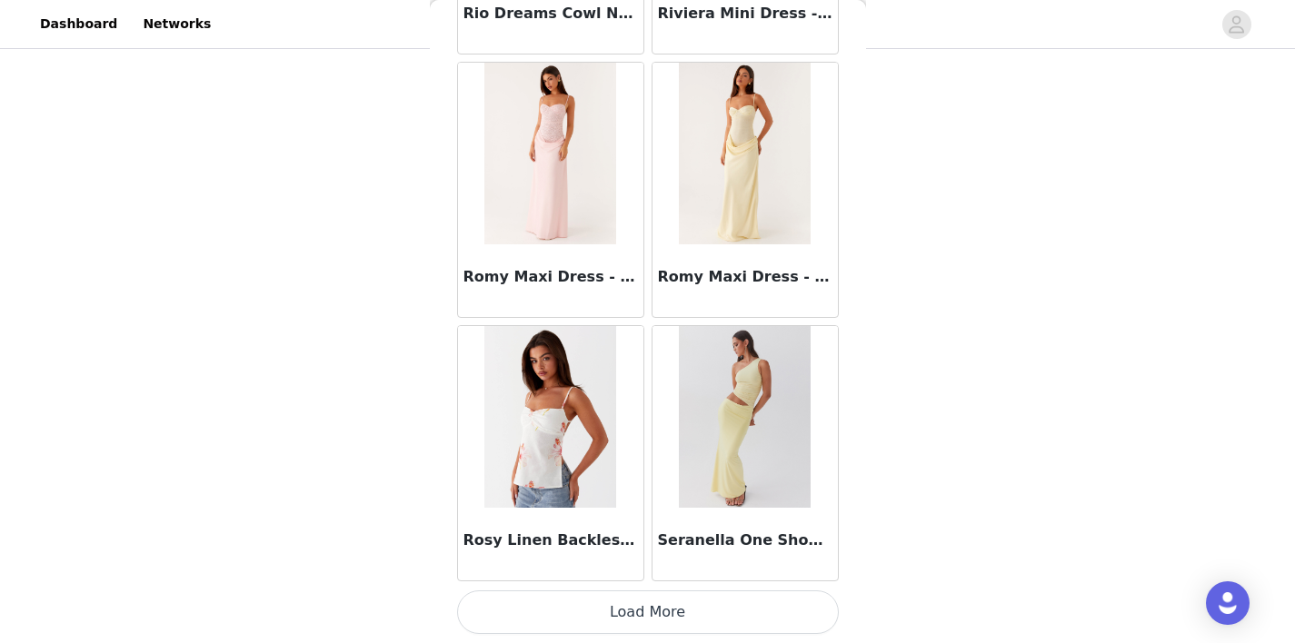
click at [645, 606] on button "Load More" at bounding box center [648, 613] width 382 height 44
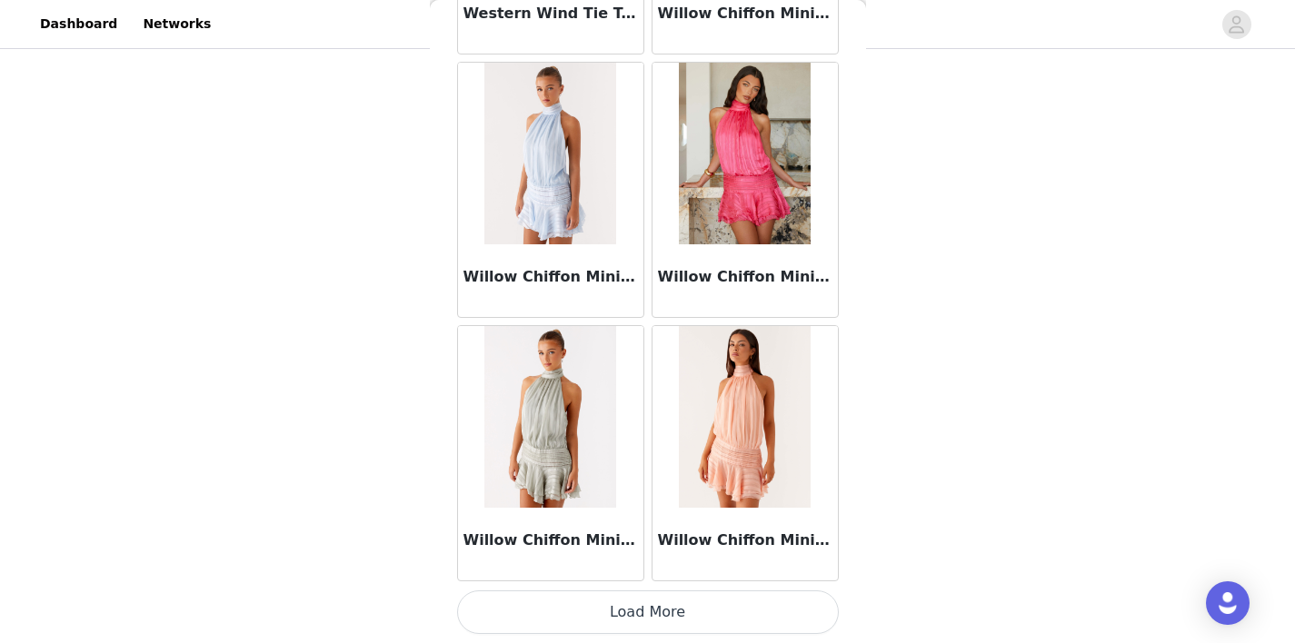
click at [645, 606] on button "Load More" at bounding box center [648, 613] width 382 height 44
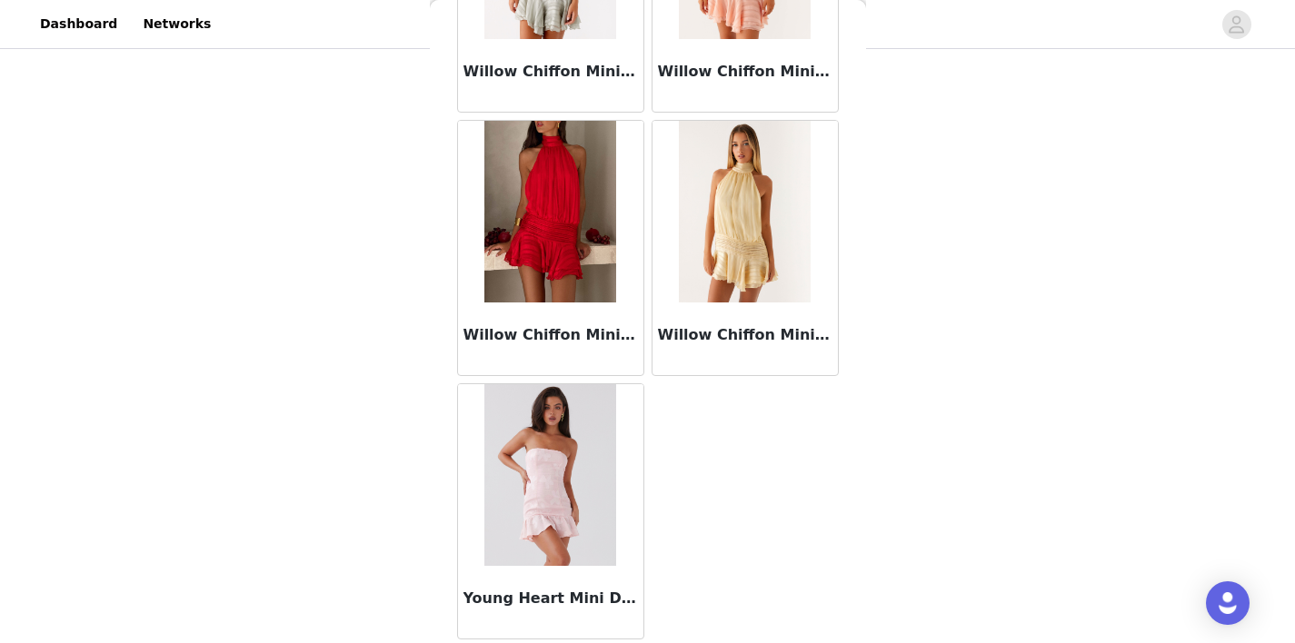
scroll to position [6310, 0]
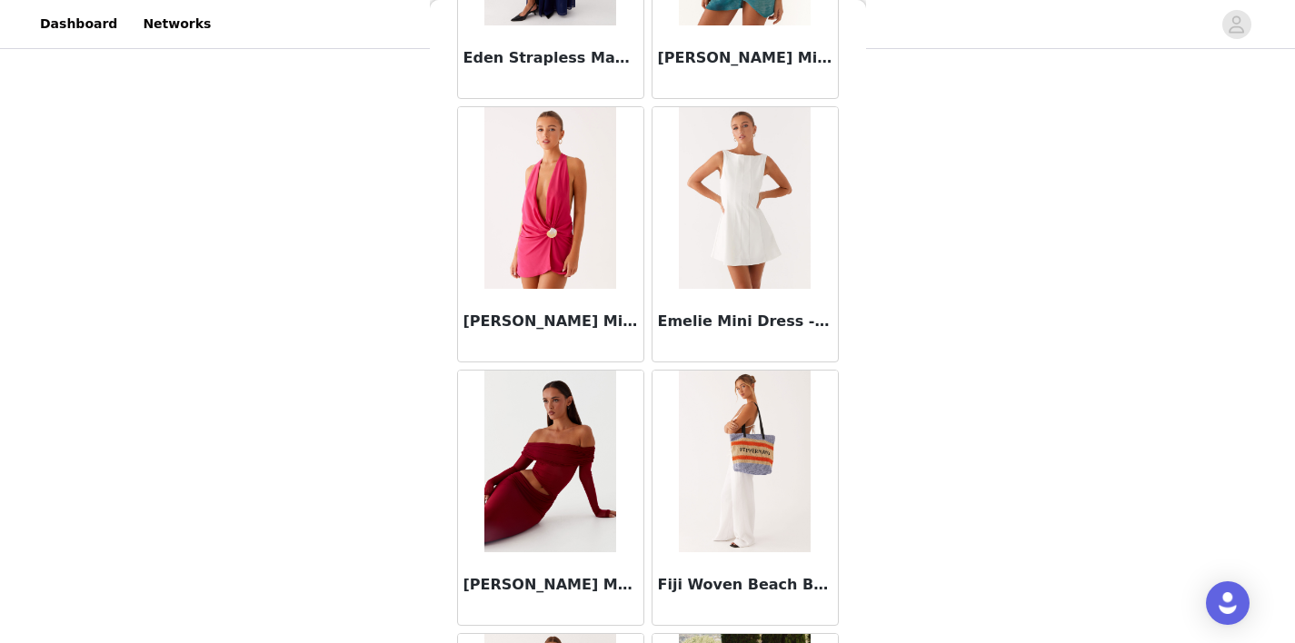
click at [367, 365] on div "STEP 1 OF 5 Select your styles! Please note that the sizes are in EU Sizes 2/3 …" at bounding box center [647, 209] width 1295 height 610
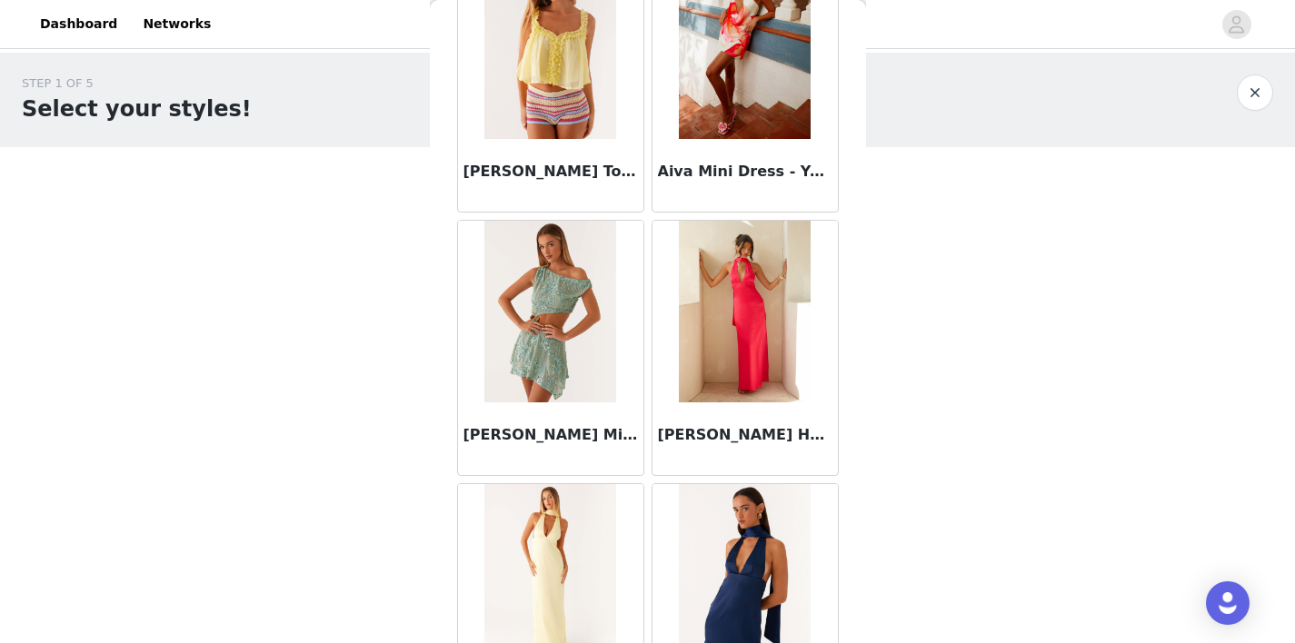
scroll to position [0, 0]
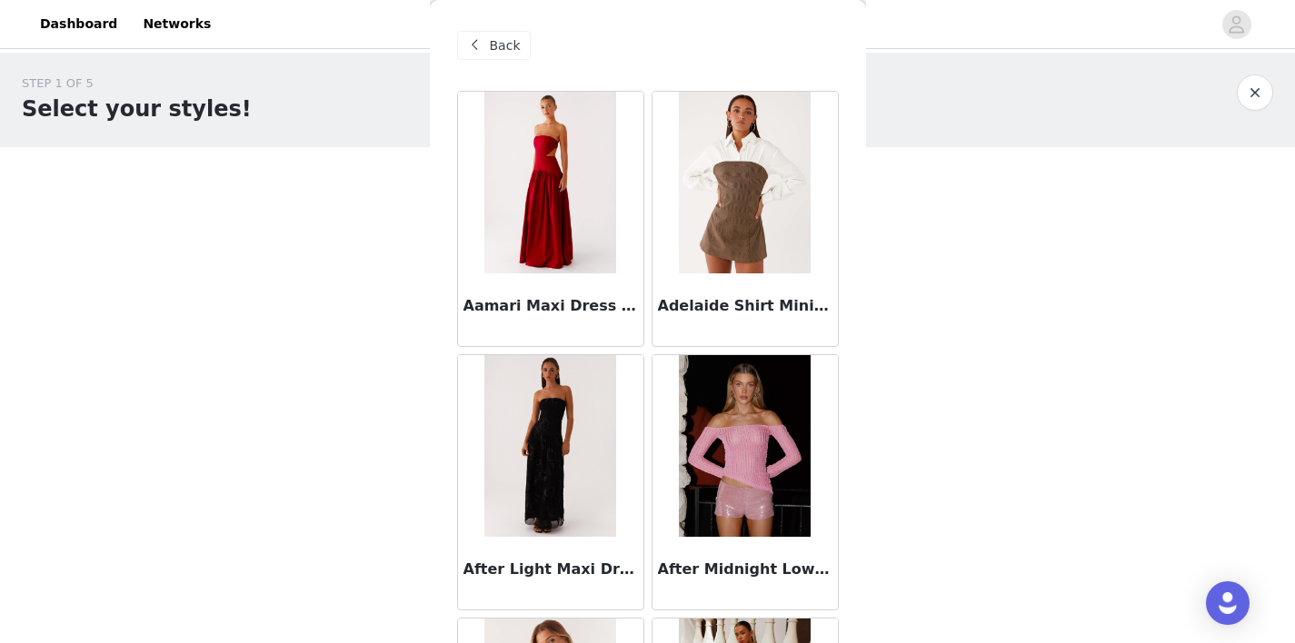
click at [501, 51] on span "Back" at bounding box center [505, 45] width 31 height 19
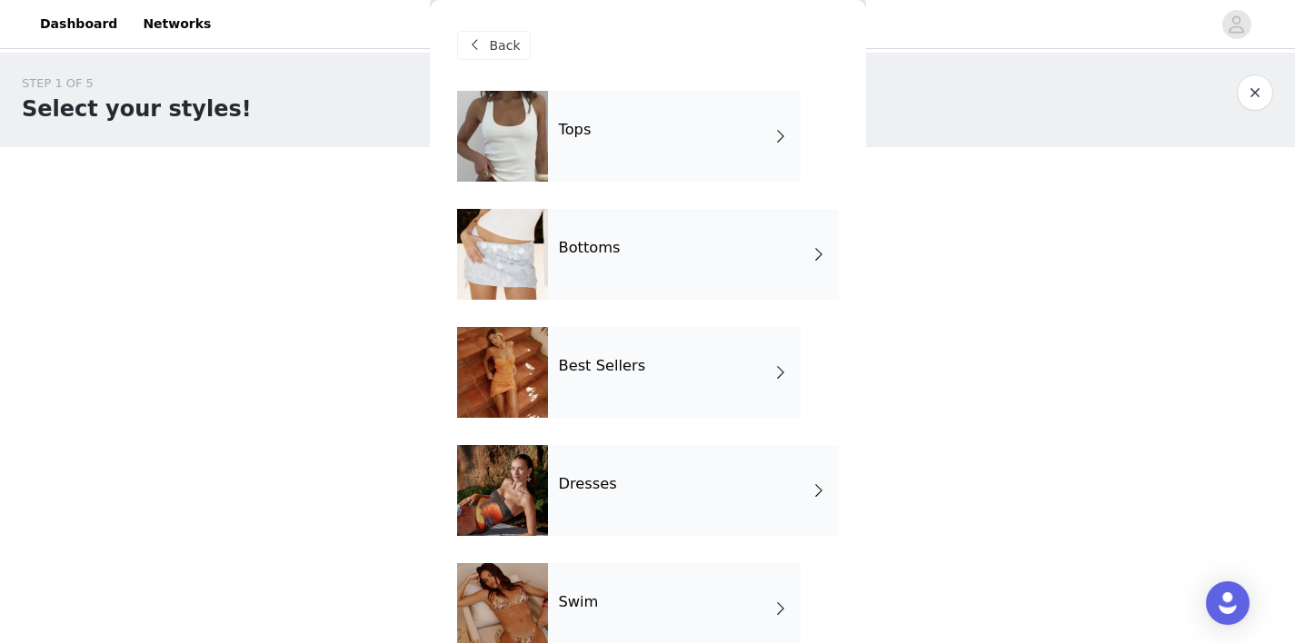
click at [673, 472] on div "Dresses" at bounding box center [693, 490] width 291 height 91
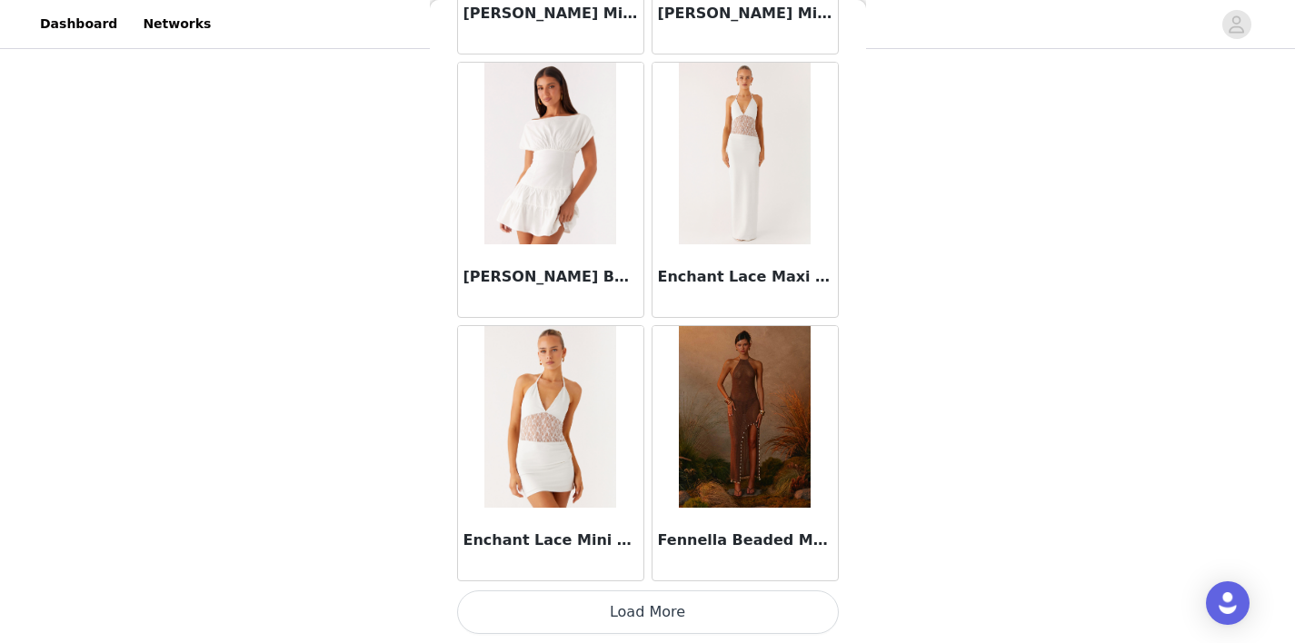
scroll to position [128, 0]
click at [653, 612] on button "Load More" at bounding box center [648, 613] width 382 height 44
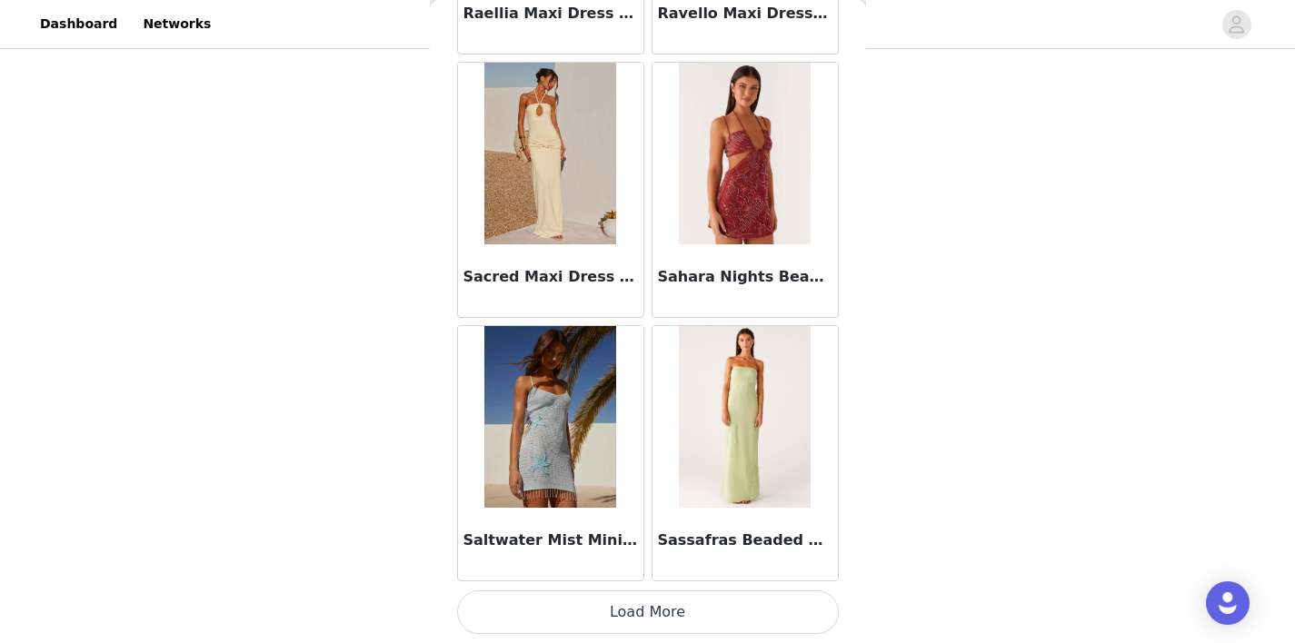
scroll to position [149, 0]
click at [641, 593] on button "Load More" at bounding box center [648, 613] width 382 height 44
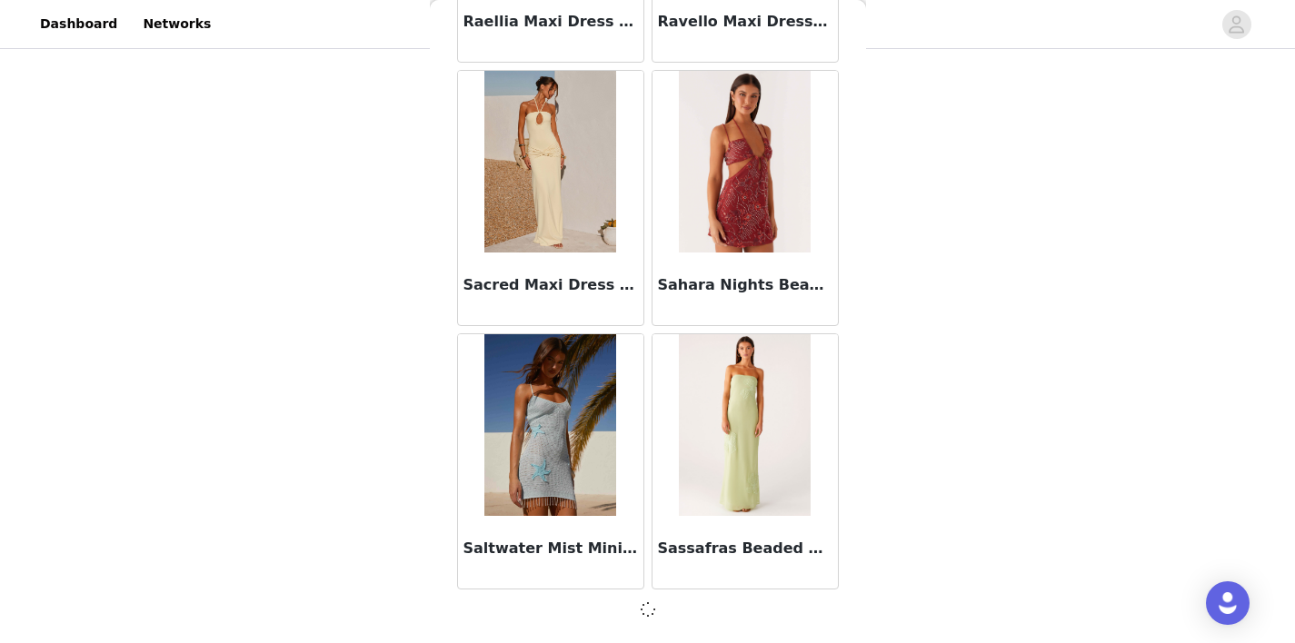
scroll to position [4765, 0]
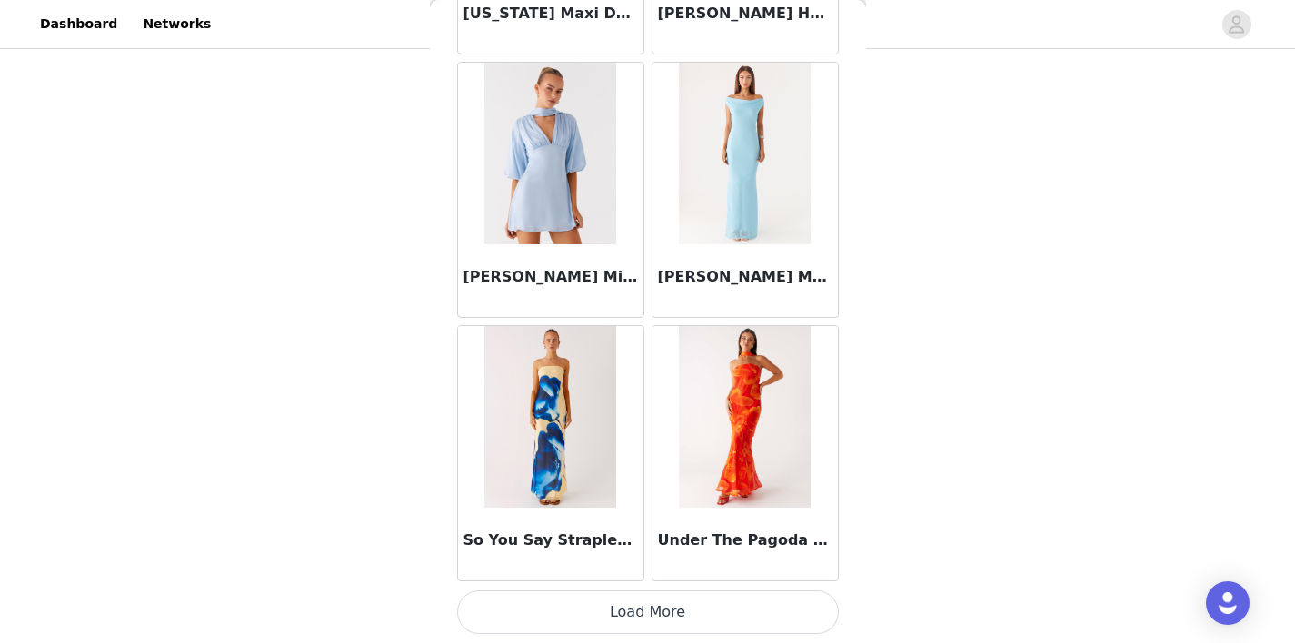
click at [640, 611] on button "Load More" at bounding box center [648, 613] width 382 height 44
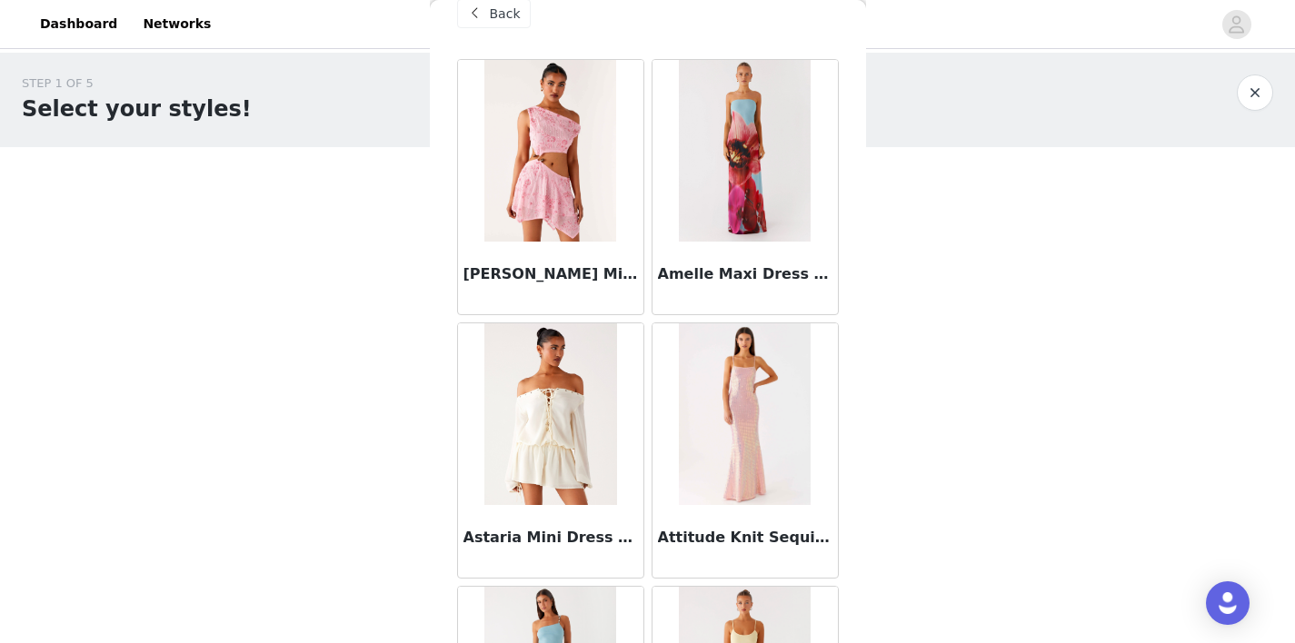
scroll to position [0, 0]
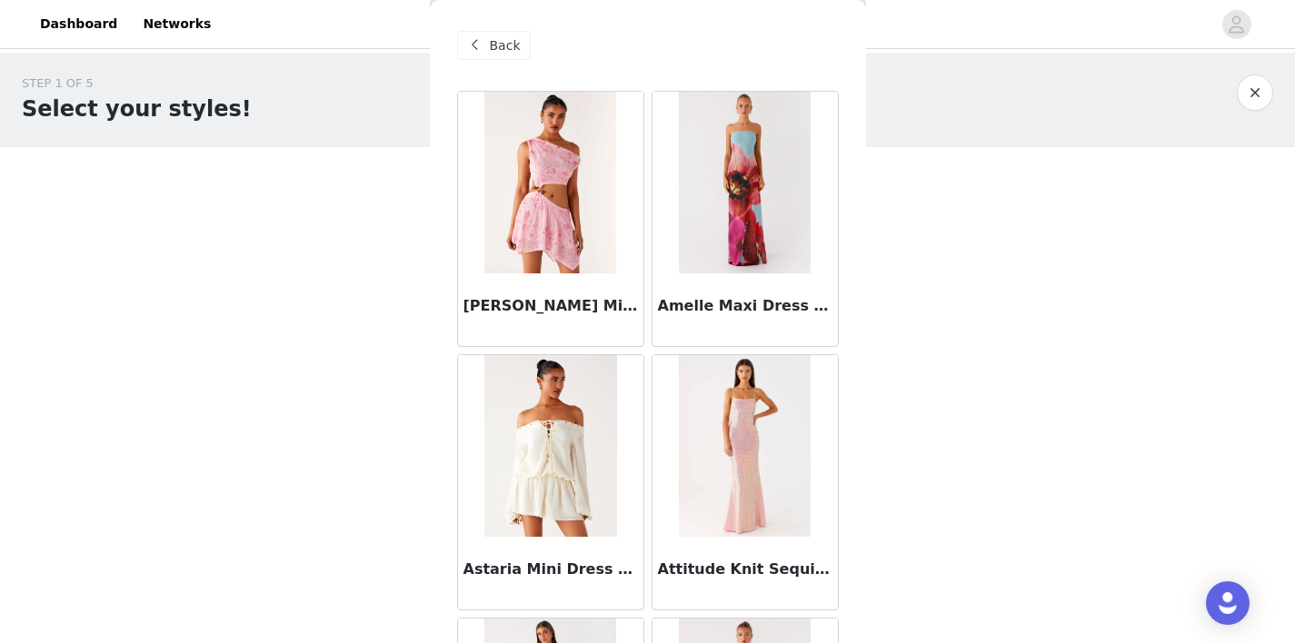
click at [491, 47] on span "Back" at bounding box center [505, 45] width 31 height 19
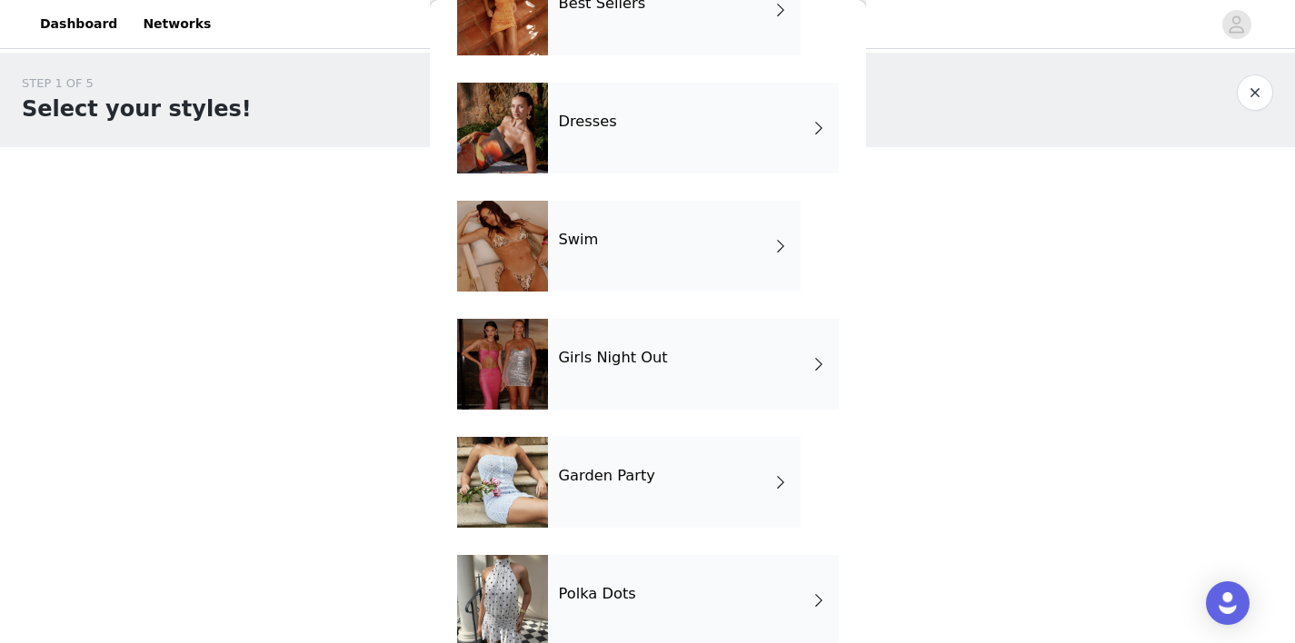
scroll to position [393, 0]
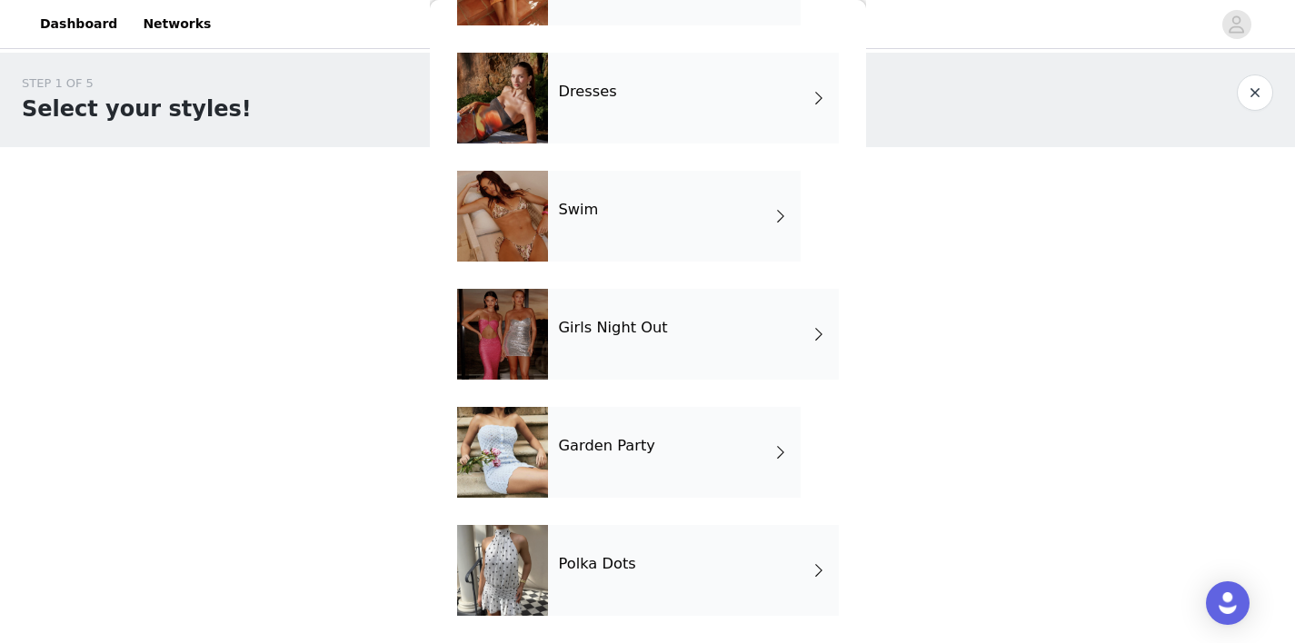
click at [645, 340] on div "Girls Night Out" at bounding box center [693, 334] width 291 height 91
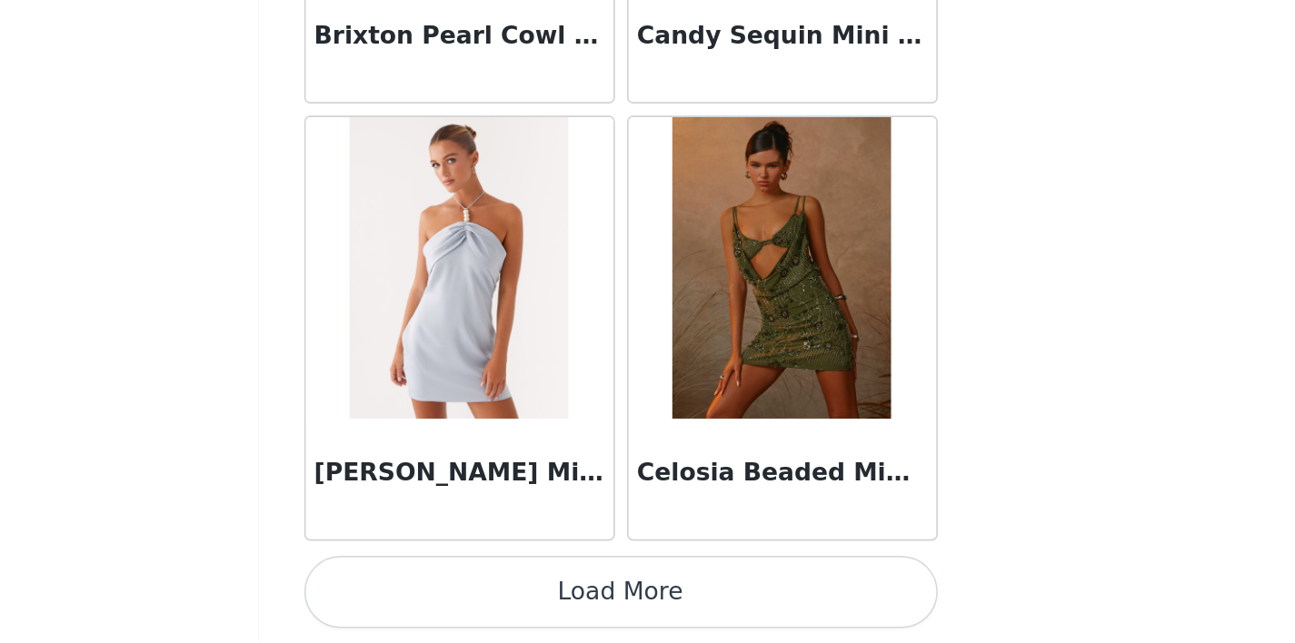
scroll to position [123, 0]
click at [673, 598] on button "Load More" at bounding box center [648, 613] width 382 height 44
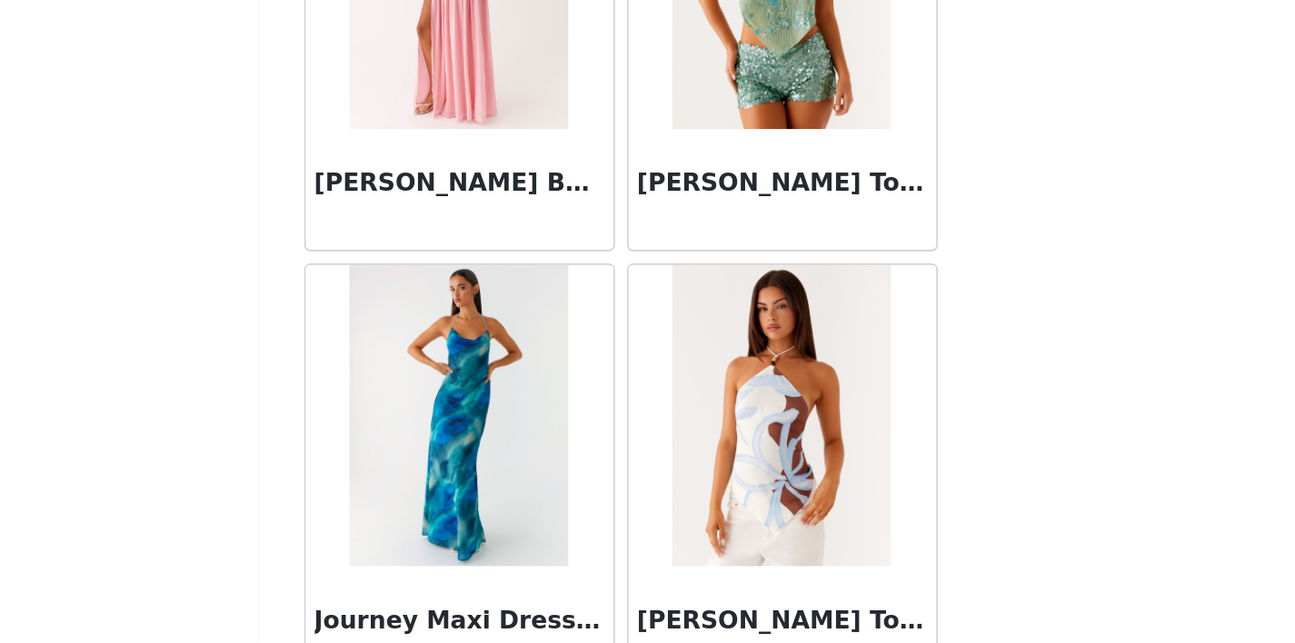
scroll to position [4773, 0]
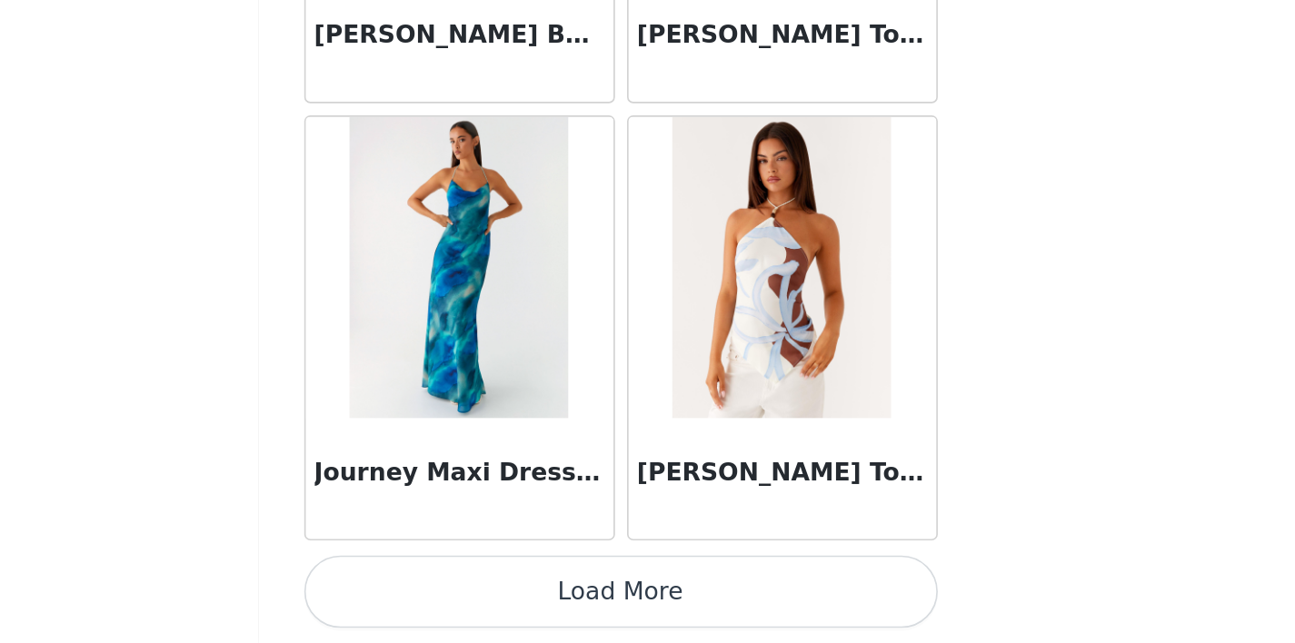
click at [665, 611] on button "Load More" at bounding box center [648, 613] width 382 height 44
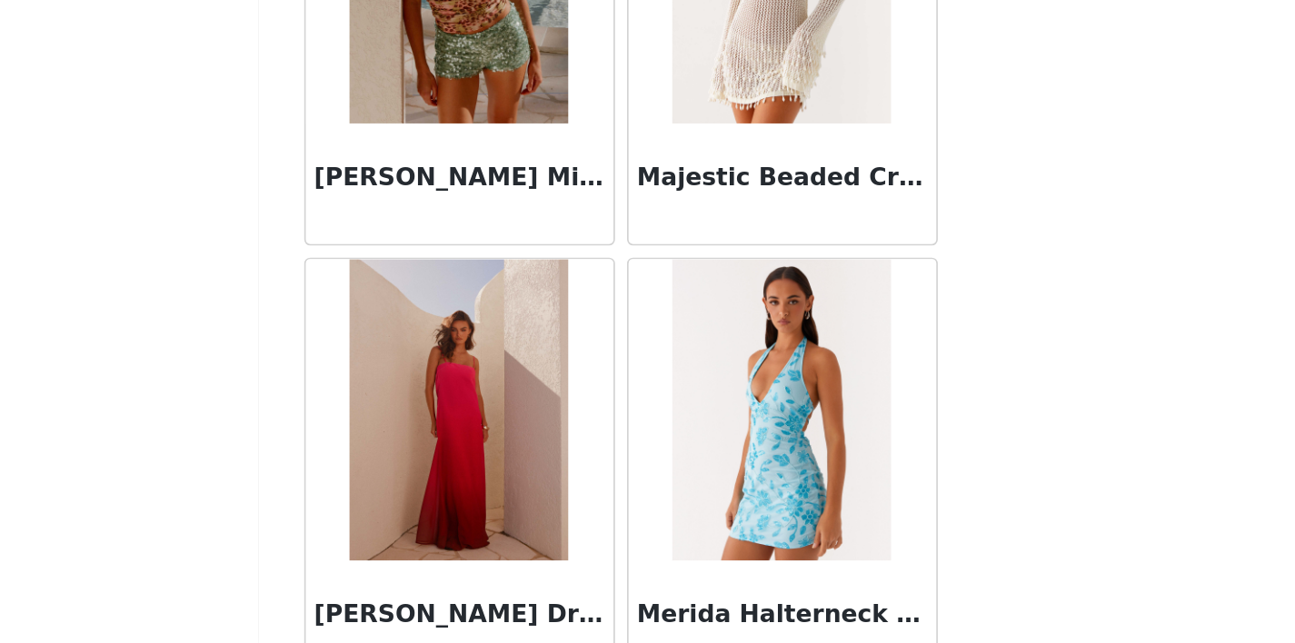
scroll to position [7409, 0]
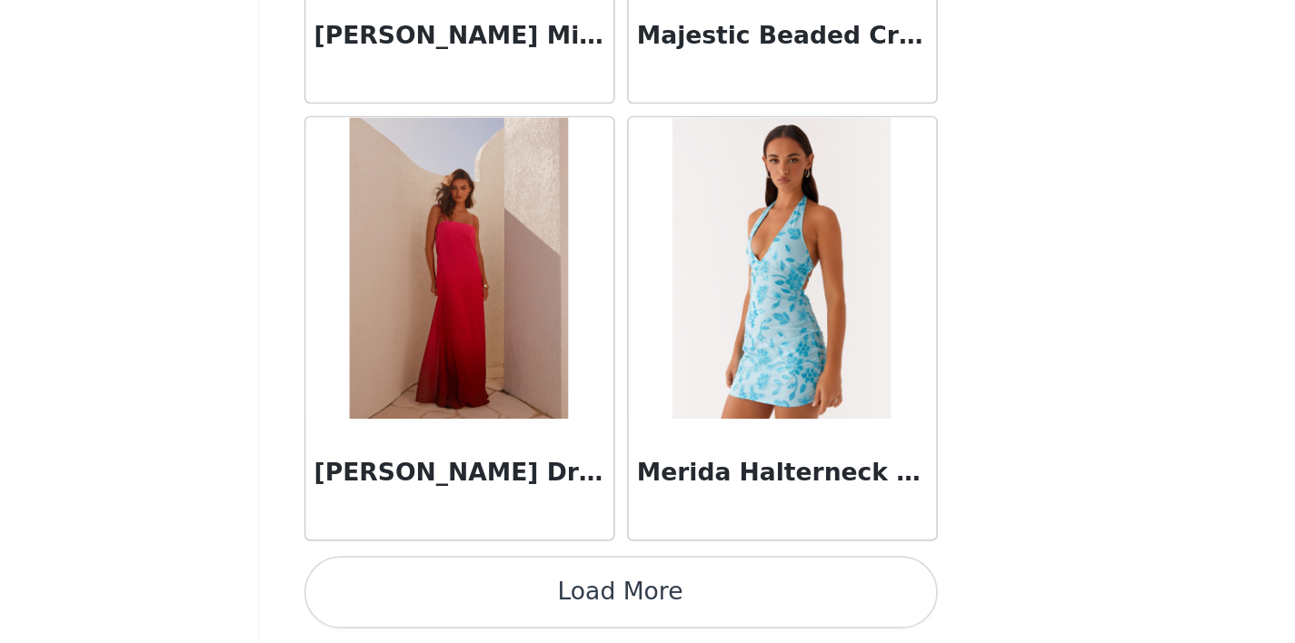
click at [684, 601] on button "Load More" at bounding box center [648, 613] width 382 height 44
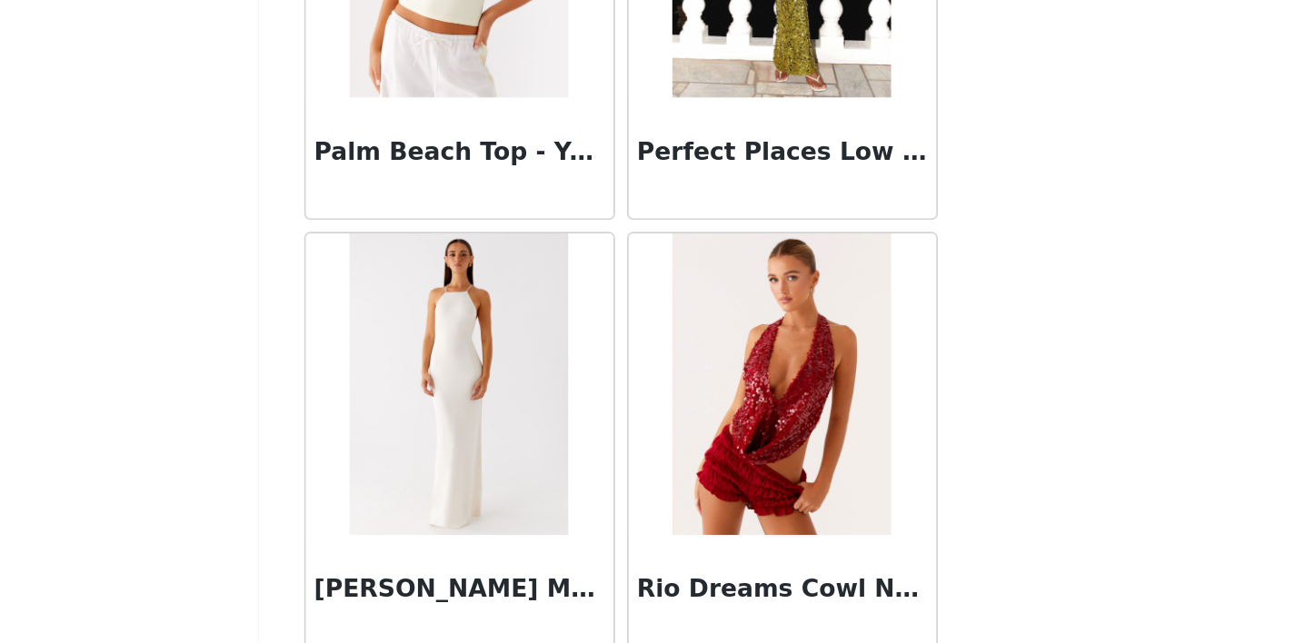
scroll to position [10044, 0]
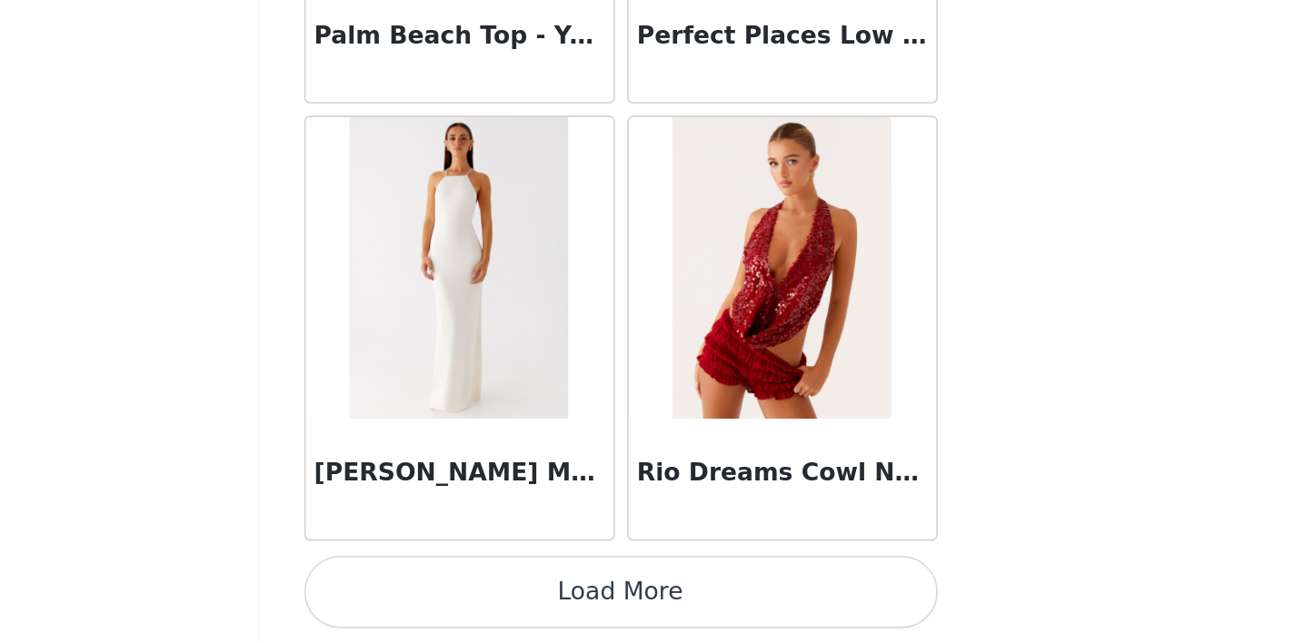
click at [654, 622] on button "Load More" at bounding box center [648, 613] width 382 height 44
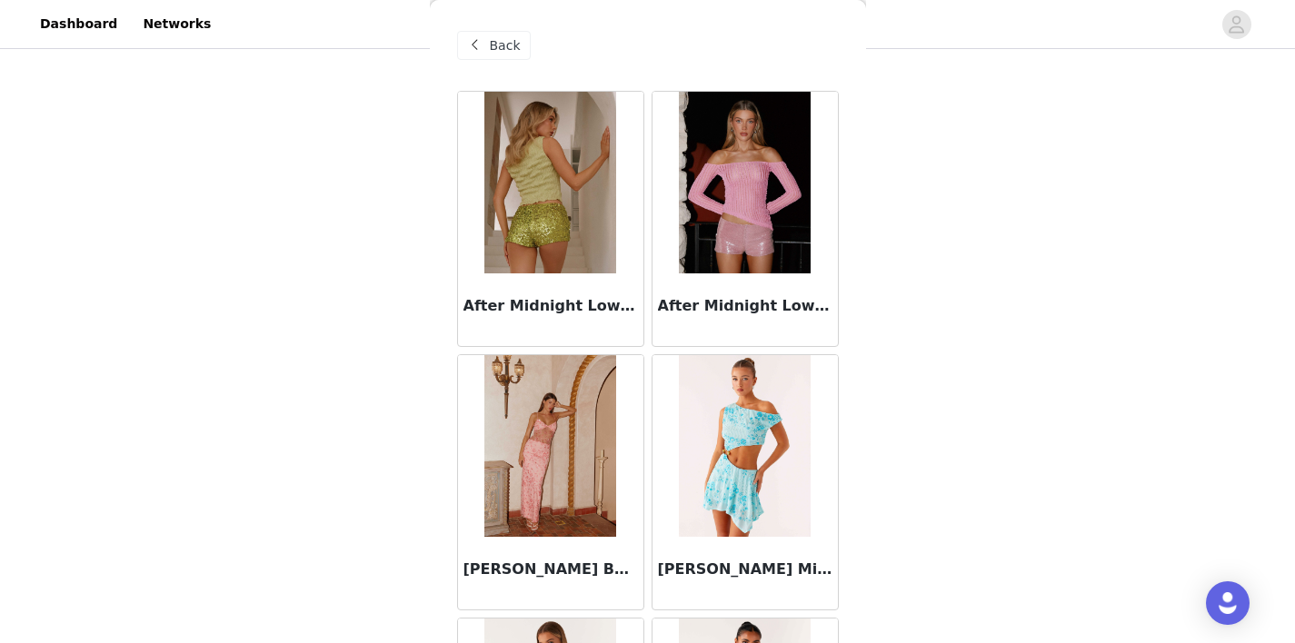
scroll to position [0, 0]
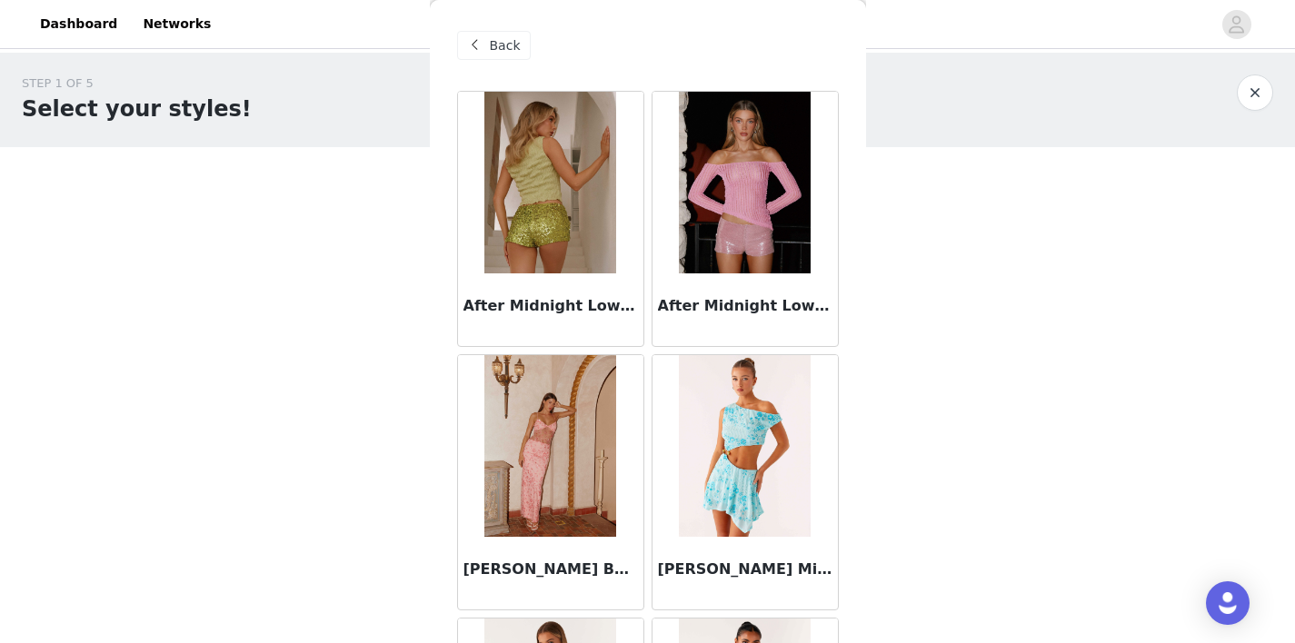
click at [514, 48] on span "Back" at bounding box center [505, 45] width 31 height 19
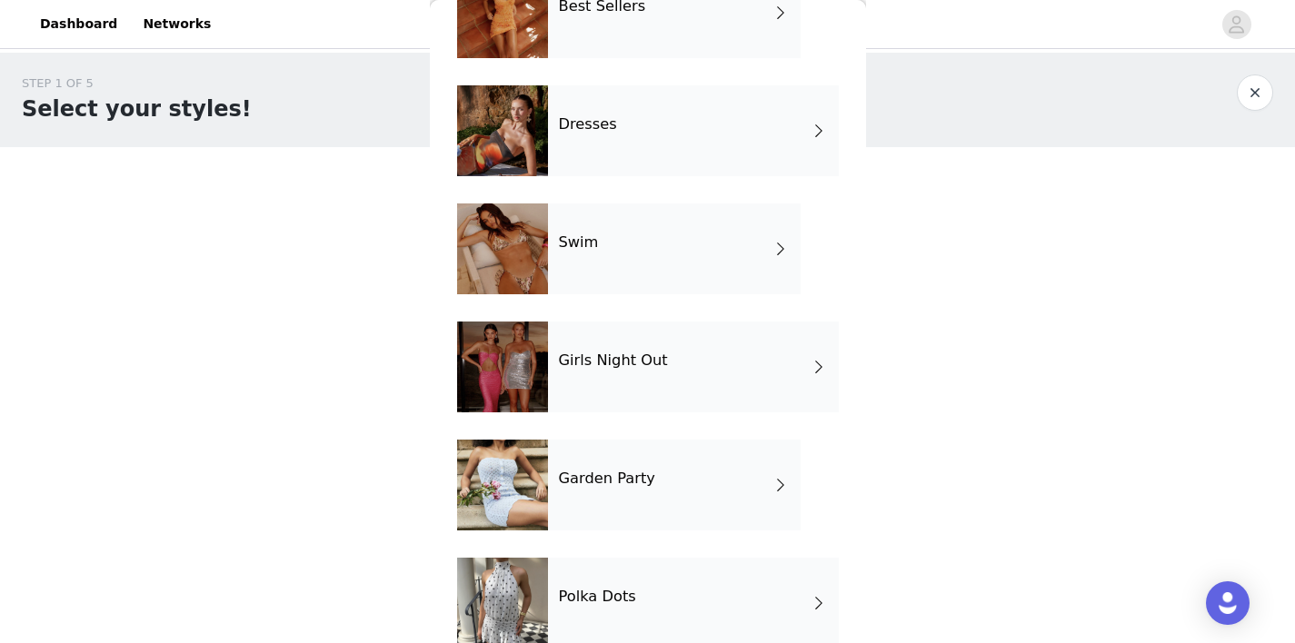
scroll to position [393, 0]
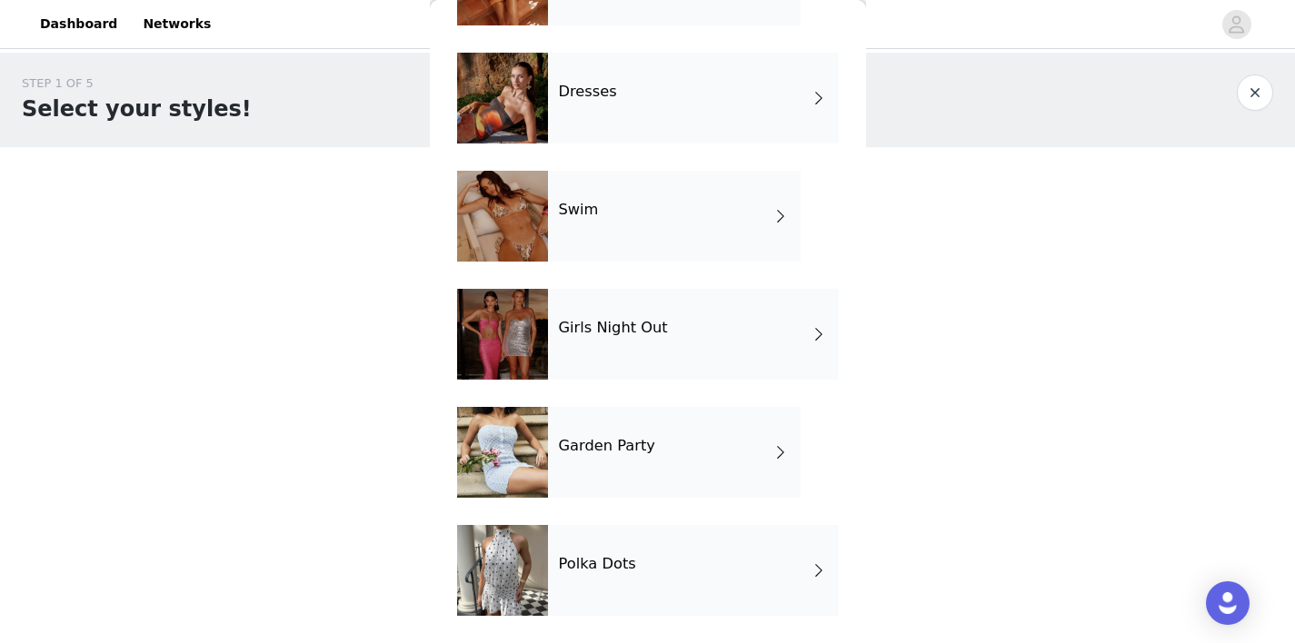
click at [683, 441] on div "Garden Party" at bounding box center [674, 452] width 253 height 91
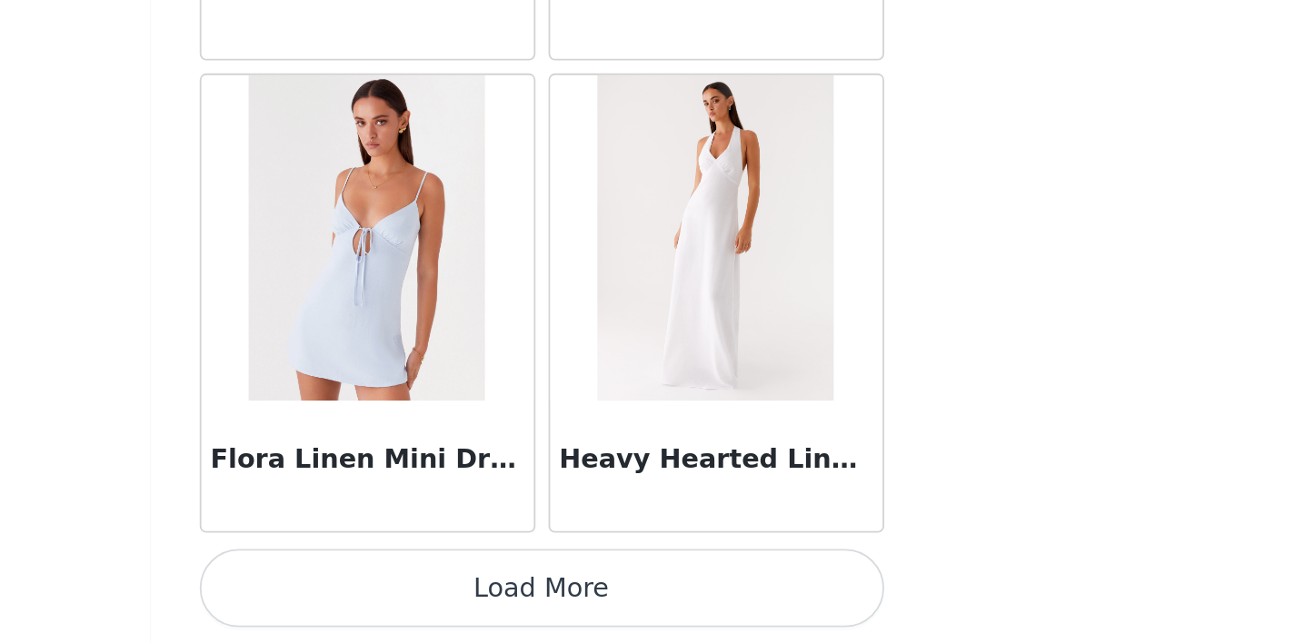
scroll to position [149, 0]
click at [757, 612] on button "Load More" at bounding box center [648, 613] width 382 height 44
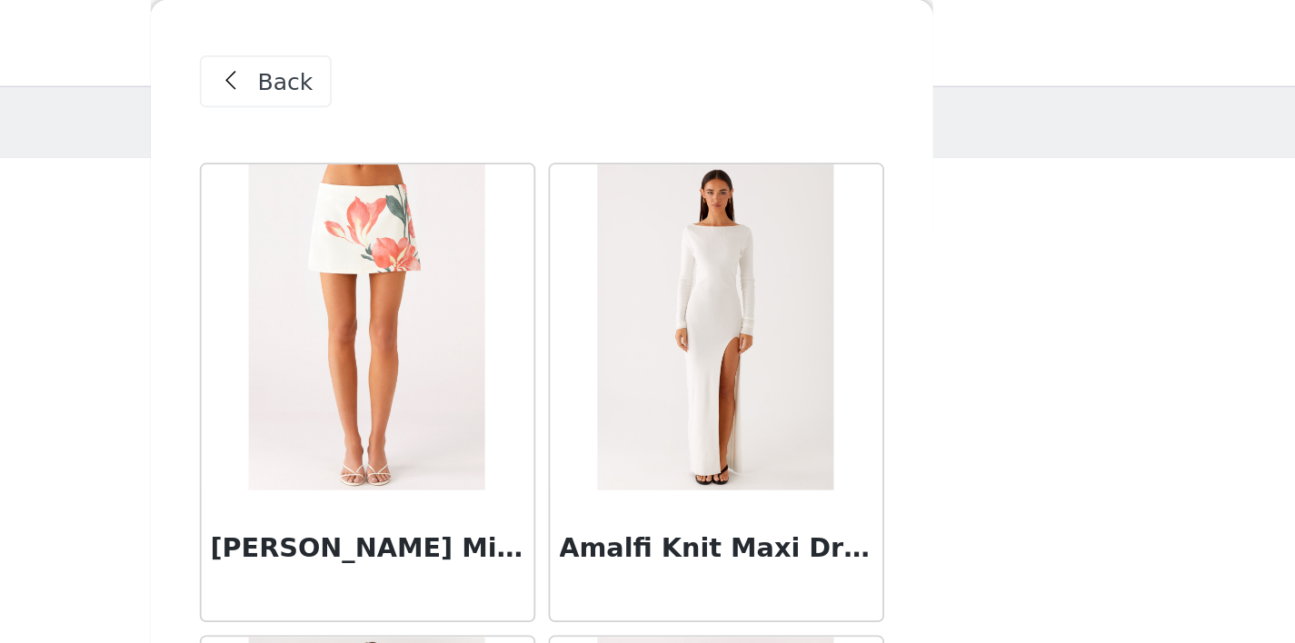
scroll to position [0, 0]
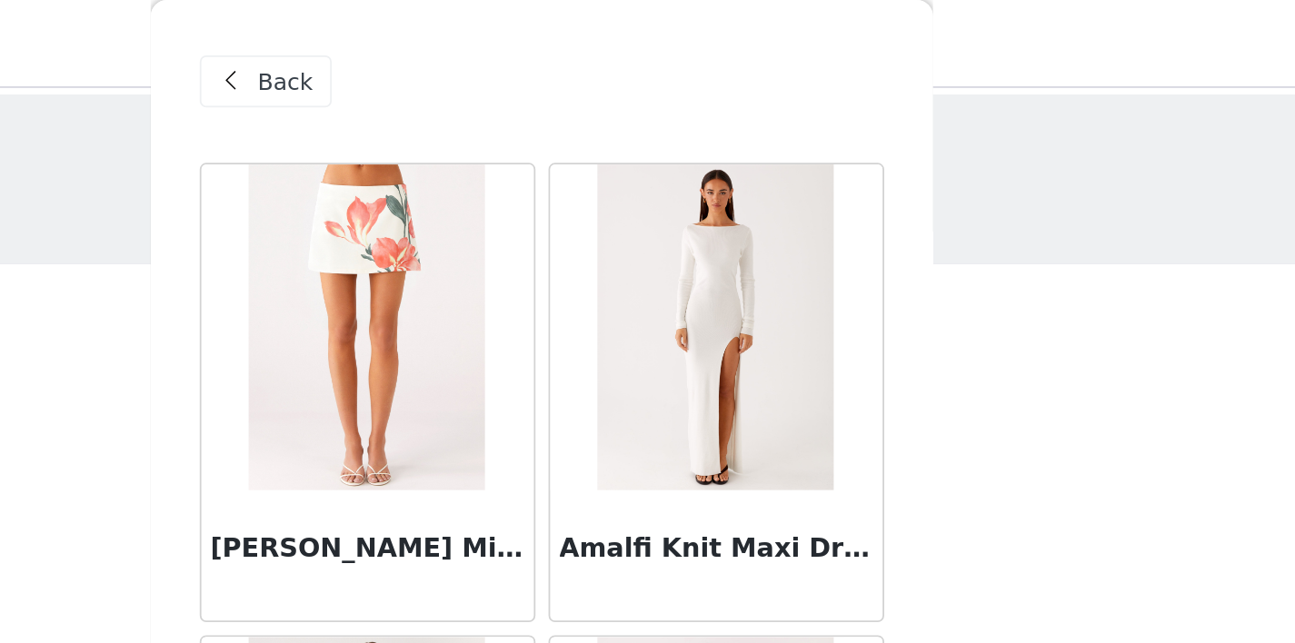
click at [516, 36] on span "Back" at bounding box center [505, 45] width 31 height 19
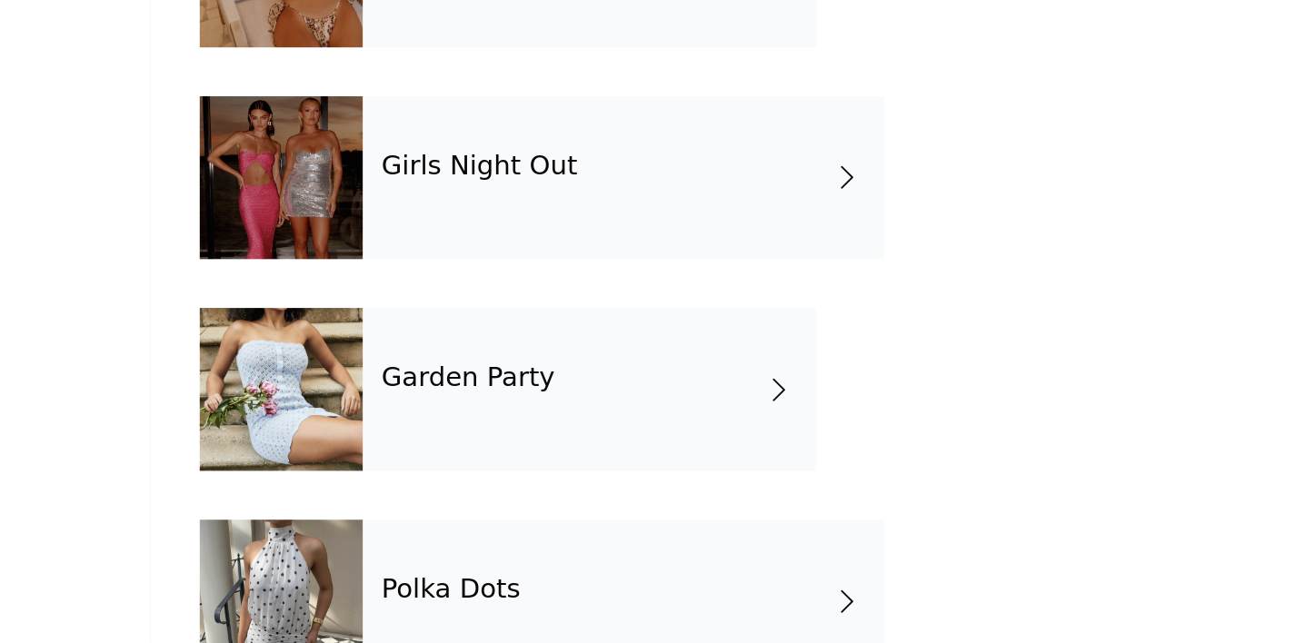
scroll to position [393, 0]
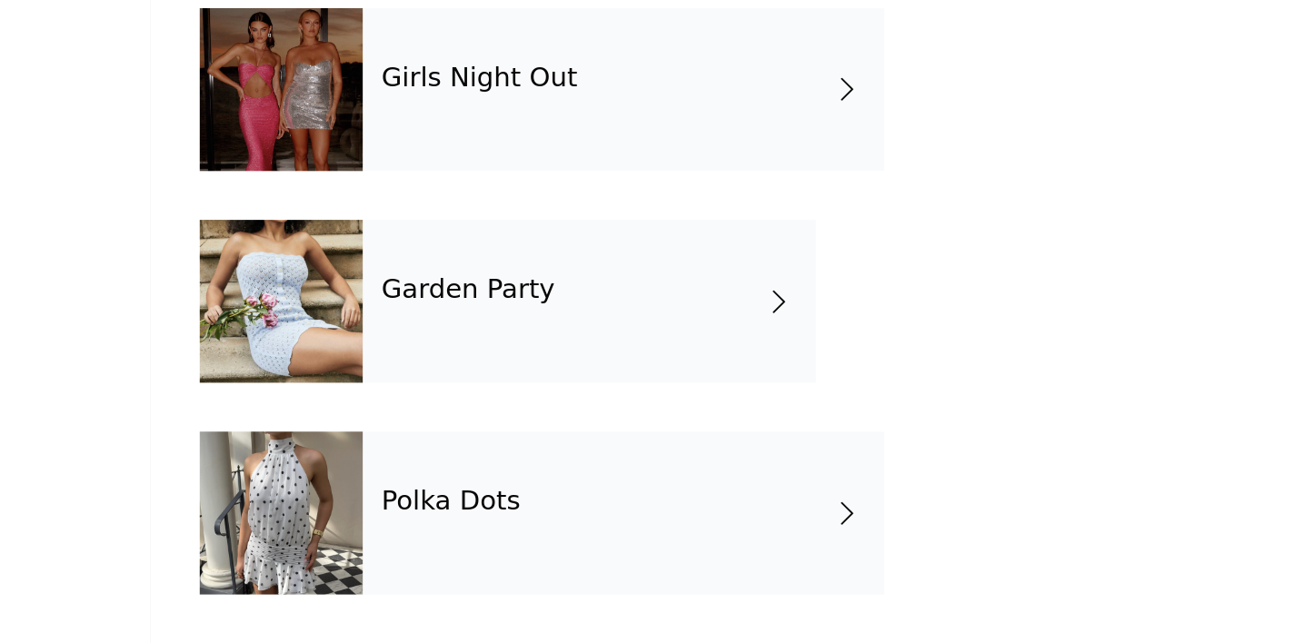
click at [773, 593] on div "Polka Dots" at bounding box center [693, 570] width 291 height 91
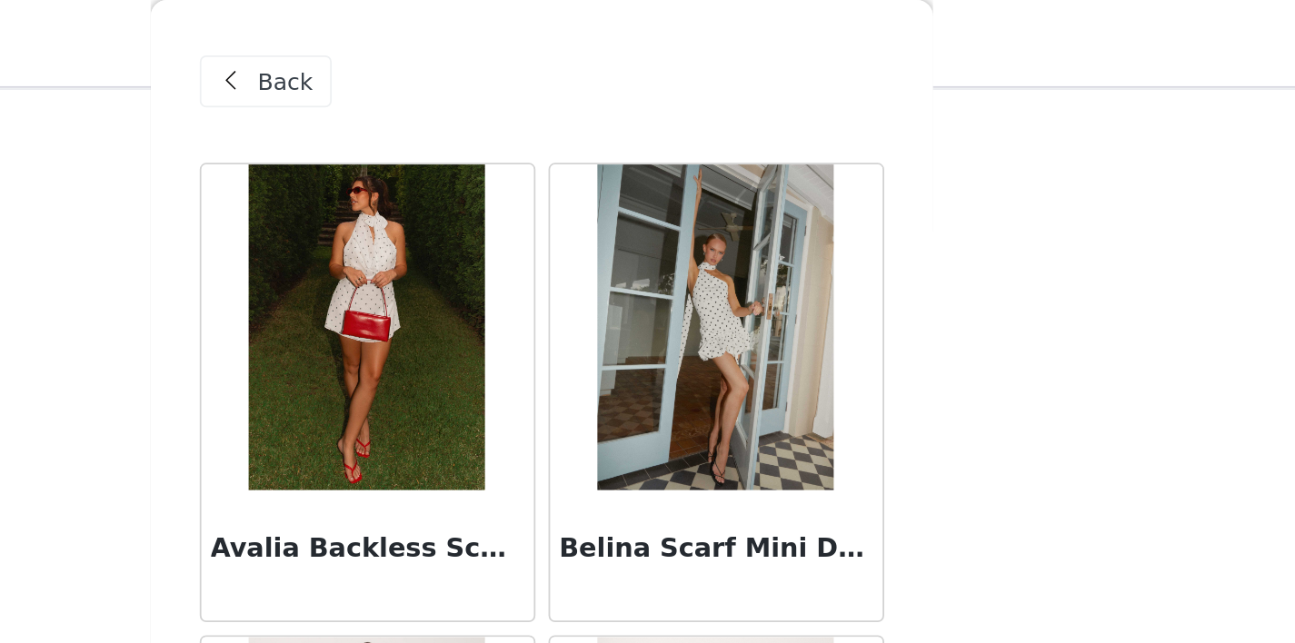
scroll to position [0, 0]
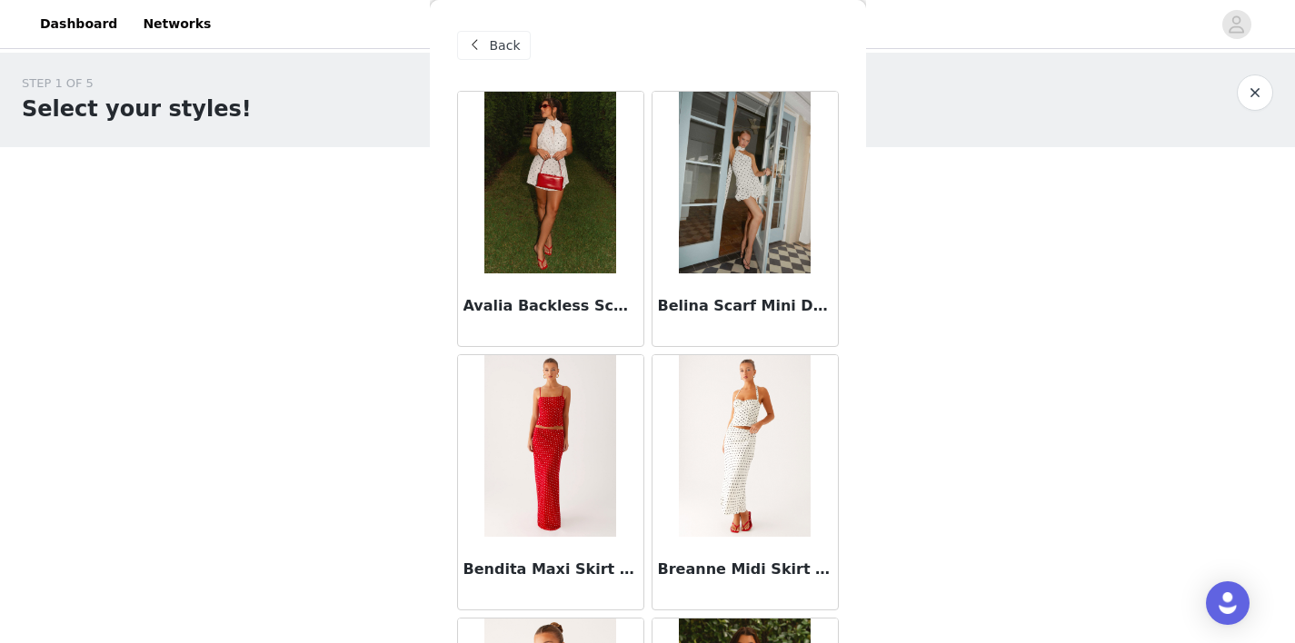
click at [513, 50] on span "Back" at bounding box center [505, 45] width 31 height 19
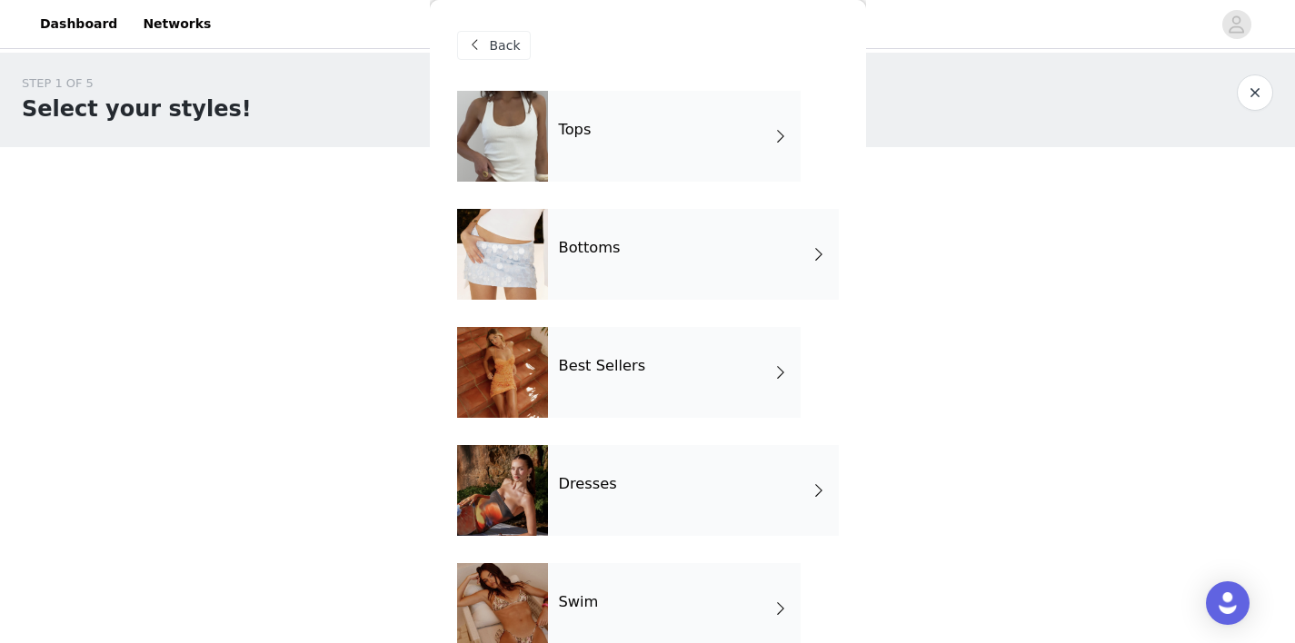
click at [611, 154] on div "Tops" at bounding box center [674, 136] width 253 height 91
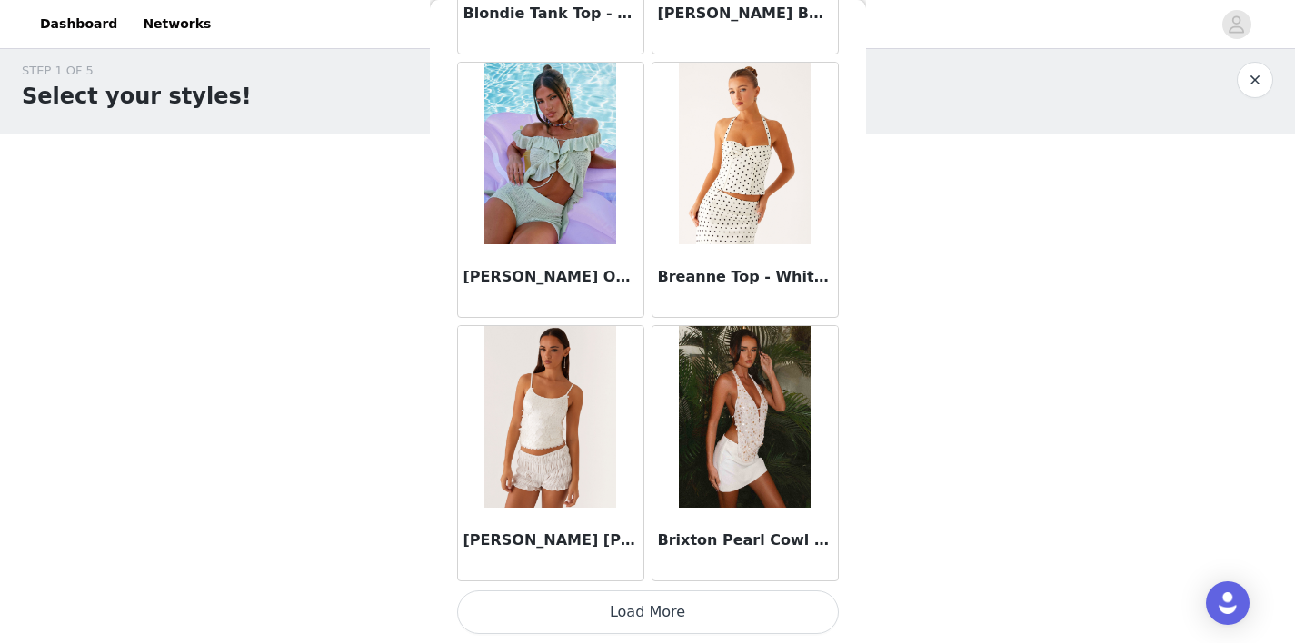
scroll to position [14, 0]
click at [725, 610] on button "Load More" at bounding box center [648, 613] width 382 height 44
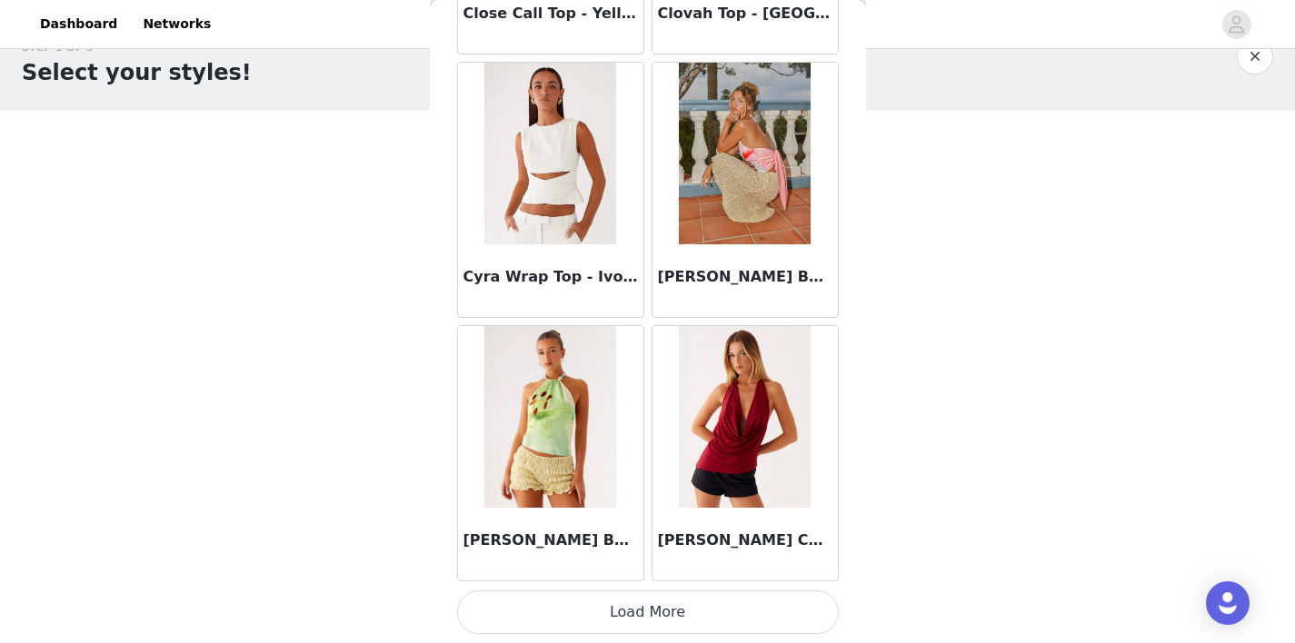
scroll to position [42, 0]
click at [718, 612] on button "Load More" at bounding box center [648, 613] width 382 height 44
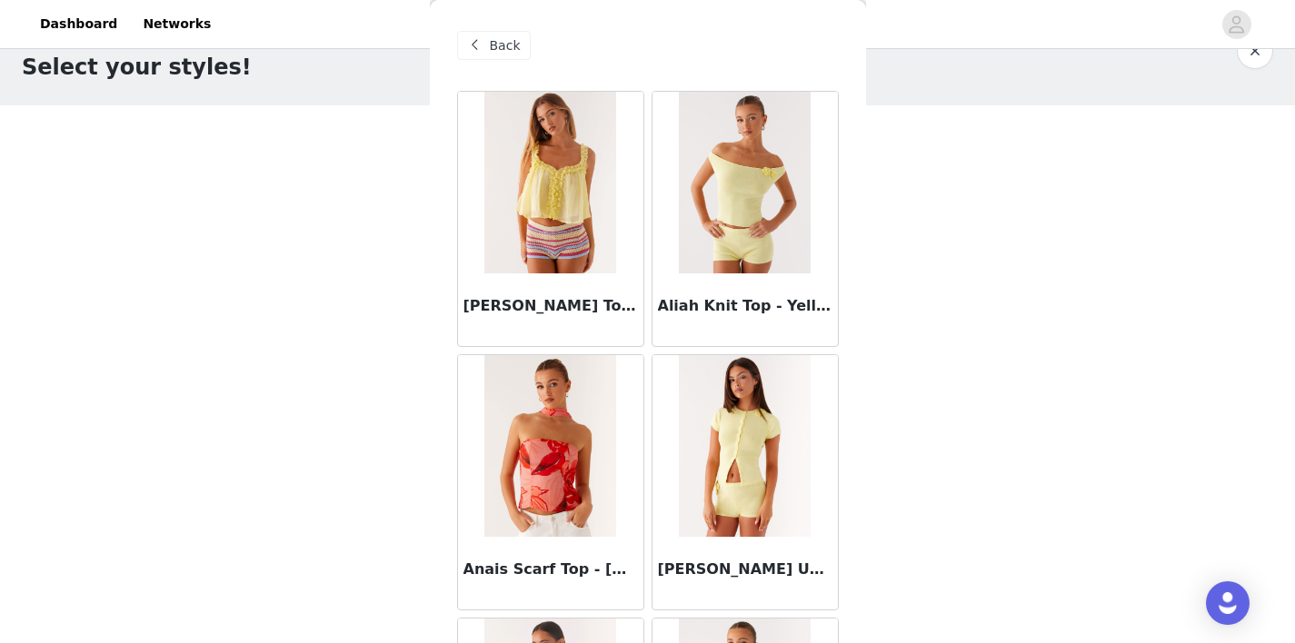
scroll to position [0, 0]
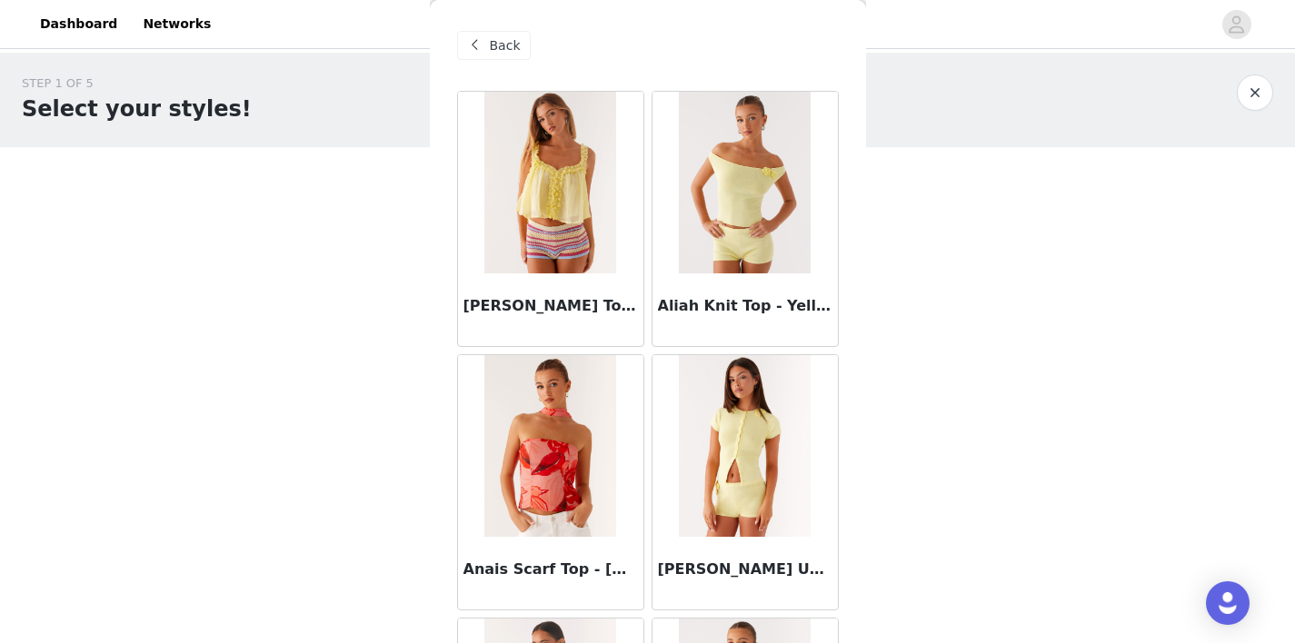
click at [500, 49] on span "Back" at bounding box center [505, 45] width 31 height 19
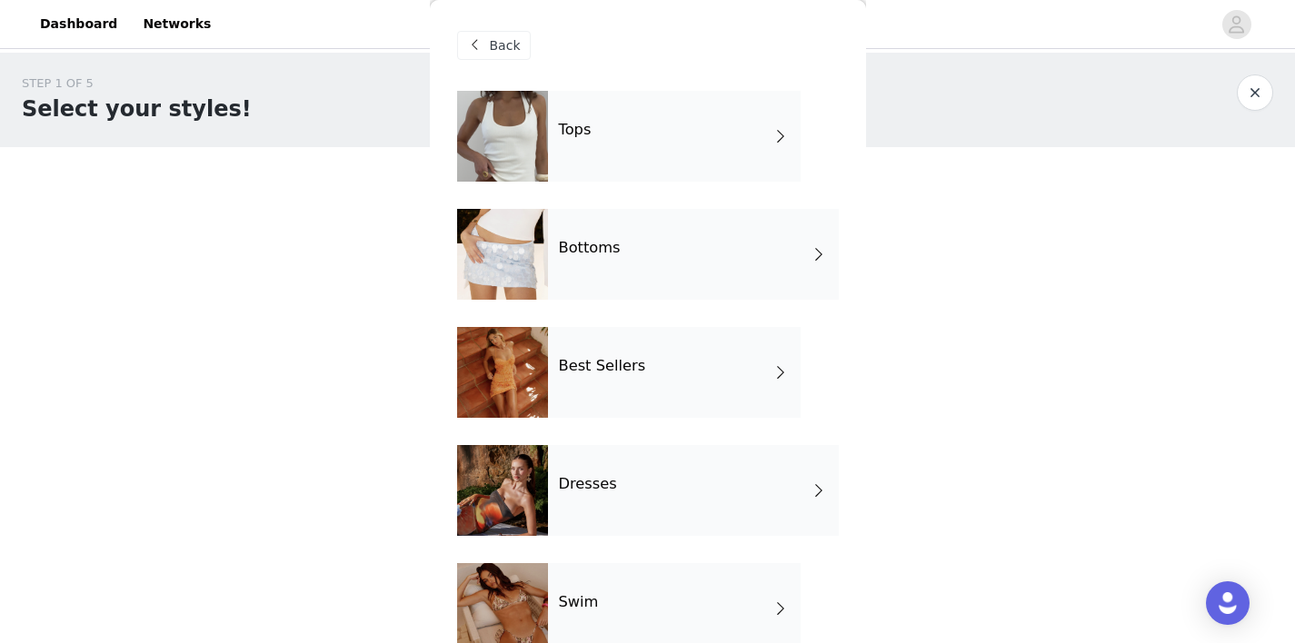
click at [494, 35] on div "Back" at bounding box center [494, 45] width 74 height 29
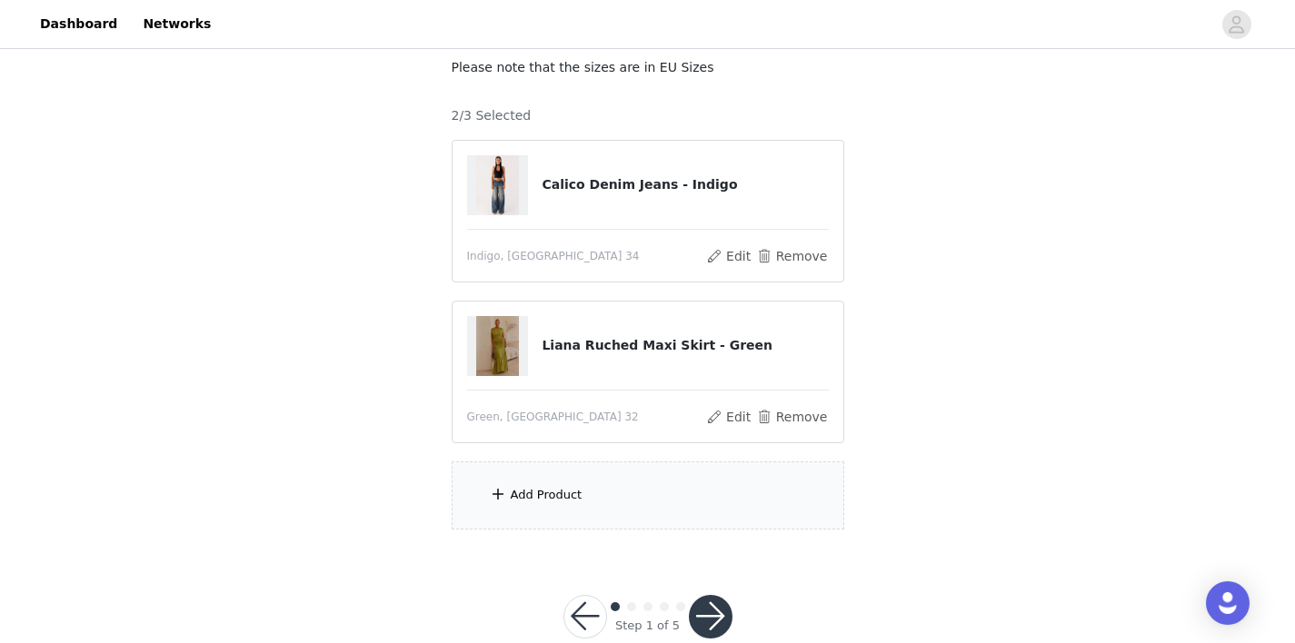
scroll to position [113, 0]
click at [620, 475] on div "Add Product" at bounding box center [648, 494] width 393 height 68
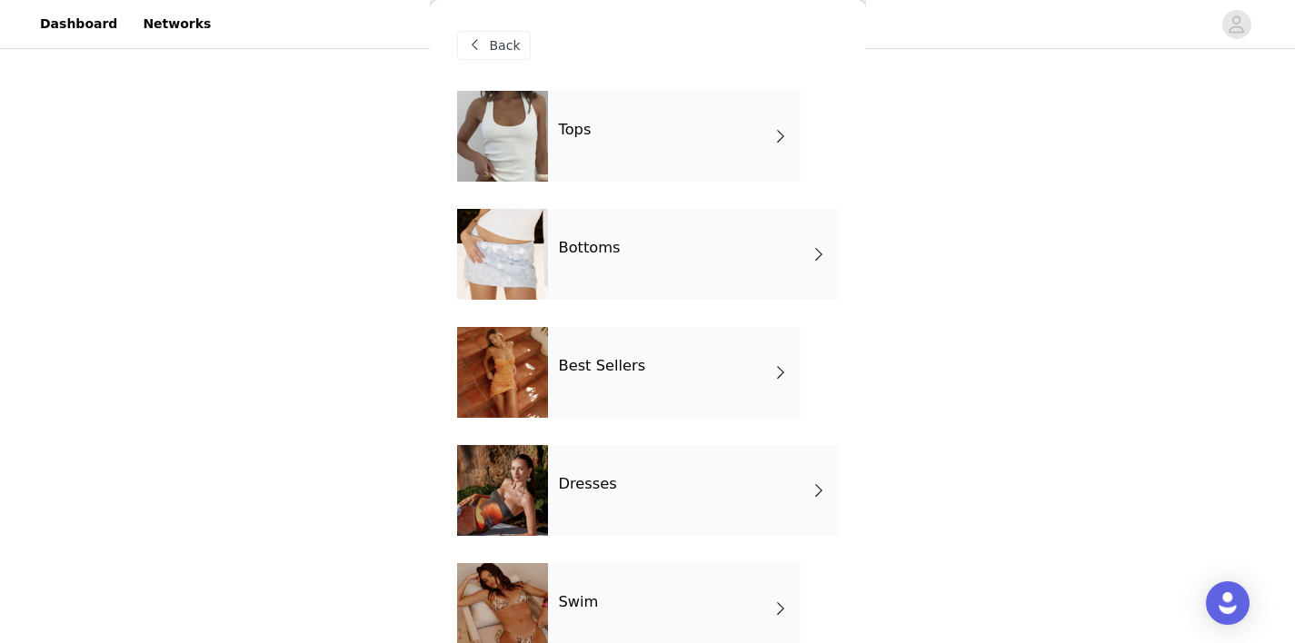
click at [669, 362] on div "Best Sellers" at bounding box center [674, 372] width 253 height 91
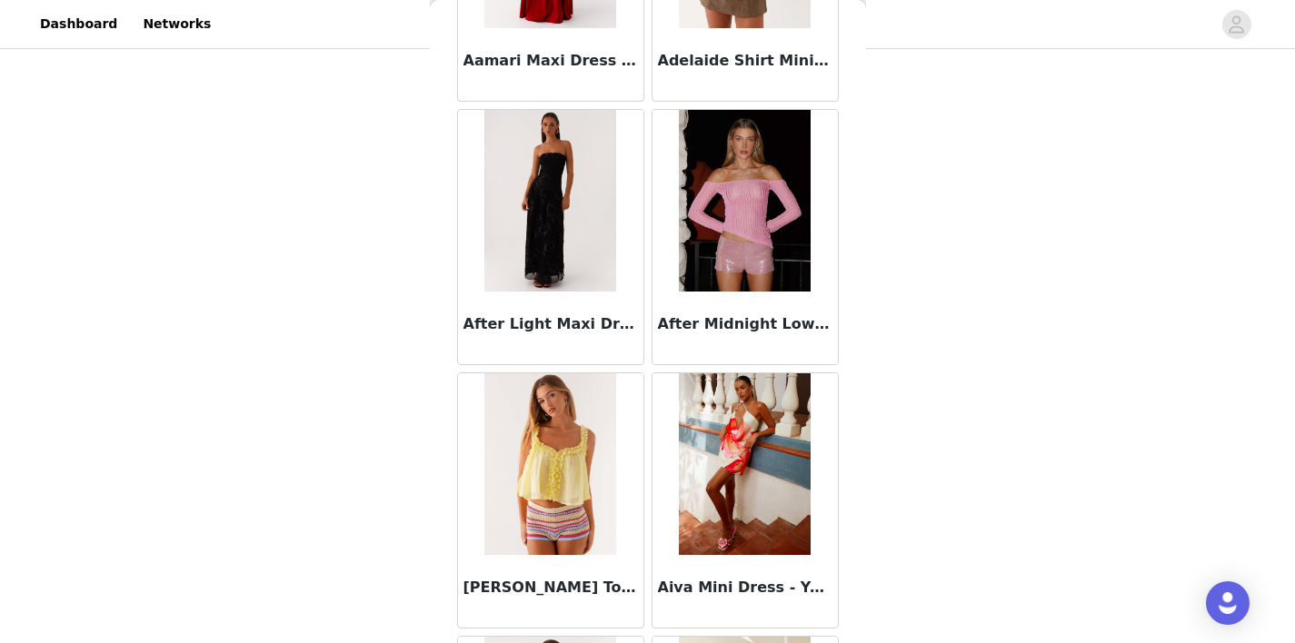
scroll to position [0, 0]
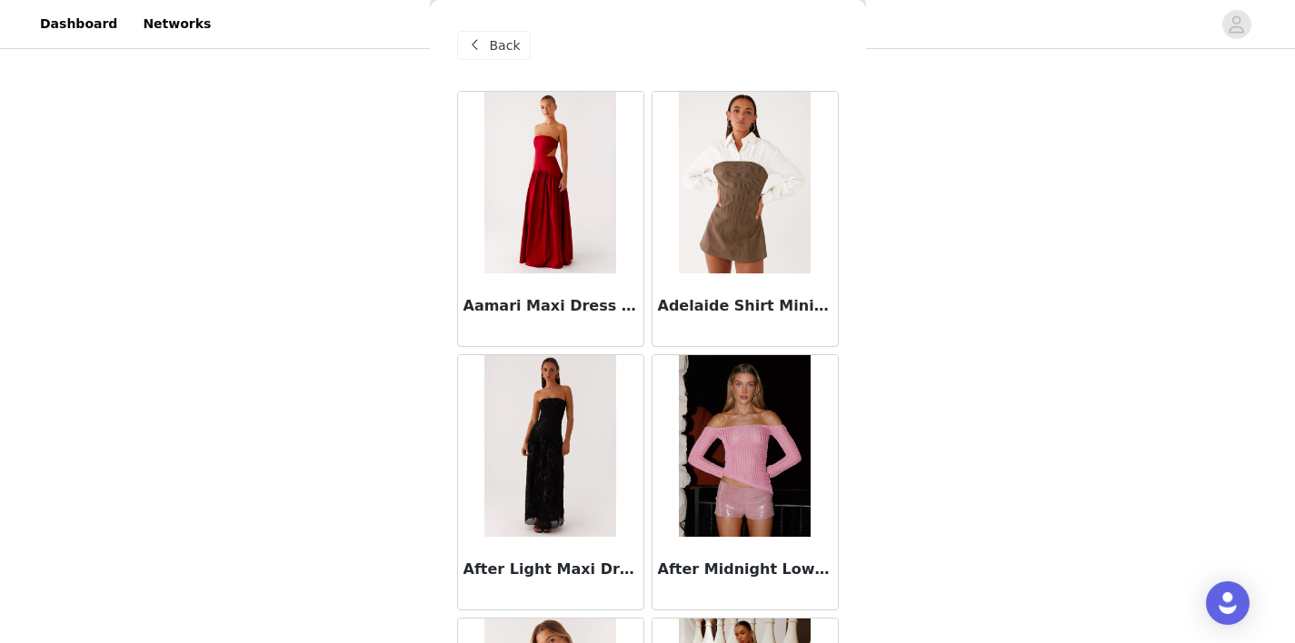
click at [477, 44] on span at bounding box center [475, 46] width 22 height 22
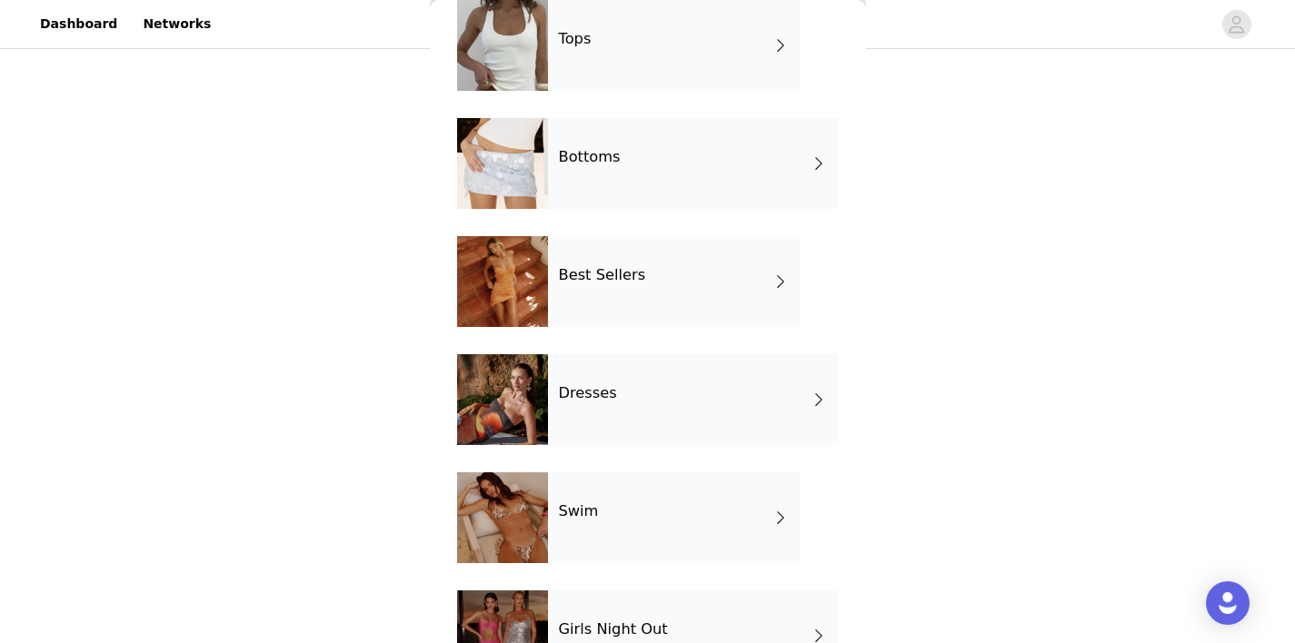
scroll to position [78, 0]
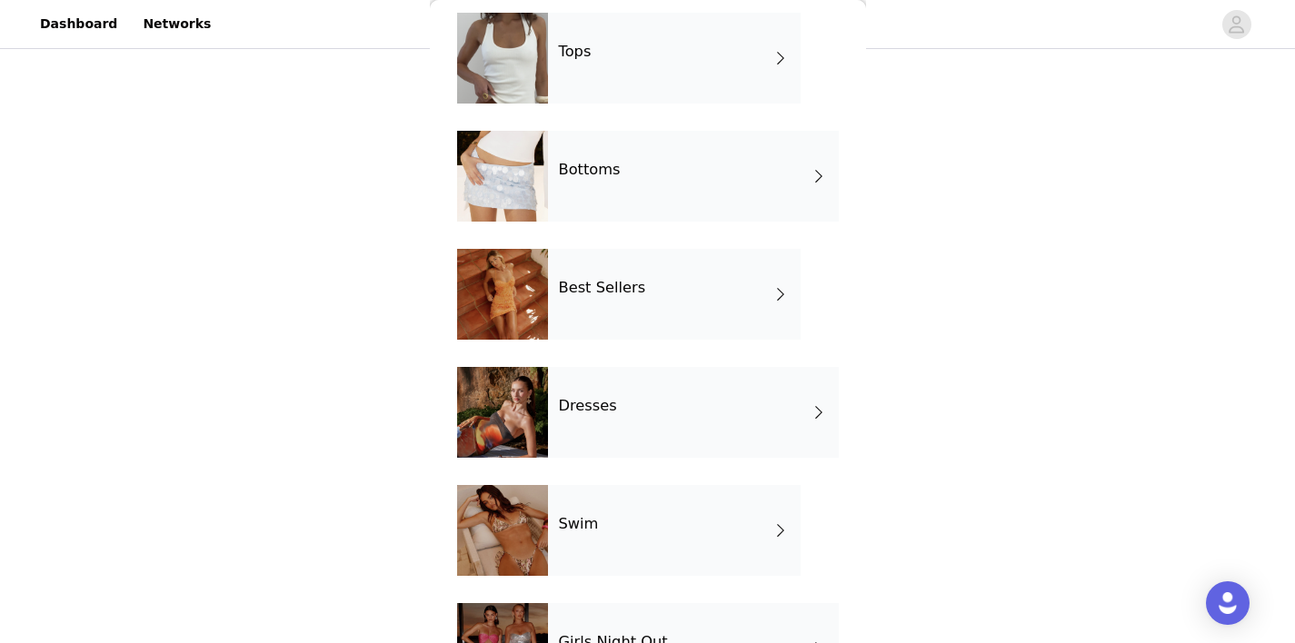
click at [637, 83] on div "Tops" at bounding box center [674, 58] width 253 height 91
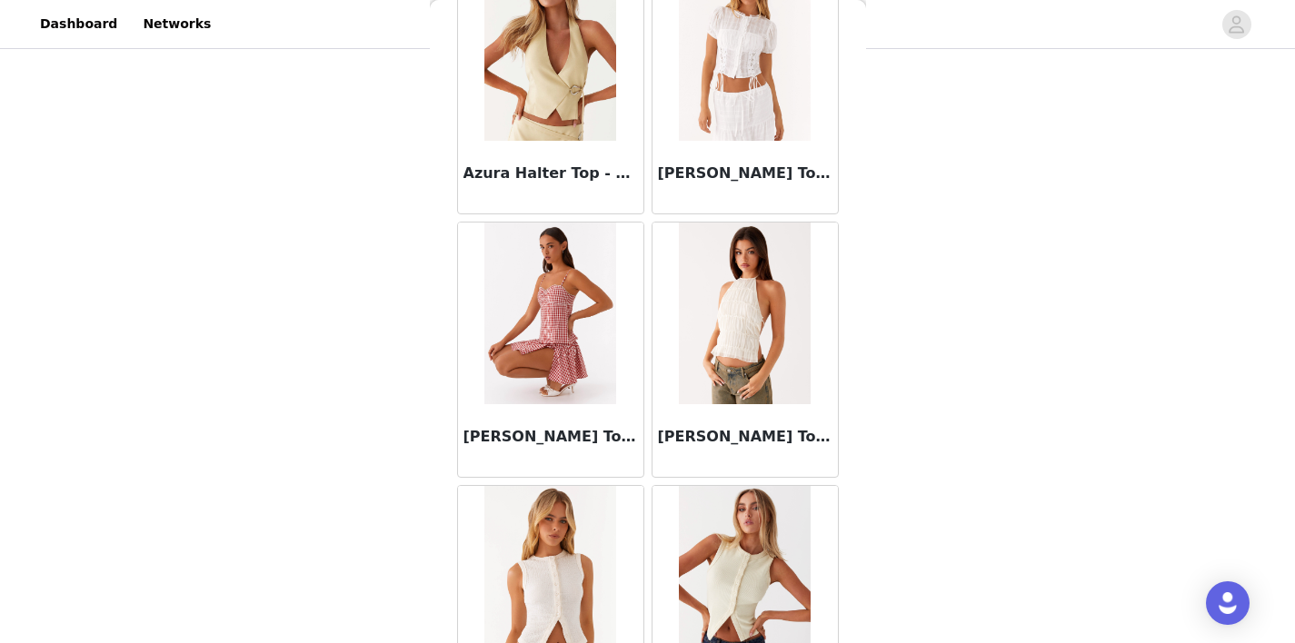
scroll to position [1188, 0]
click at [713, 102] on img at bounding box center [745, 49] width 132 height 182
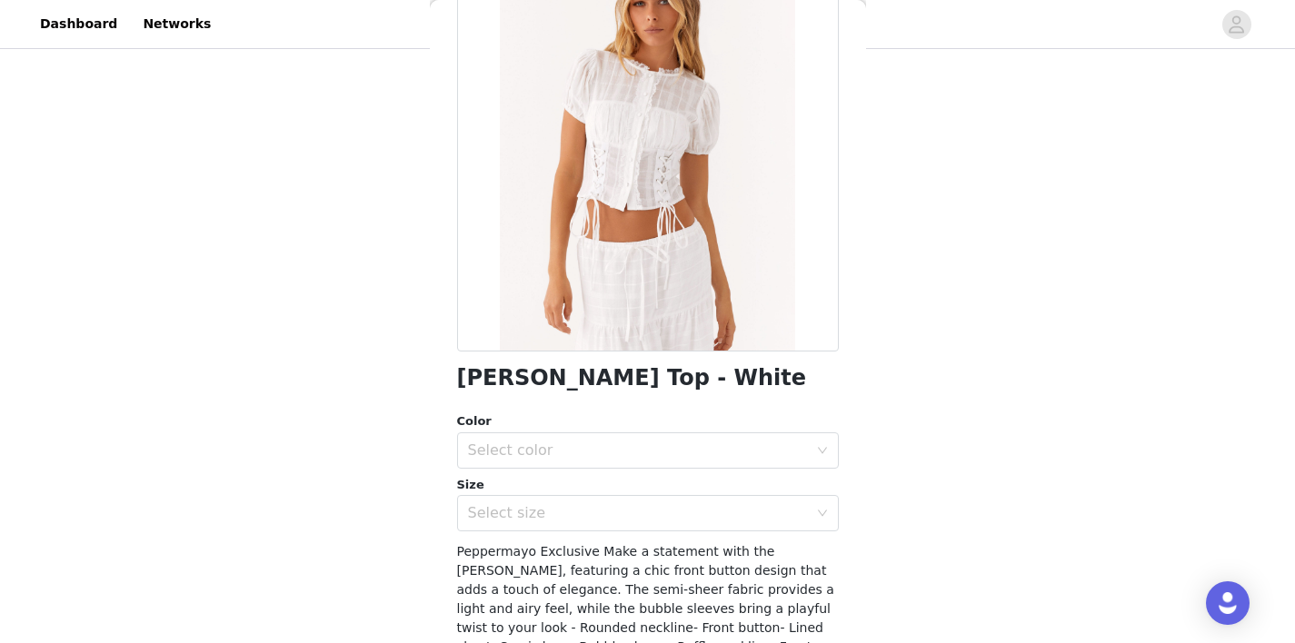
scroll to position [194, 0]
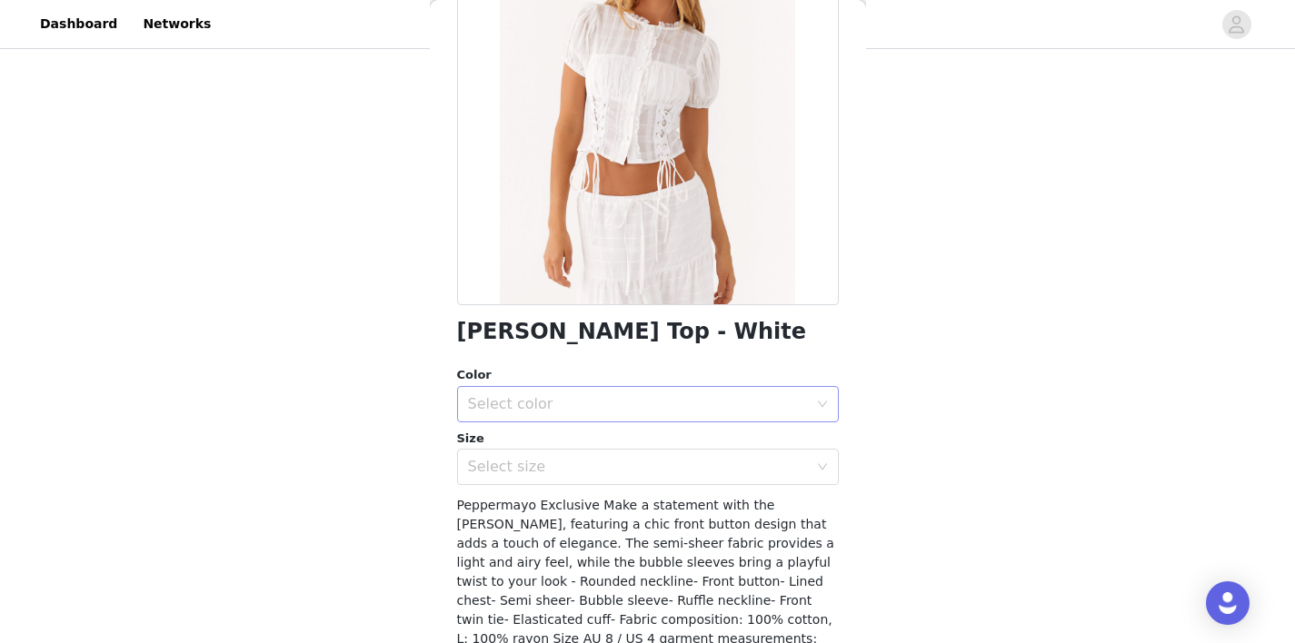
click at [651, 411] on div "Select color" at bounding box center [638, 404] width 340 height 18
click at [608, 435] on li "White" at bounding box center [641, 444] width 368 height 29
click at [580, 480] on div "Select size" at bounding box center [642, 467] width 348 height 35
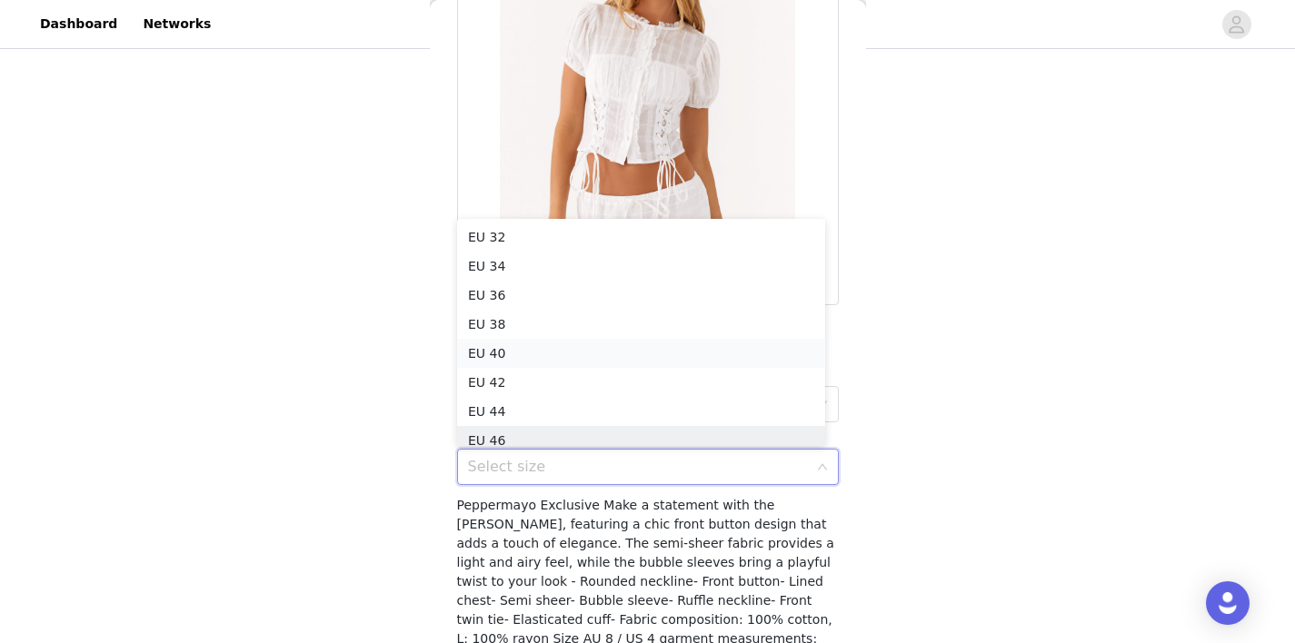
scroll to position [9, 0]
click at [531, 268] on li "EU 34" at bounding box center [641, 257] width 368 height 29
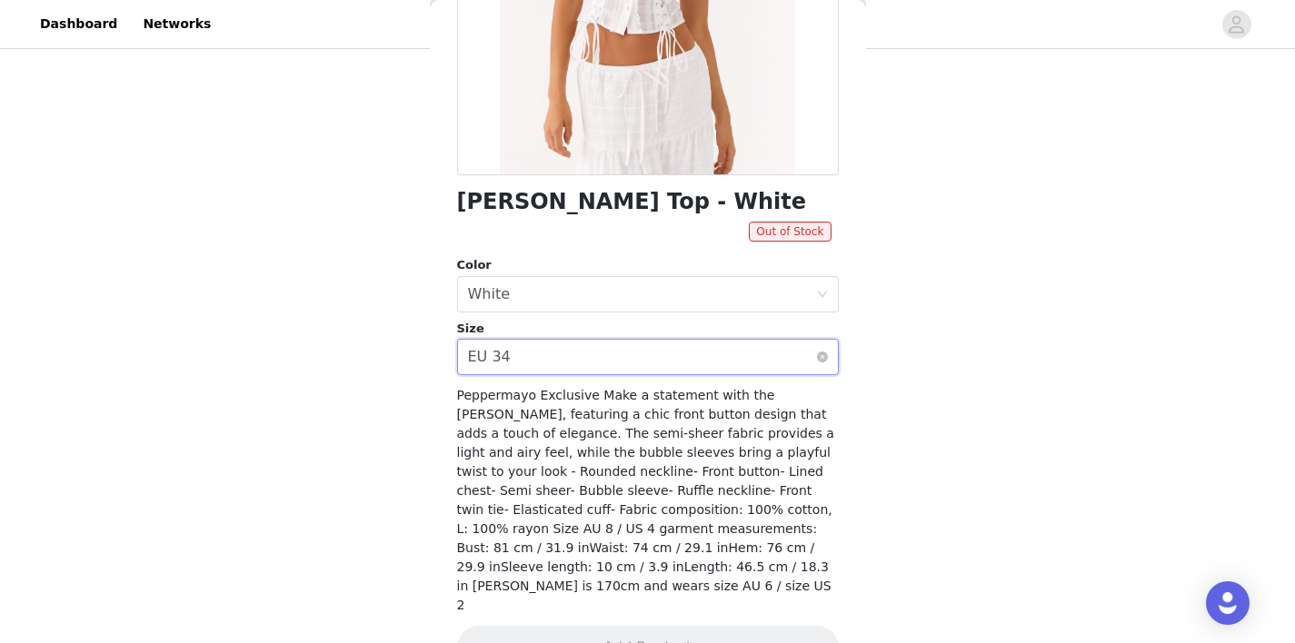
scroll to position [354, 0]
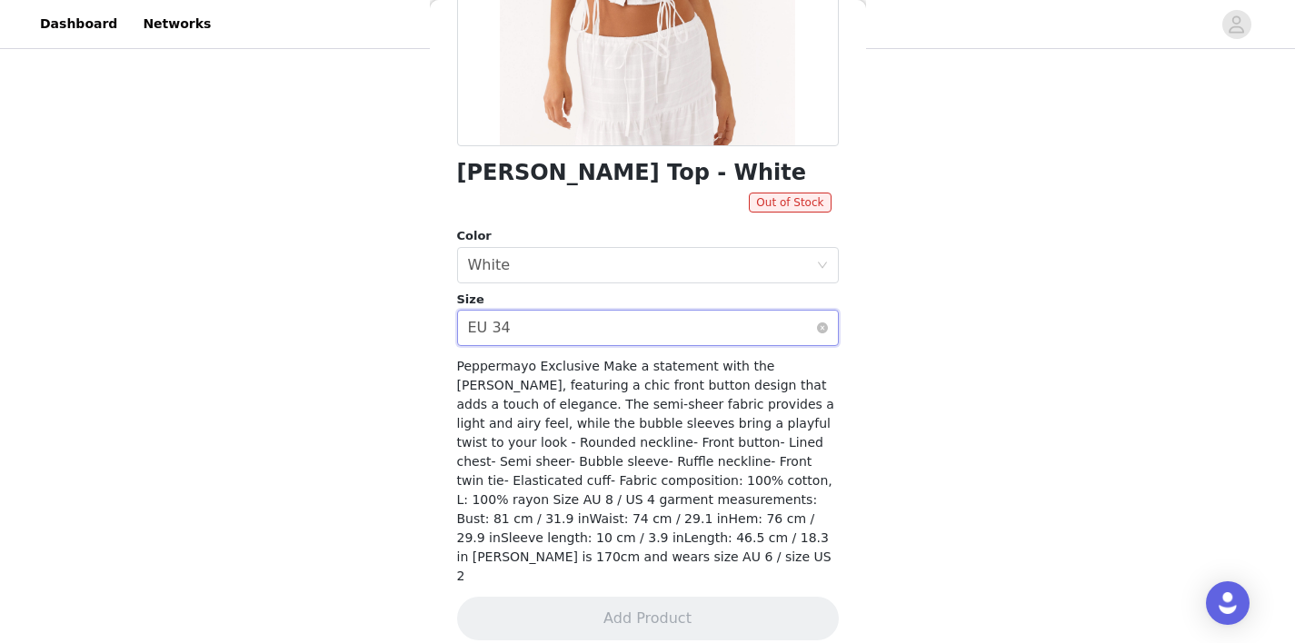
click at [572, 323] on div "Select size EU 34" at bounding box center [642, 328] width 348 height 35
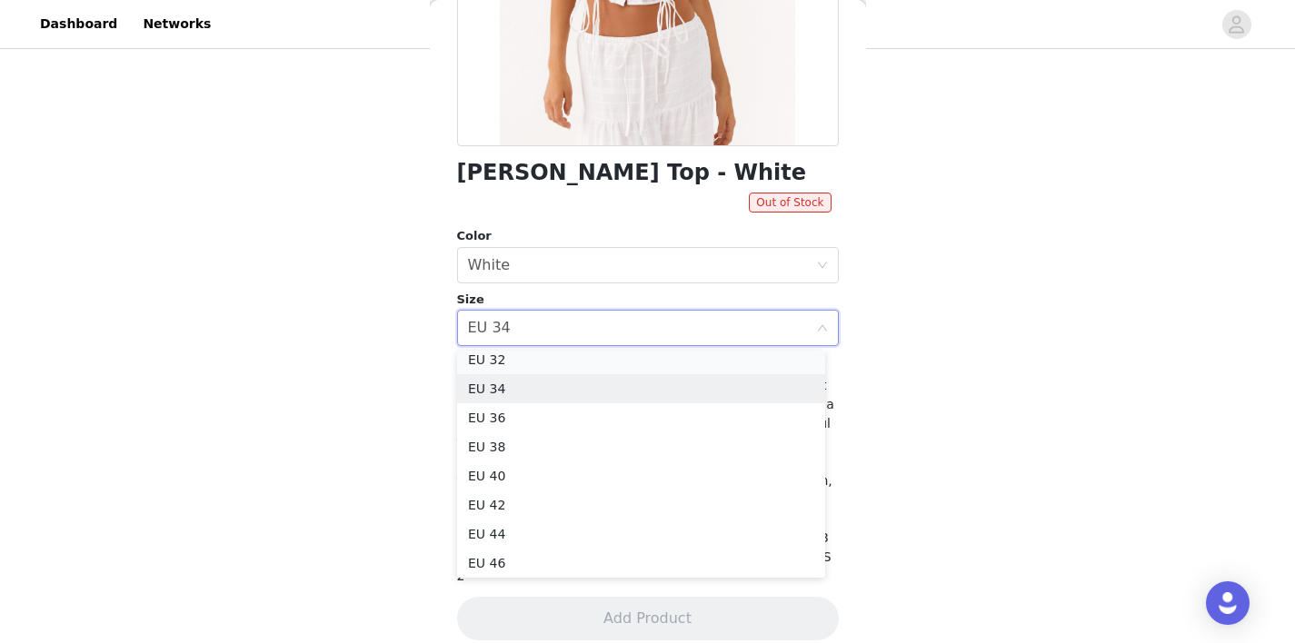
scroll to position [4, 0]
click at [542, 426] on li "EU 36" at bounding box center [641, 423] width 368 height 29
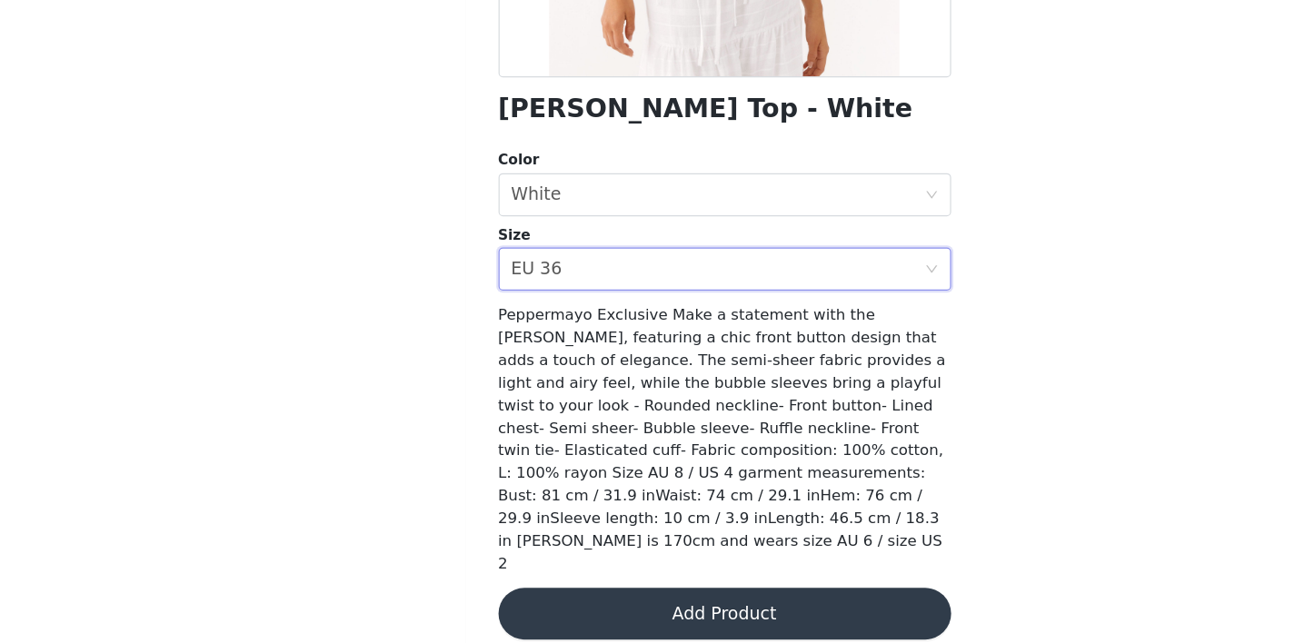
scroll to position [149, 0]
click at [657, 615] on button "Add Product" at bounding box center [648, 619] width 382 height 44
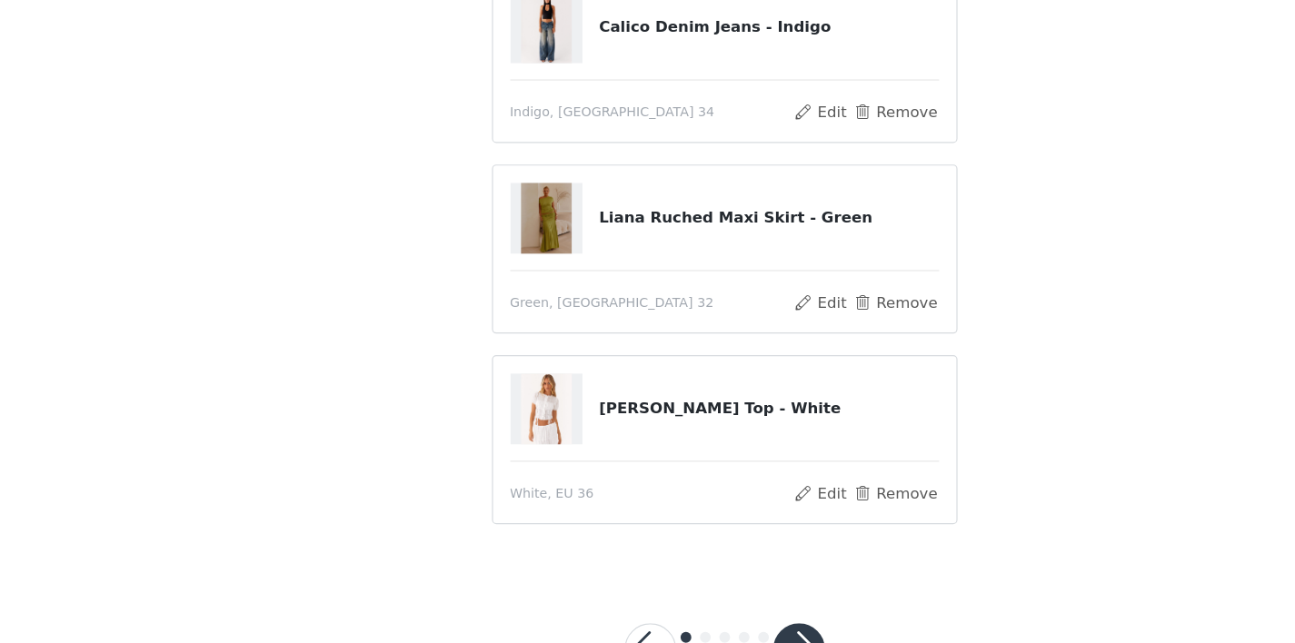
scroll to position [124, 0]
